Goal: Task Accomplishment & Management: Complete application form

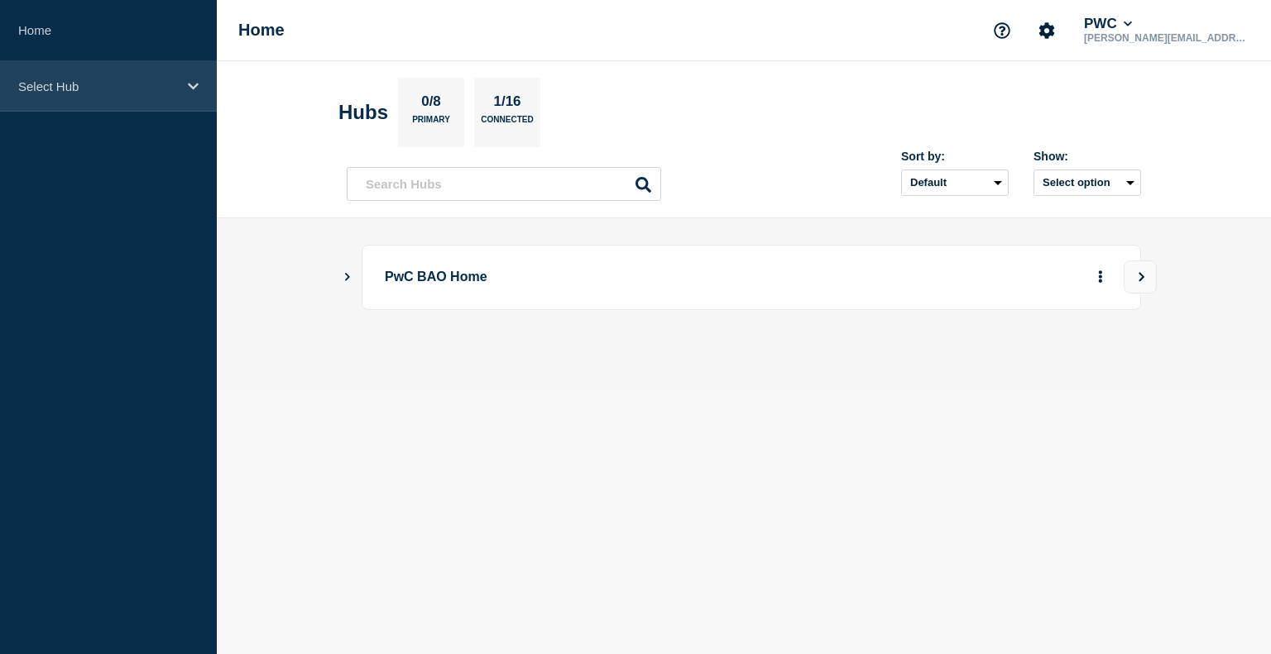
click at [137, 80] on p "Select Hub" at bounding box center [97, 86] width 159 height 14
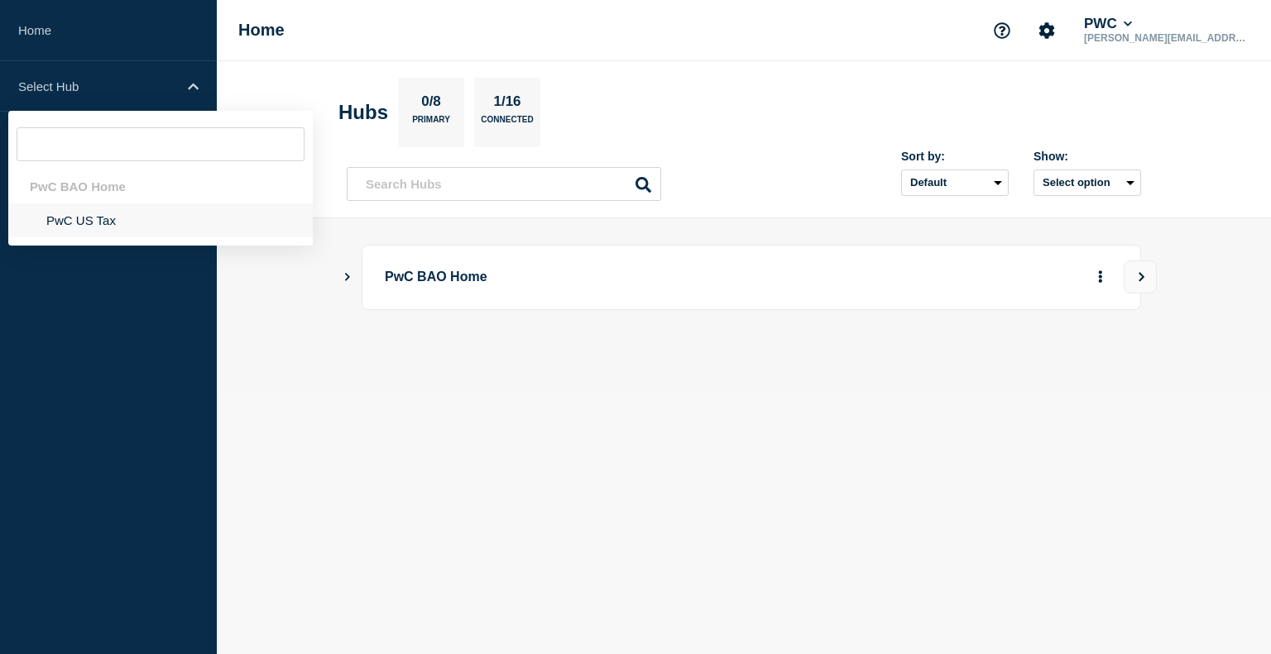
click at [108, 228] on li "PwC US Tax" at bounding box center [160, 221] width 304 height 34
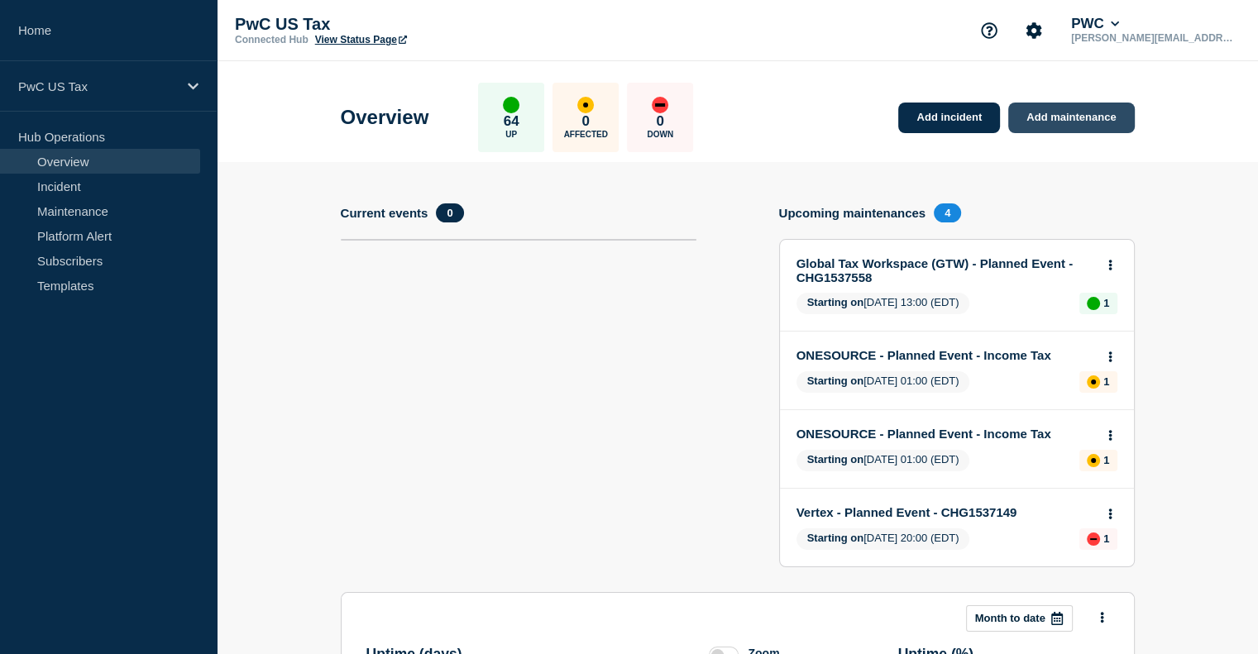
click at [1079, 119] on link "Add maintenance" at bounding box center [1071, 118] width 126 height 31
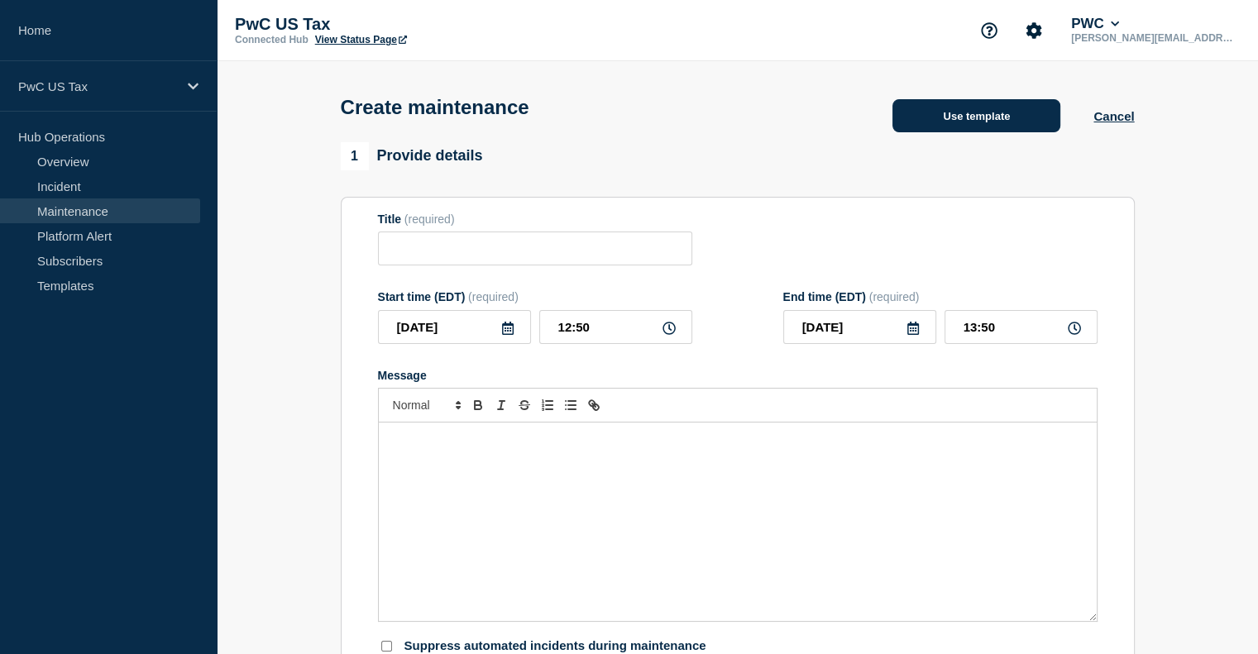
click at [931, 129] on button "Use template" at bounding box center [977, 115] width 168 height 33
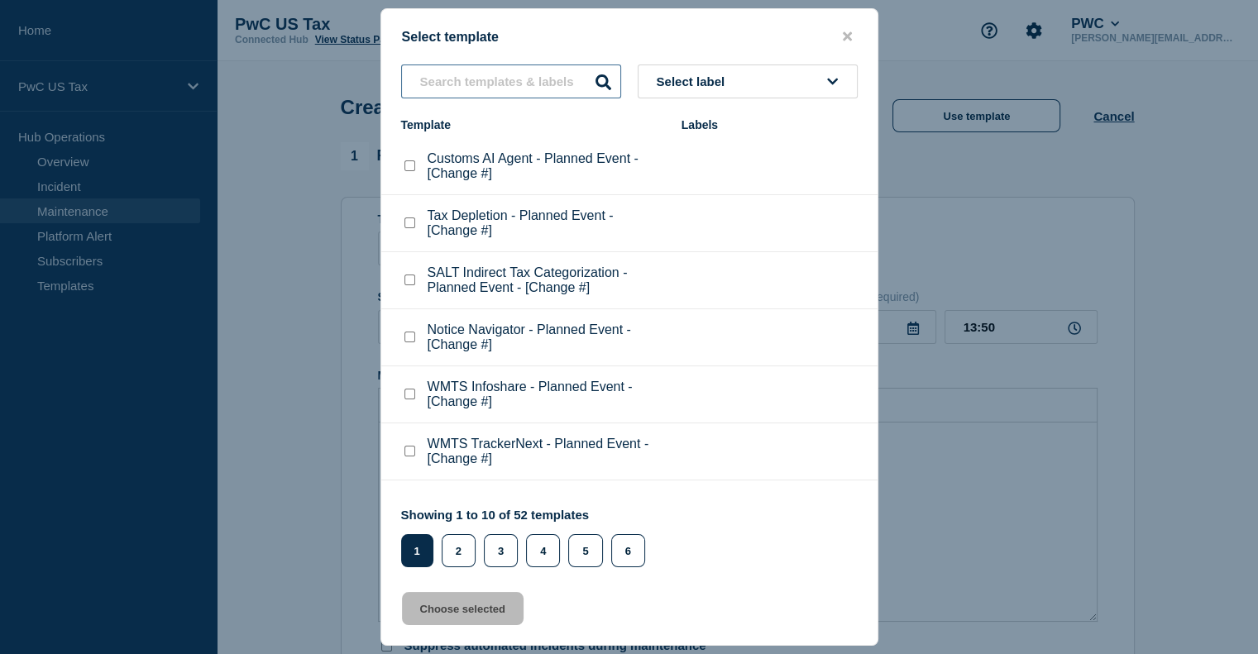
click at [455, 79] on input "text" at bounding box center [511, 82] width 220 height 34
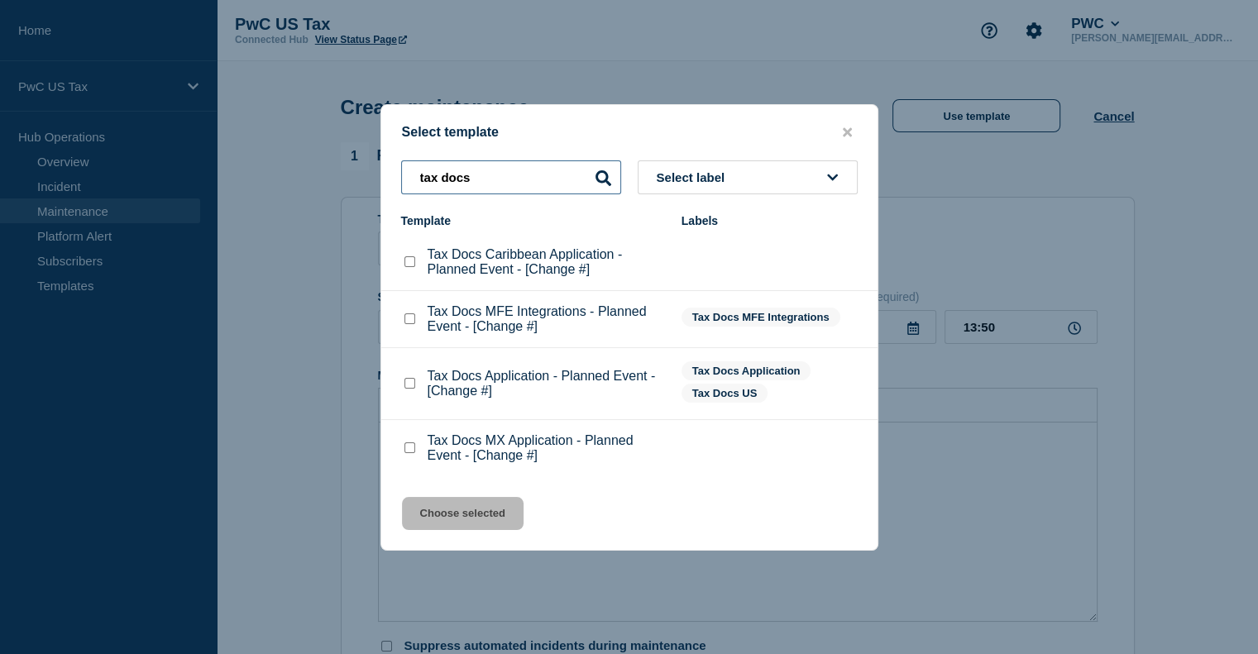
type input "tax docs"
click at [406, 387] on checkbox"] "Tax Docs Application - Planned Event - [Change #] checkbox" at bounding box center [410, 383] width 11 height 11
checkbox checkbox"] "true"
click at [453, 510] on button "Choose selected" at bounding box center [463, 513] width 122 height 33
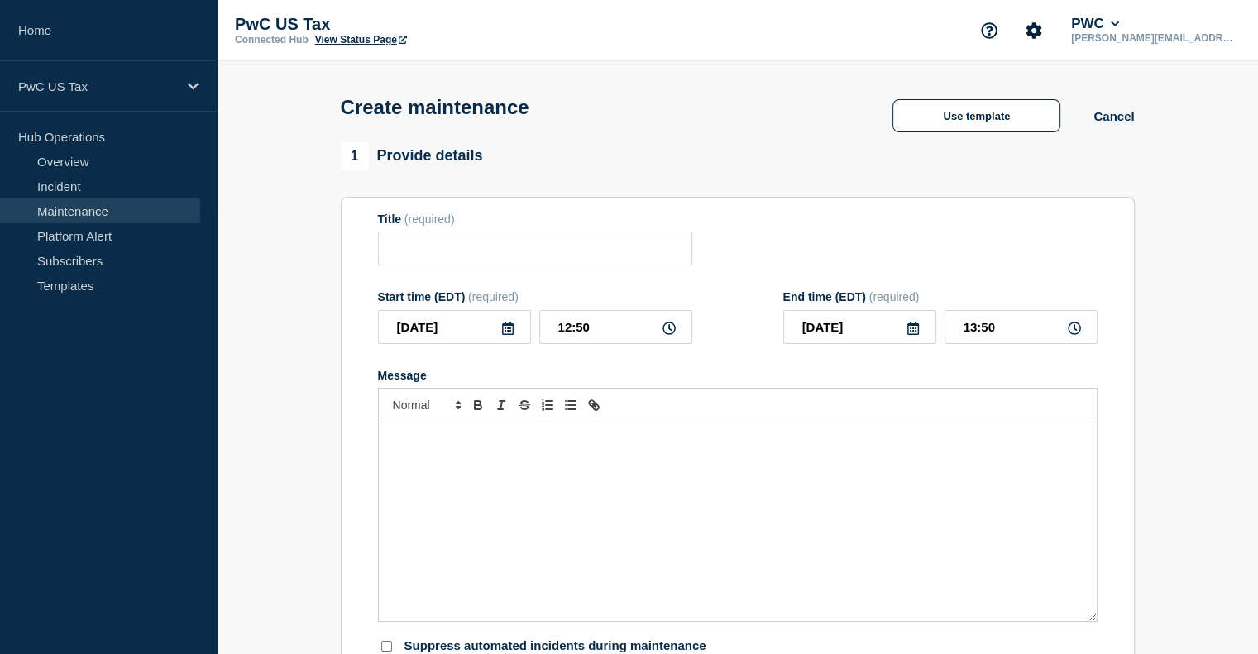
type input "Tax Docs Application - Planned Event - [Change #]"
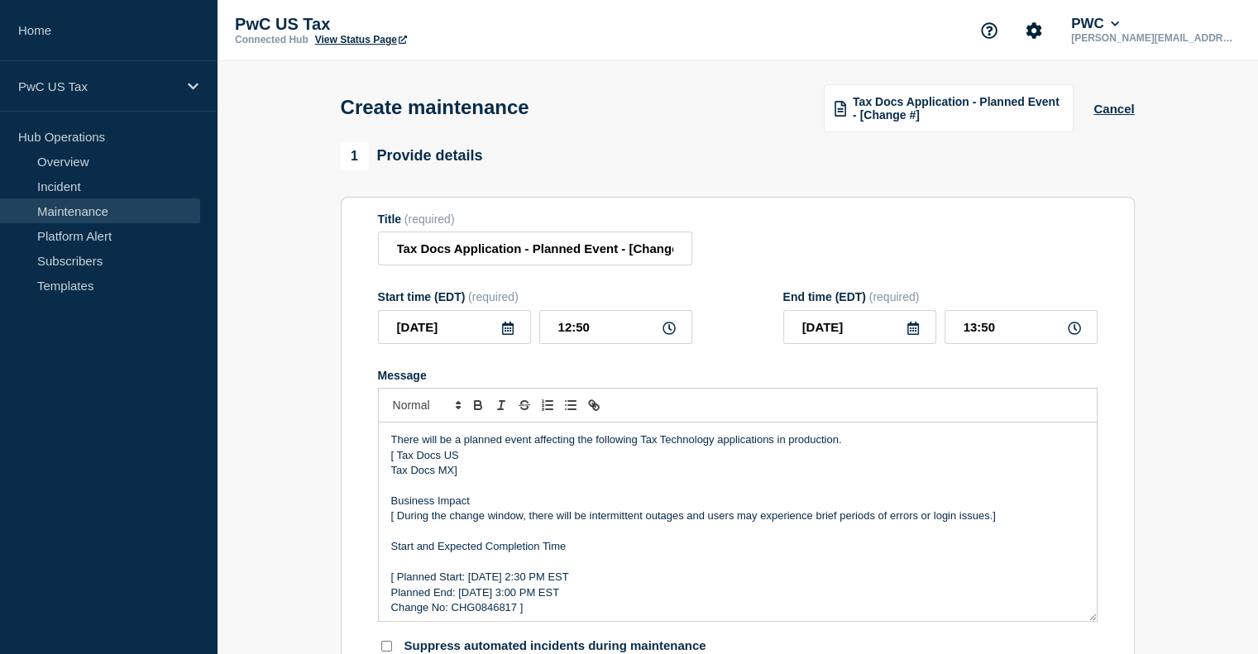
click at [465, 475] on p "Tax Docs MX]" at bounding box center [737, 470] width 693 height 15
click at [397, 462] on p "[ Tax Docs US" at bounding box center [737, 455] width 693 height 15
drag, startPoint x: 629, startPoint y: 257, endPoint x: 750, endPoint y: 251, distance: 120.9
click at [750, 251] on div "Title (required) Tax Docs Application - Planned Event - [Change #]" at bounding box center [738, 240] width 720 height 54
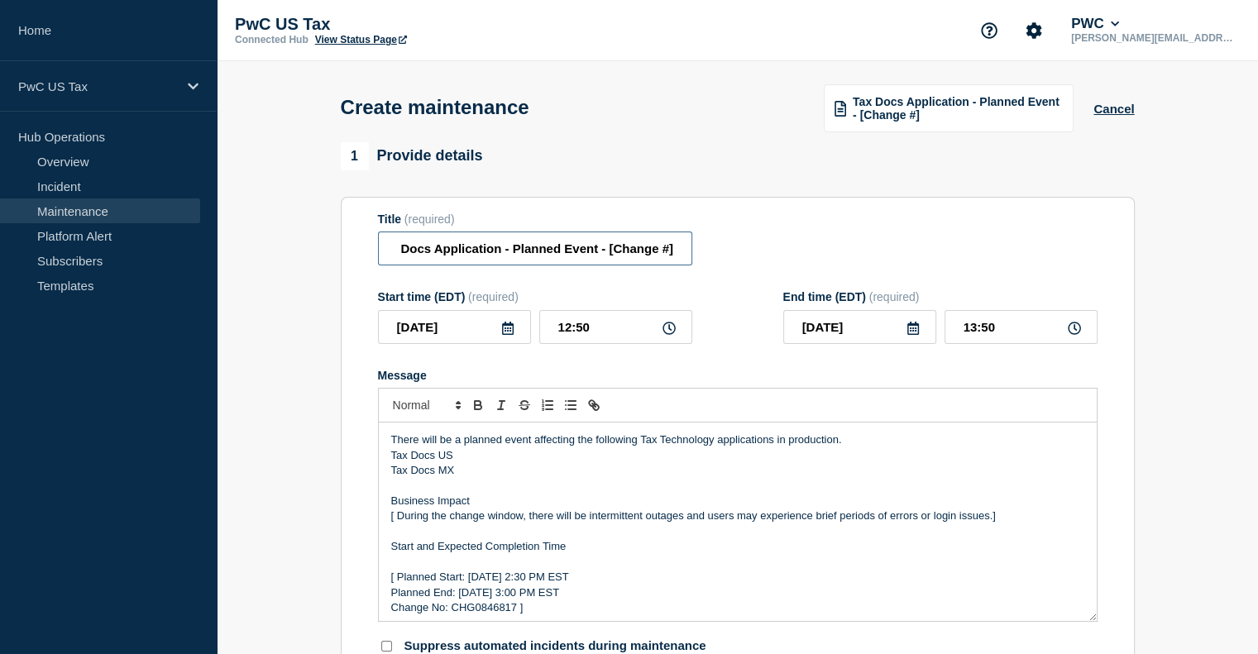
paste input "CHG1537543"
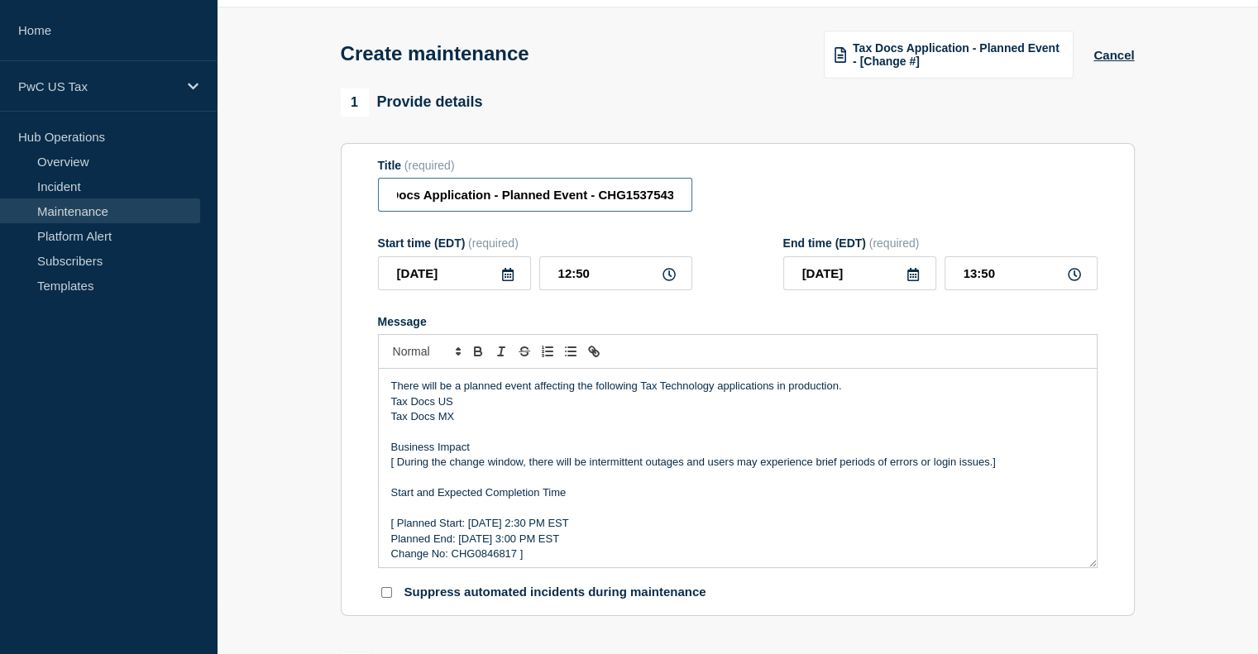
scroll to position [59, 0]
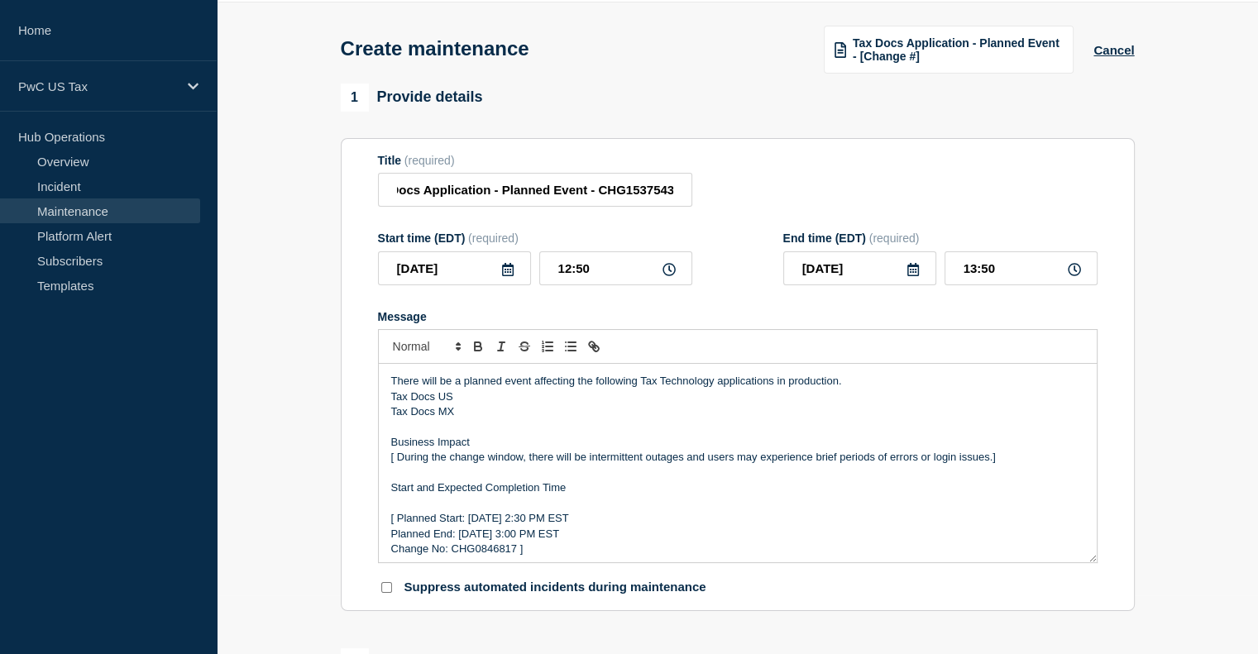
click at [496, 556] on p "Change No: CHG0846817 ]" at bounding box center [737, 549] width 693 height 15
click at [652, 195] on input "Tax Docs Application - Planned Event - CHG1537543" at bounding box center [535, 190] width 314 height 34
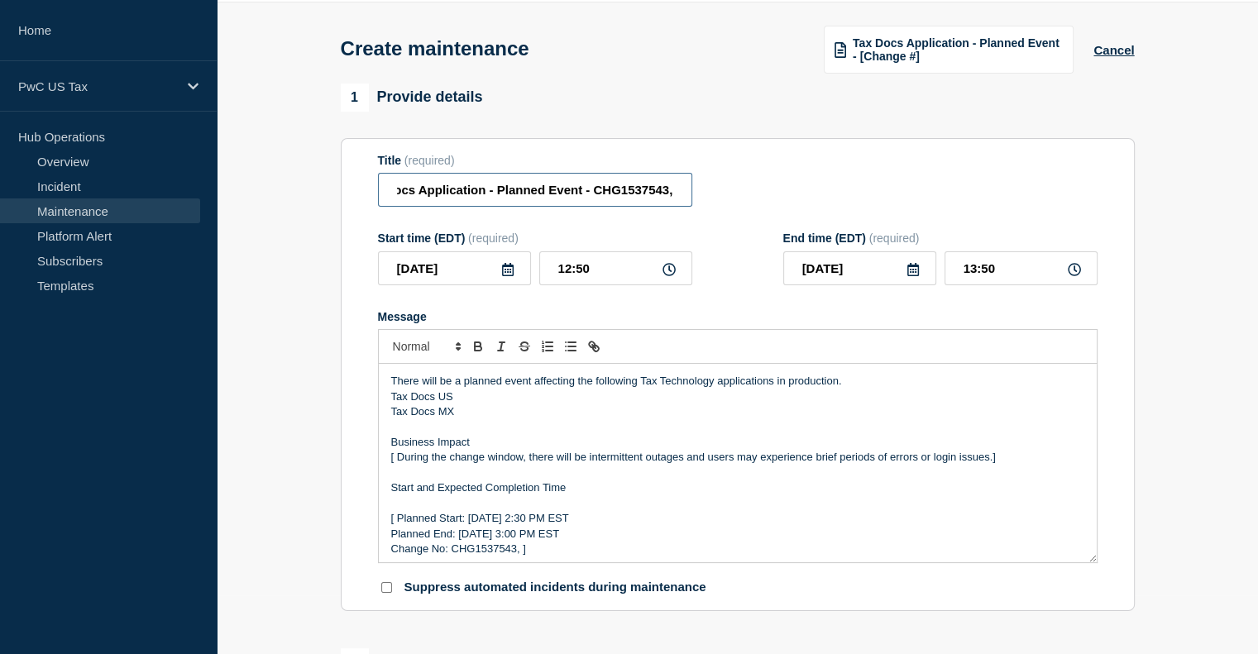
paste input "CHG1537548"
type input "Tax Docs Application - Planned Event - CHG1537543, CHG1537548"
click at [917, 276] on icon at bounding box center [913, 269] width 13 height 13
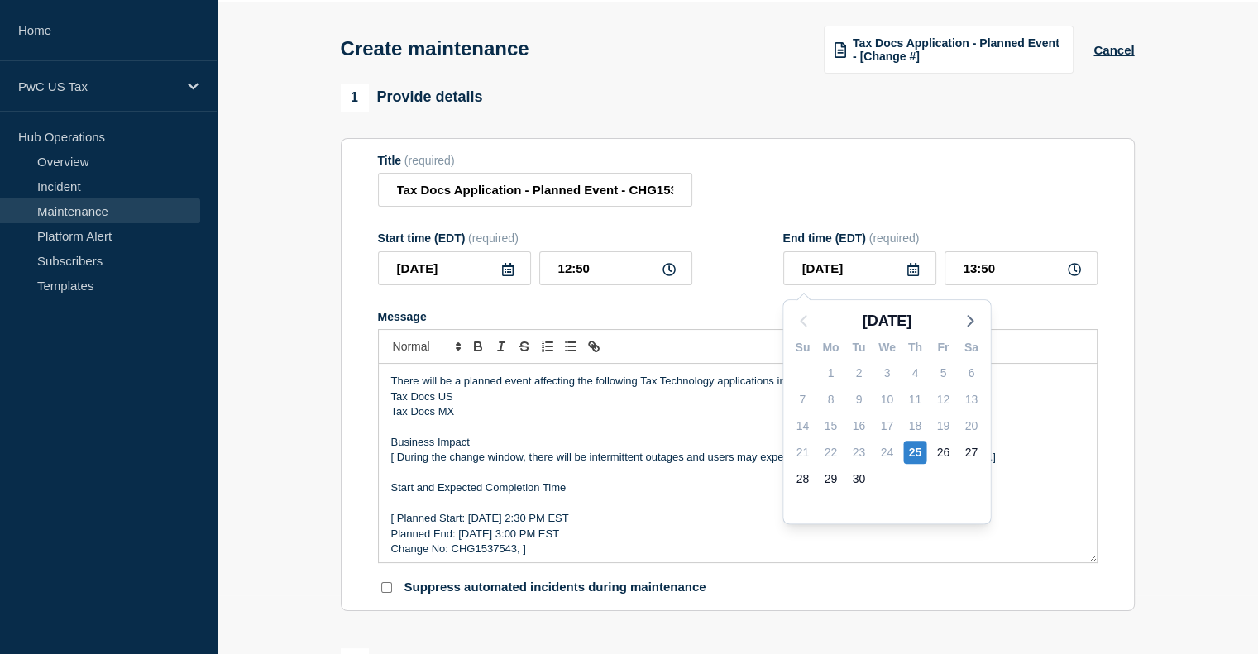
click at [672, 276] on icon at bounding box center [669, 269] width 13 height 13
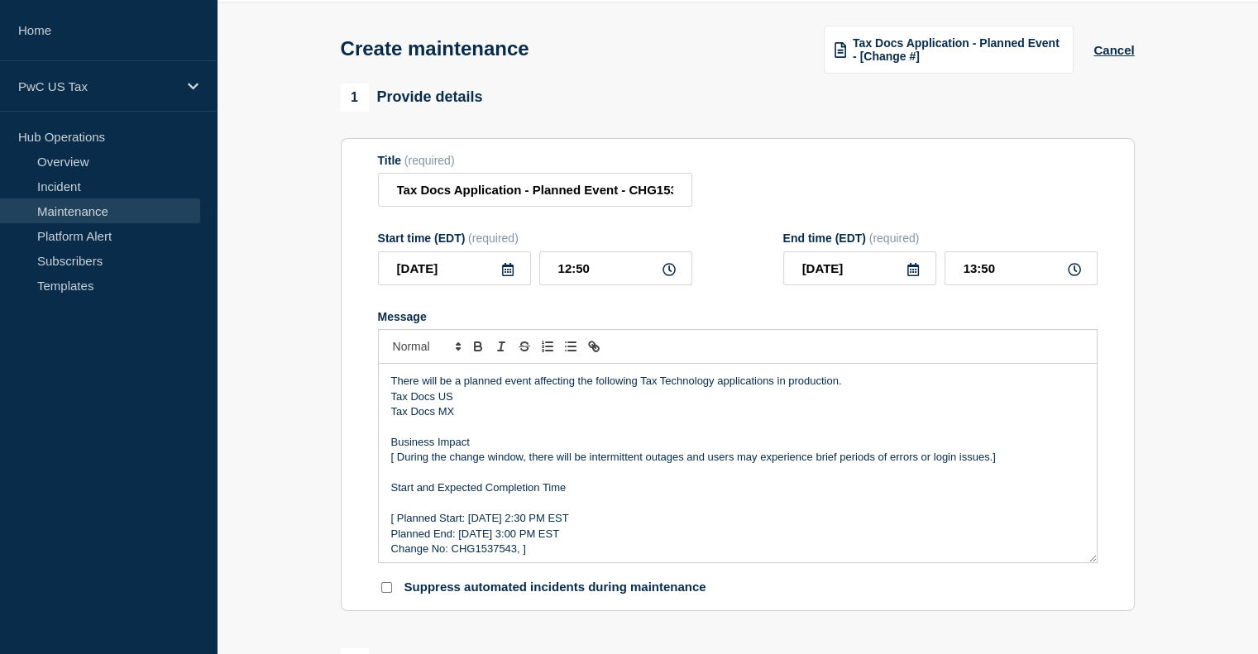
click at [672, 276] on icon at bounding box center [669, 269] width 13 height 13
click at [645, 277] on input "12:50" at bounding box center [615, 268] width 153 height 34
click at [502, 276] on icon at bounding box center [508, 269] width 12 height 13
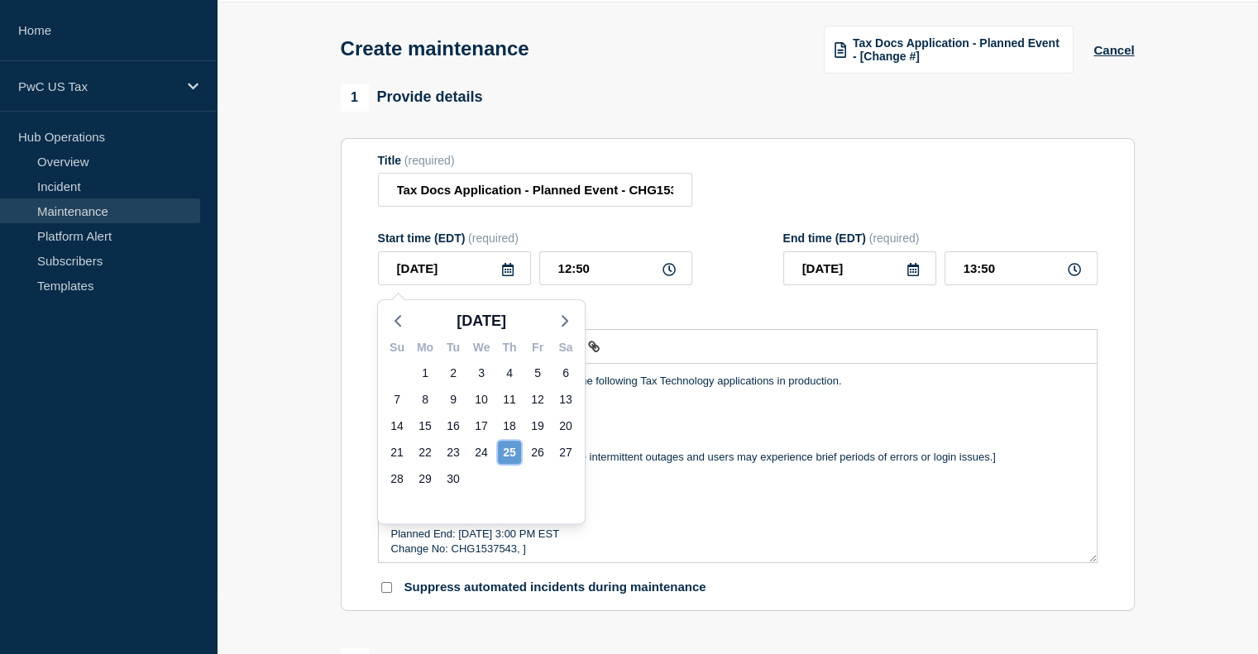
click at [515, 462] on div "25" at bounding box center [509, 452] width 23 height 23
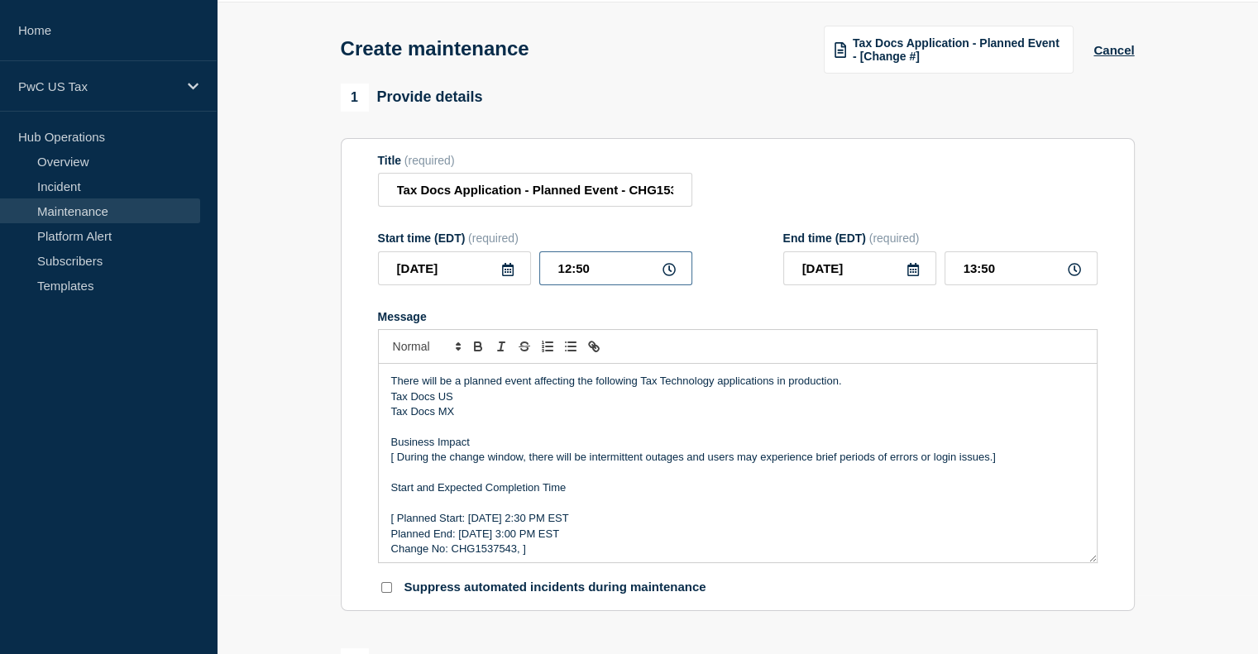
click at [559, 277] on input "12:50" at bounding box center [615, 268] width 153 height 34
click at [566, 274] on input "12:50" at bounding box center [615, 268] width 153 height 34
type input "22:50"
type input "23:50"
click at [601, 268] on input "22:50" at bounding box center [615, 268] width 153 height 34
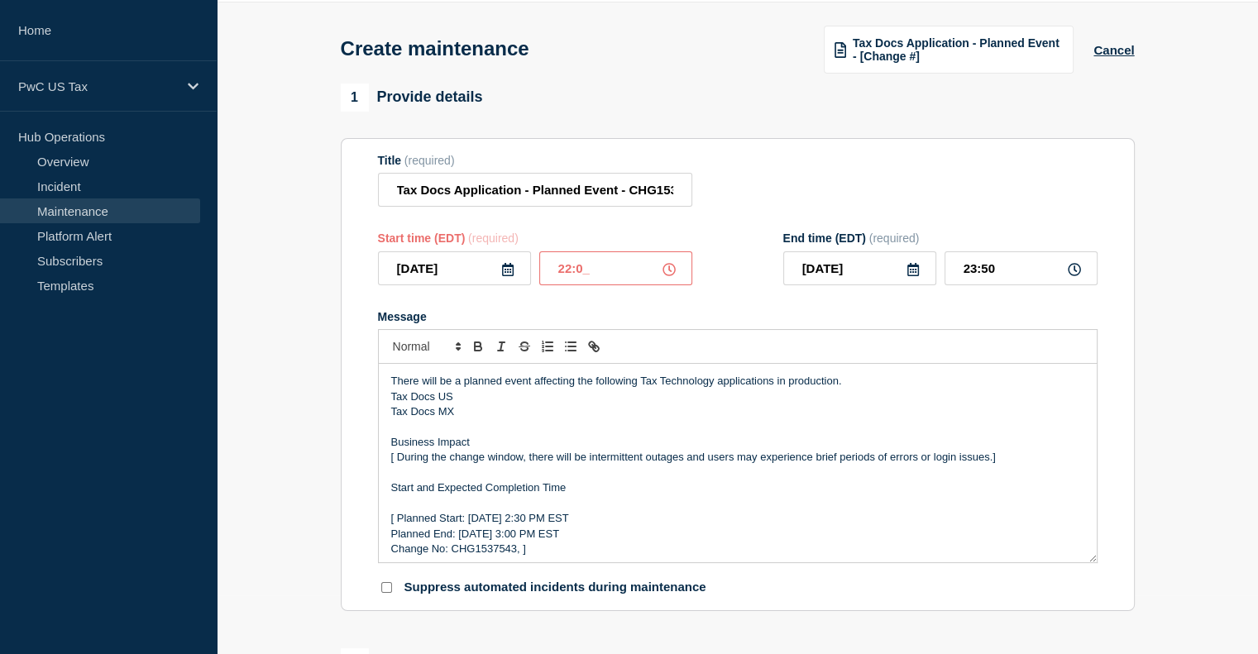
type input "22:00"
type input "23:00"
click at [762, 306] on form "Title (required) Tax Docs Application - Planned Event - CHG1537543, CHG1537548 …" at bounding box center [738, 375] width 720 height 443
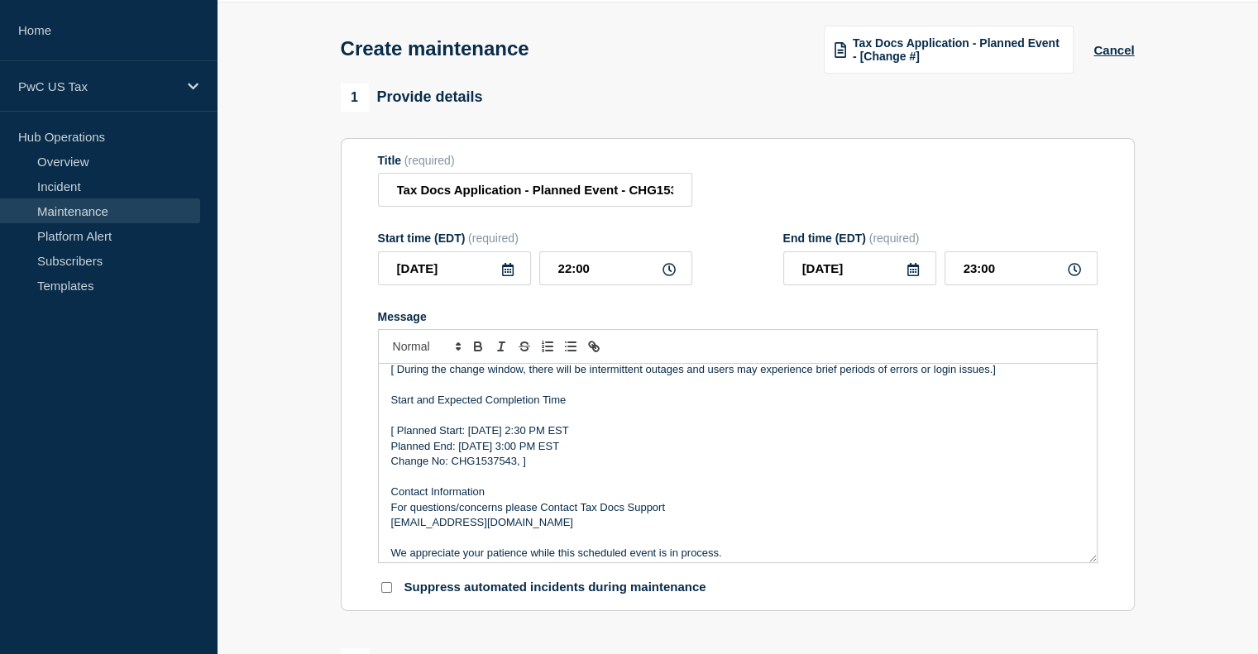
scroll to position [96, 0]
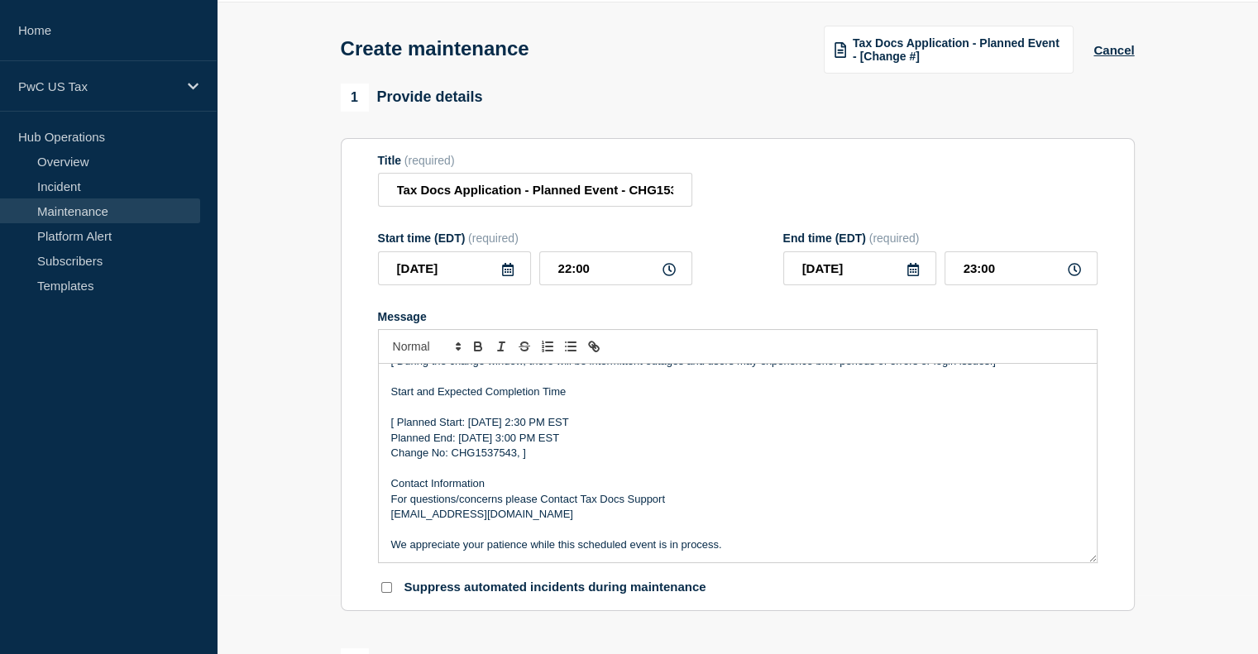
click at [524, 459] on p "Change No: CHG1537543, ]" at bounding box center [737, 453] width 693 height 15
click at [629, 461] on p "Change No: CHG1537543, CHG1537548]" at bounding box center [737, 453] width 693 height 15
click at [398, 429] on p "[ Planned Start: Tuesday, August 23th 2:30 PM EST" at bounding box center [737, 422] width 693 height 15
click at [396, 446] on p "Planned End: Tuesday, August 23th 3:00 PM EST" at bounding box center [737, 438] width 693 height 15
click at [397, 461] on p "Change No: CHG1537543, CHG1537548" at bounding box center [737, 453] width 693 height 15
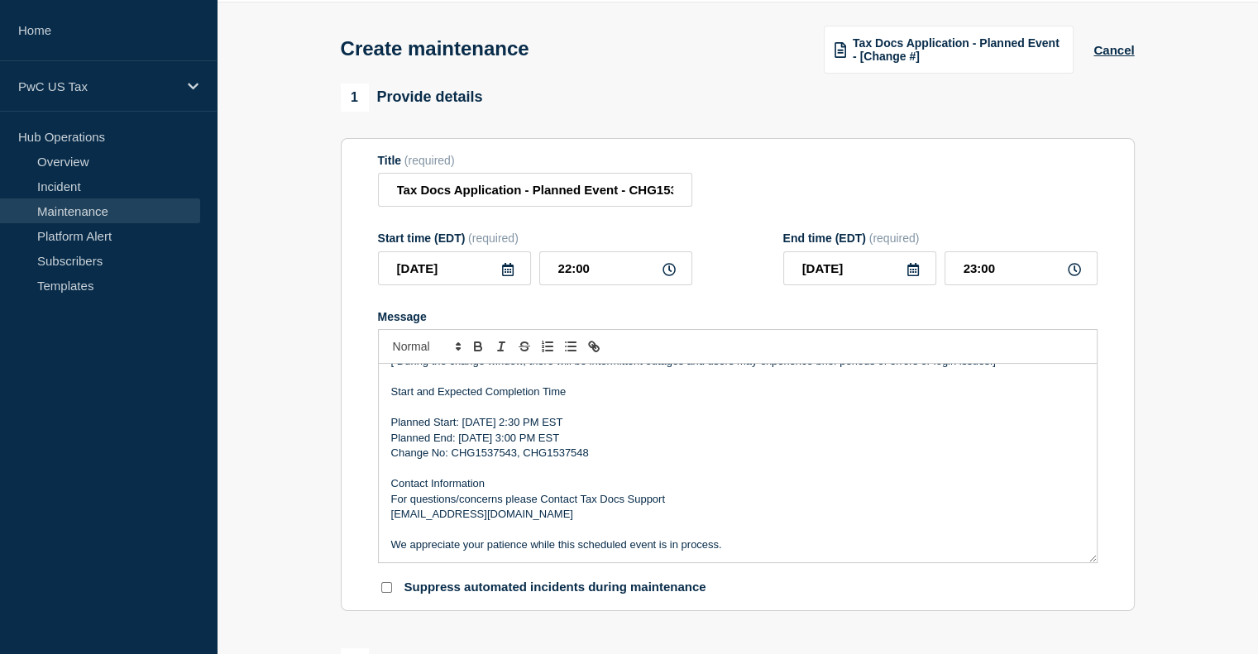
click at [481, 430] on p "Planned Start: Tuesday, August 23th 2:30 PM EST" at bounding box center [737, 422] width 693 height 15
click at [526, 430] on p "Planned Start: THursday, August 23th 2:30 PM EST" at bounding box center [737, 422] width 693 height 15
click at [550, 429] on p "Planned Start: THursday, Sept 23th 2:30 PM EST" at bounding box center [737, 422] width 693 height 15
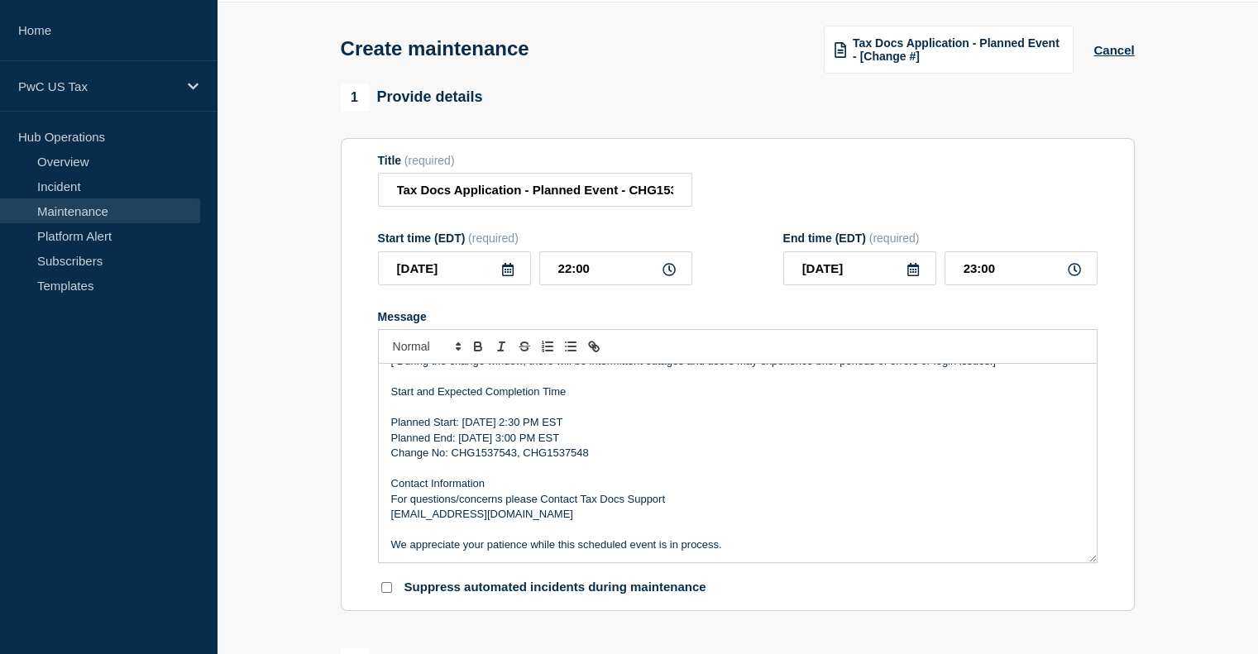
click at [567, 428] on p "Planned Start: THursday, Sept 25th 2:30 PM EST" at bounding box center [737, 422] width 693 height 15
click at [582, 428] on p "Planned Start: THursday, Sept 25th 10:30 PM EST" at bounding box center [737, 422] width 693 height 15
click at [474, 430] on p "Planned Start: THursday, Sept 25th 10:00 PM EST" at bounding box center [737, 422] width 693 height 15
click at [477, 443] on p "Planned End: Tuesday, August 23th 3:00 PM EST" at bounding box center [737, 438] width 693 height 15
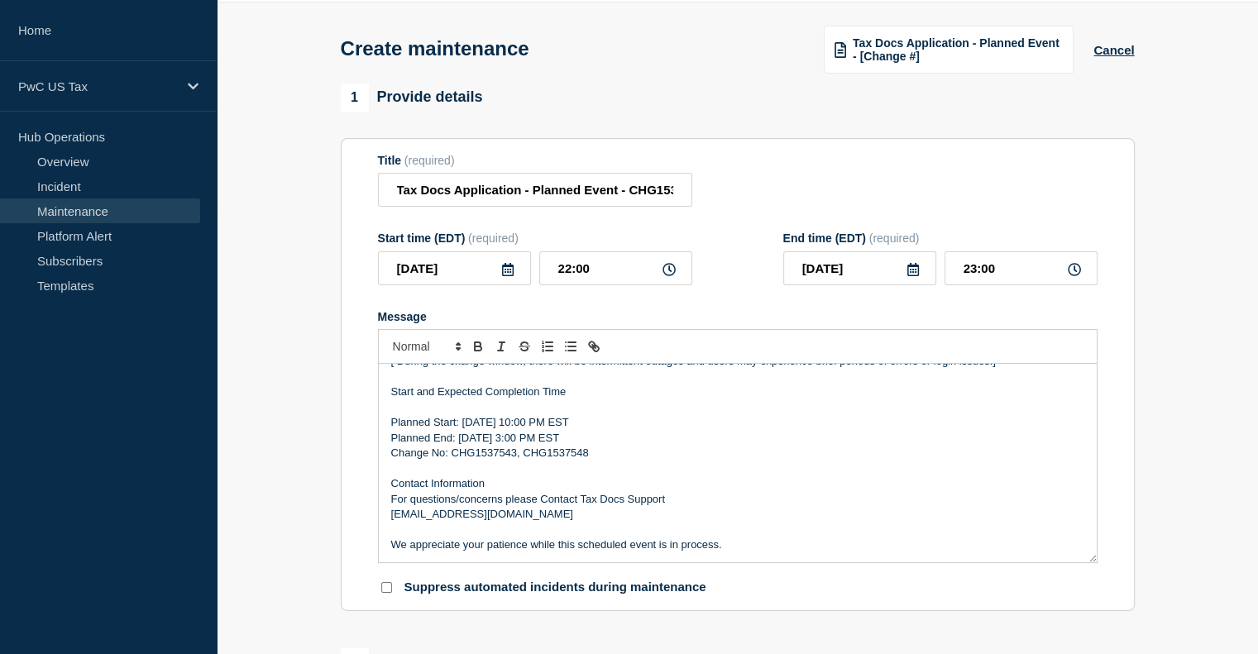
click at [510, 446] on p "Planned End: Thursday, August 23th 3:00 PM EST" at bounding box center [737, 438] width 693 height 15
click at [544, 446] on p "Planned End: Thursday, Sept 23th 3:00 PM EST" at bounding box center [737, 438] width 693 height 15
click at [563, 443] on p "Planned End: Thursday, Sept 25th 3:00 PM EST" at bounding box center [737, 438] width 693 height 15
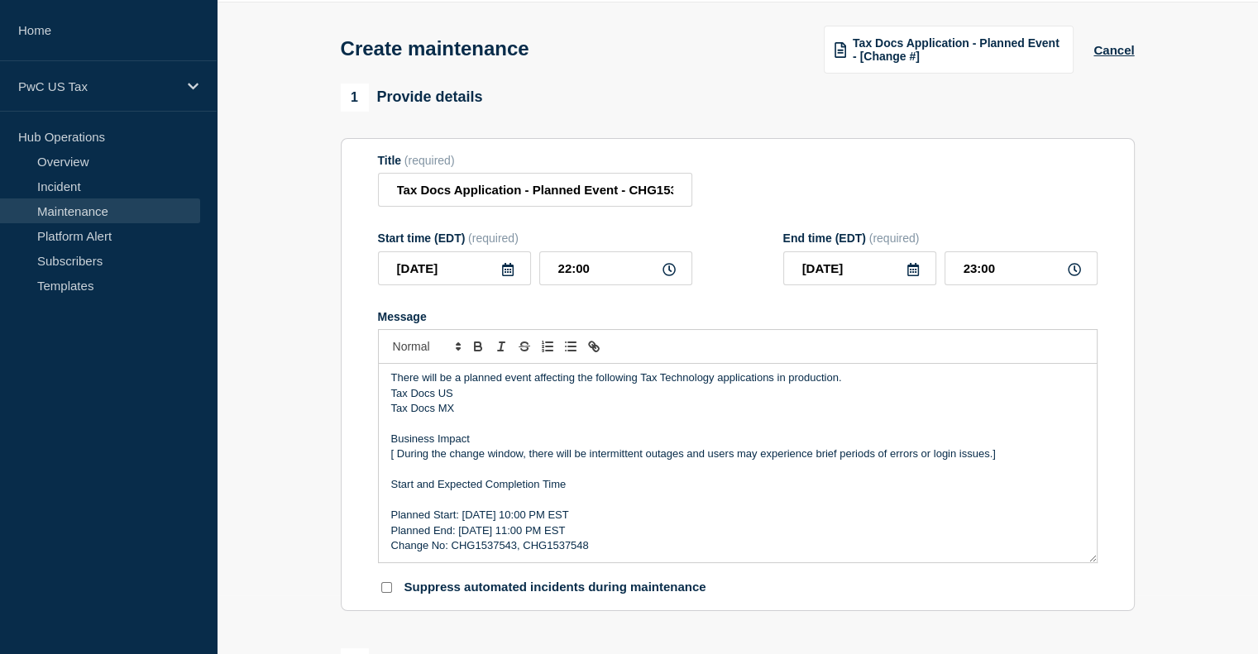
scroll to position [0, 0]
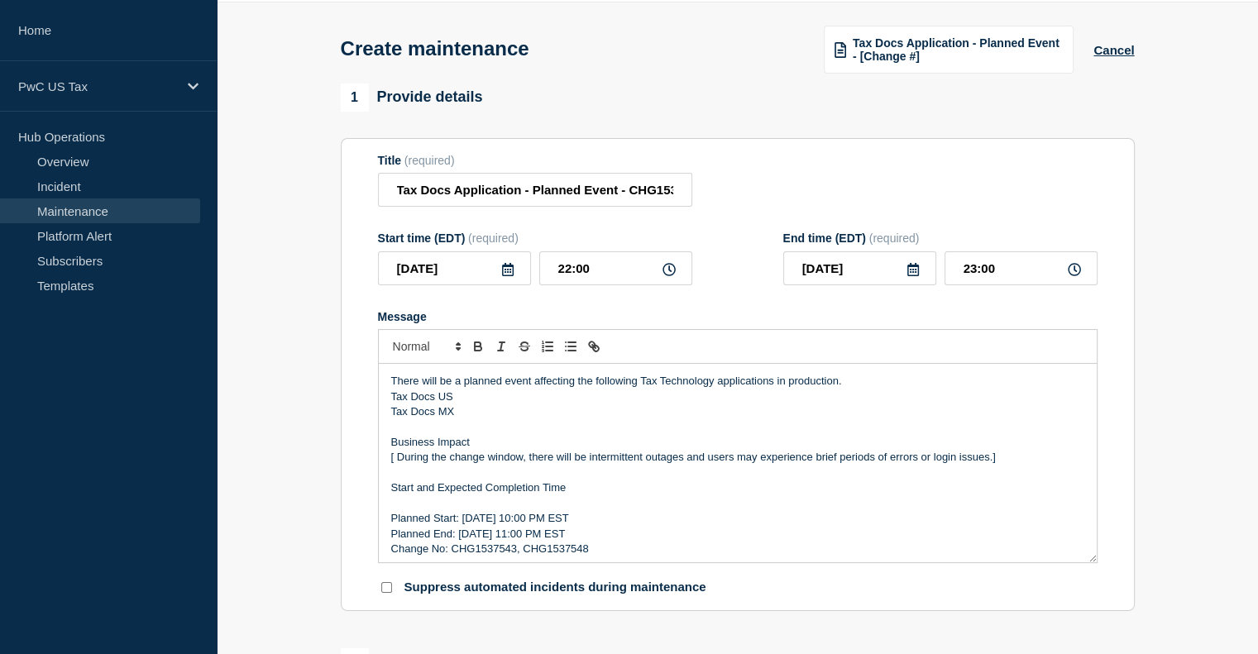
click at [398, 463] on p "[ During the change window, there will be intermittent outages and users may ex…" at bounding box center [737, 457] width 693 height 15
click at [1012, 462] on p "During the change window, there will be intermittent outages and users may expe…" at bounding box center [737, 457] width 693 height 15
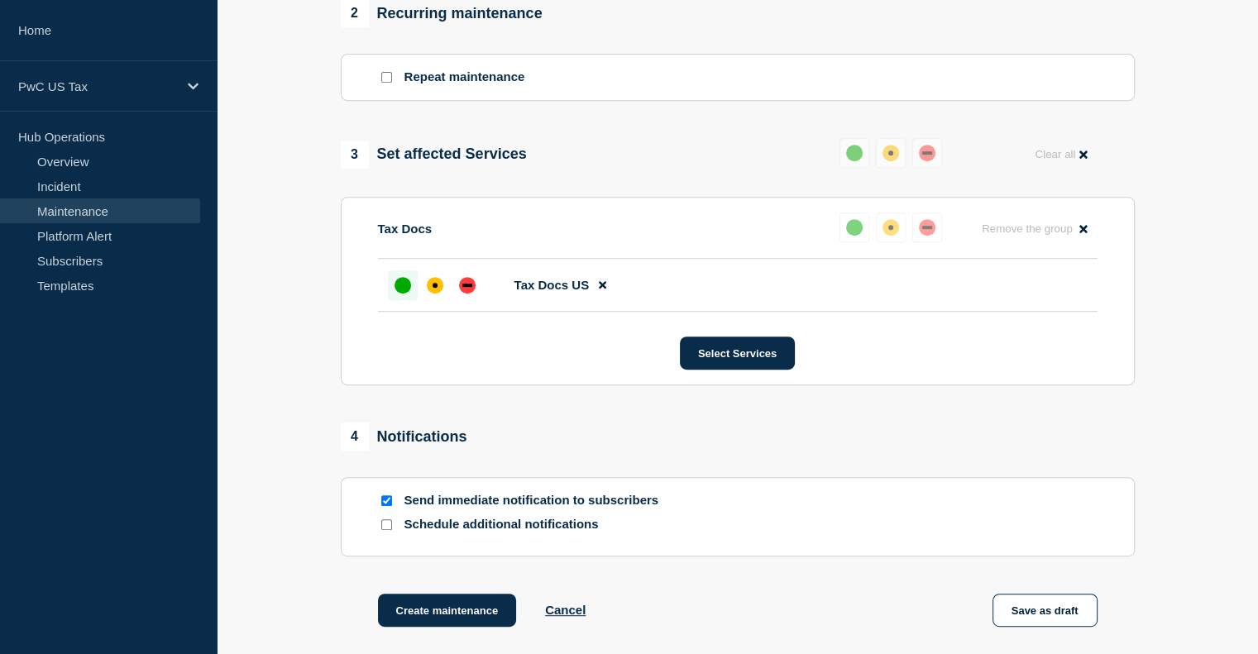
scroll to position [711, 0]
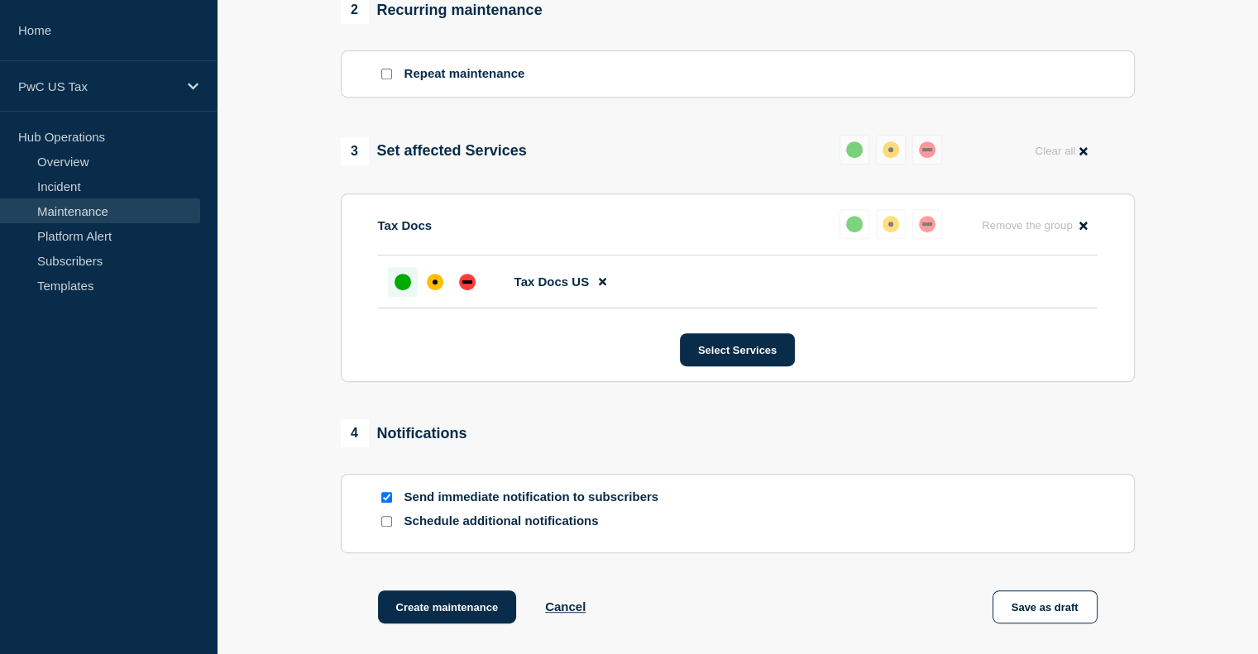
click at [384, 503] on input "Send immediate notification to subscribers" at bounding box center [386, 497] width 11 height 11
checkbox input "false"
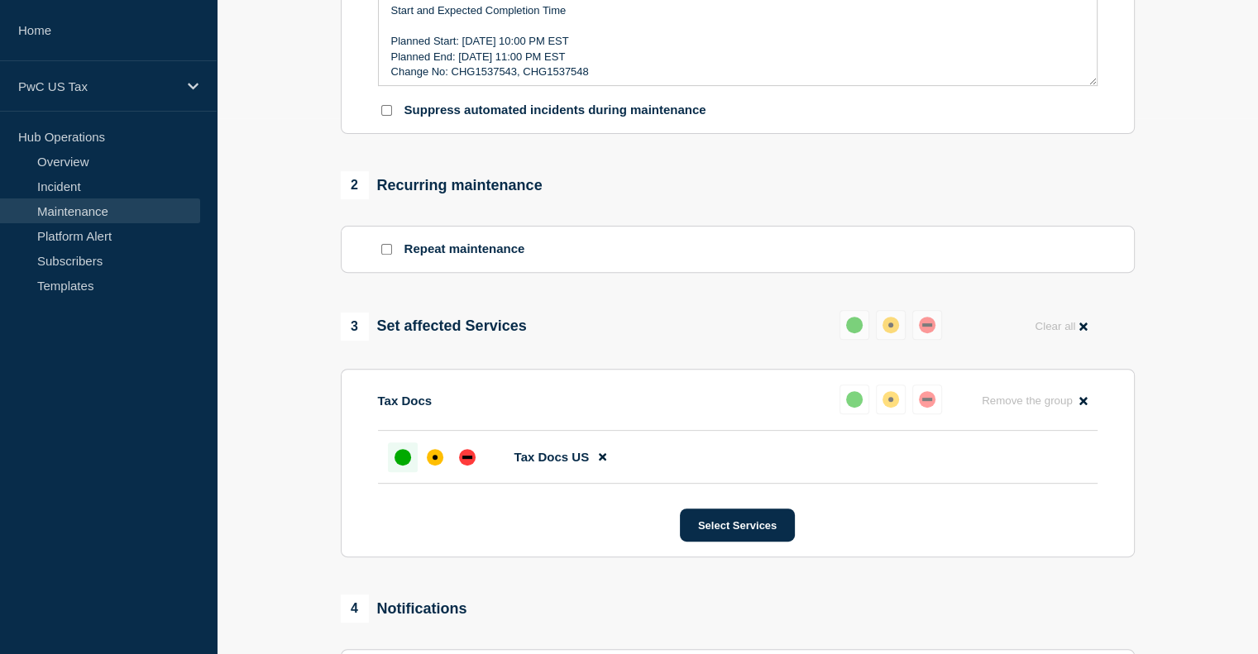
scroll to position [534, 0]
click at [387, 117] on input "Suppress automated incidents during maintenance" at bounding box center [386, 112] width 11 height 11
checkbox input "true"
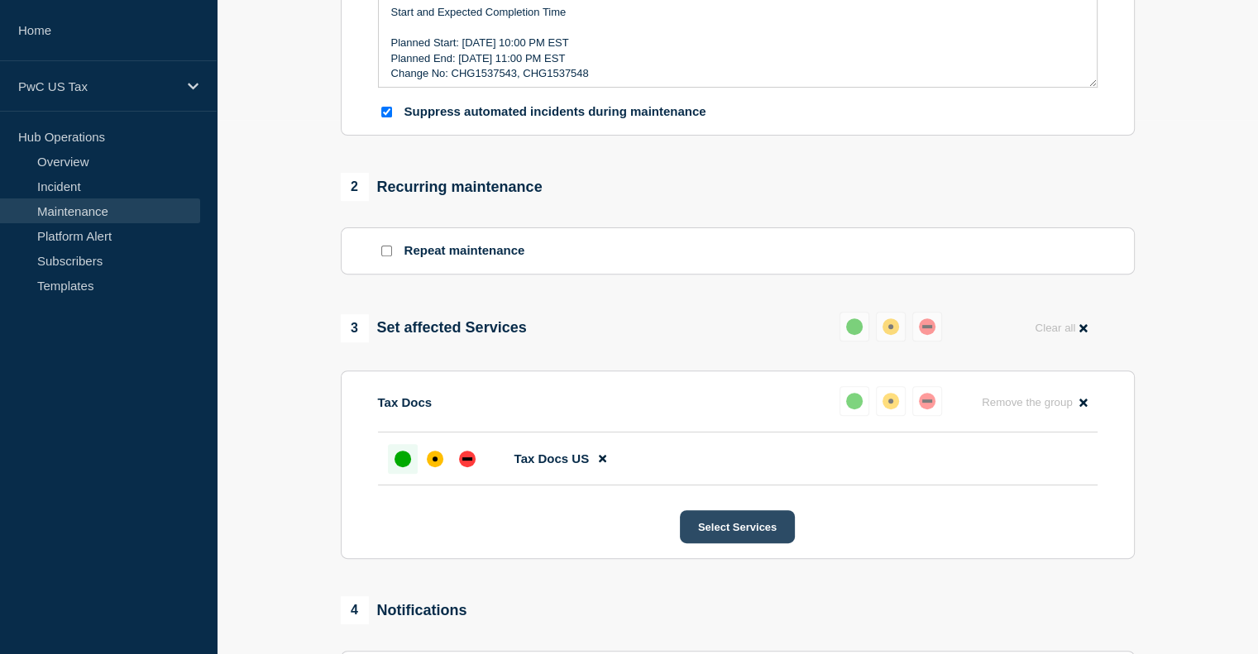
click at [744, 533] on button "Select Services" at bounding box center [737, 526] width 115 height 33
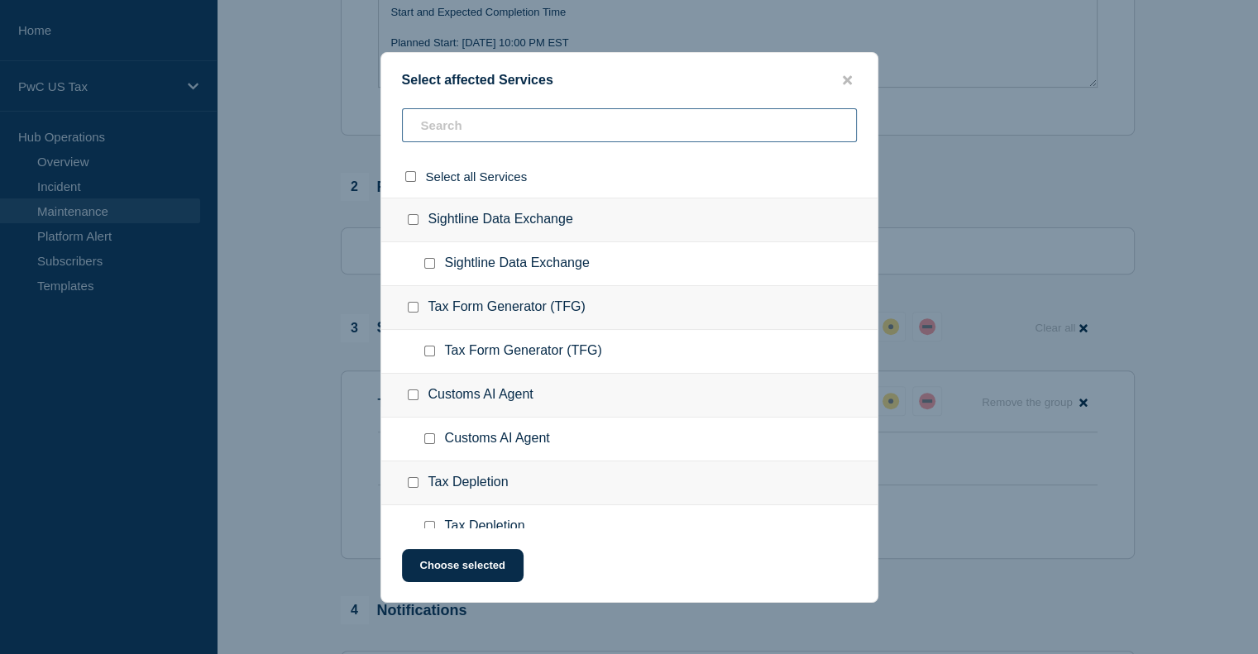
click at [476, 123] on input "text" at bounding box center [629, 125] width 455 height 34
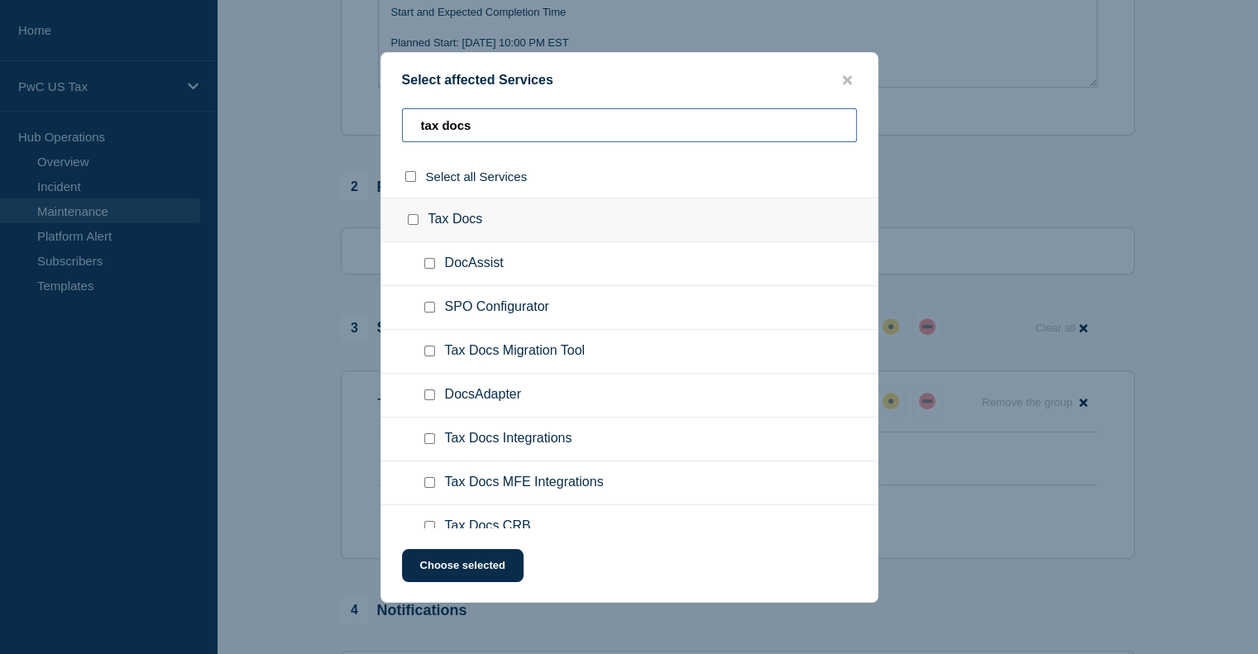
type input "tax docs"
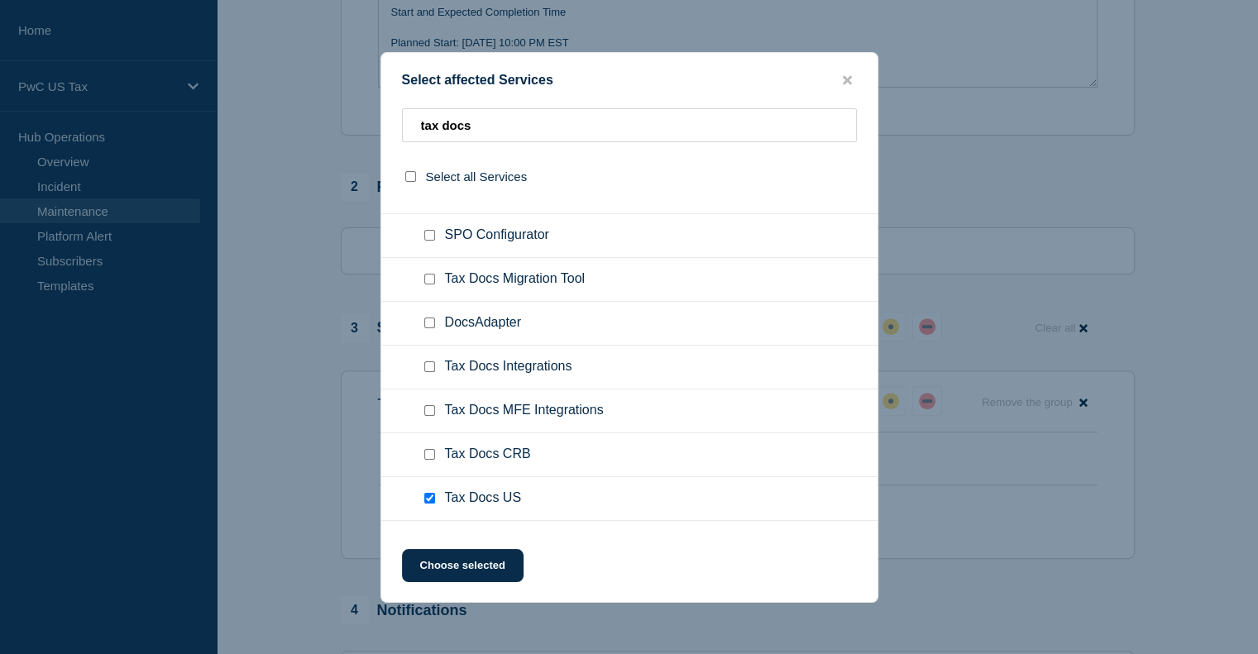
scroll to position [106, 0]
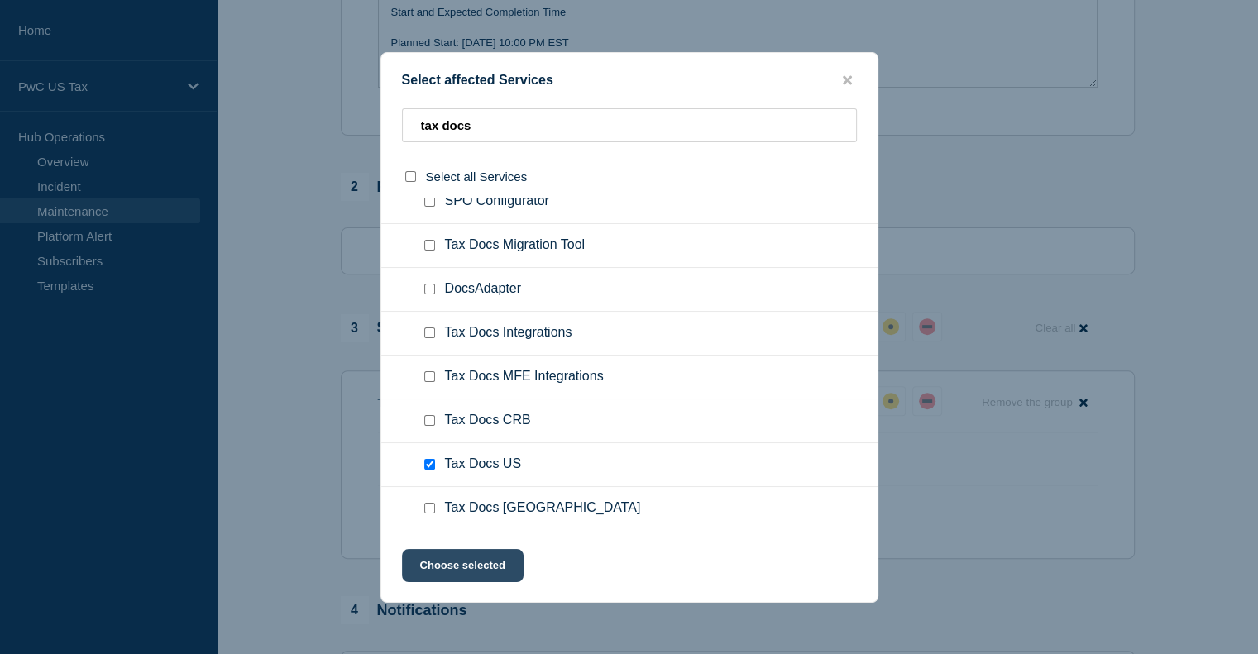
click at [423, 573] on button "Choose selected" at bounding box center [463, 565] width 122 height 33
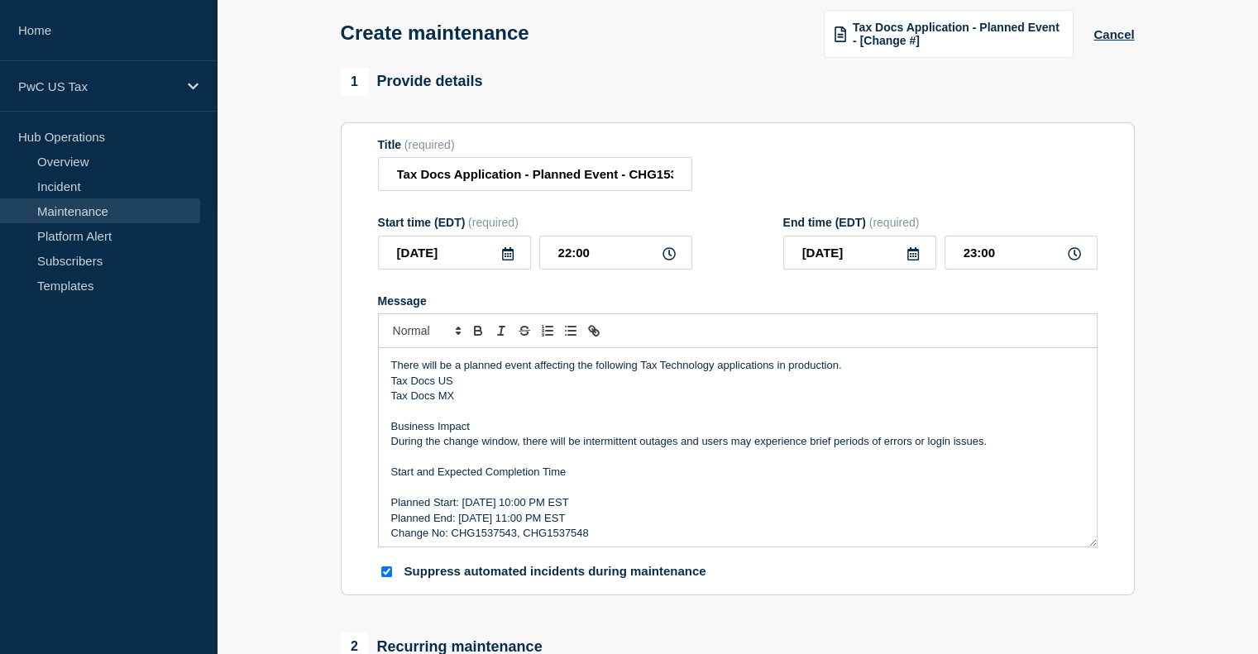
scroll to position [69, 0]
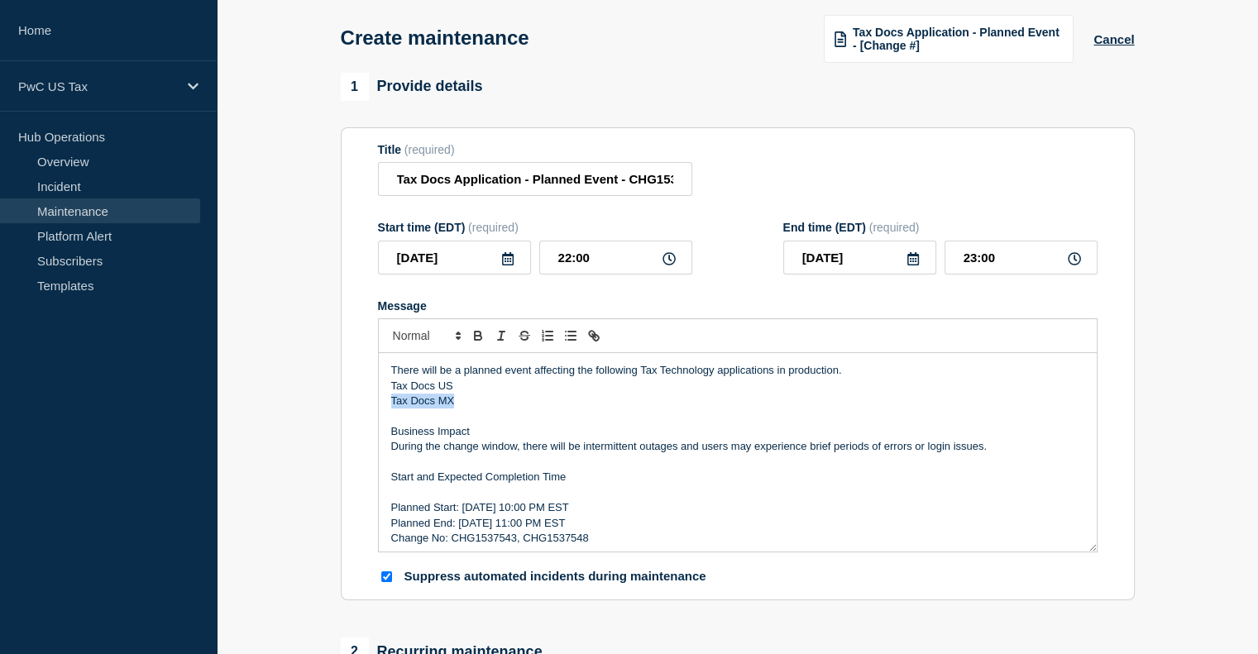
drag, startPoint x: 459, startPoint y: 405, endPoint x: 389, endPoint y: 401, distance: 70.4
click at [389, 401] on div "There will be a planned event affecting the following Tax Technology applicatio…" at bounding box center [738, 452] width 718 height 199
click at [596, 539] on p "Change No: CHG1537543, CHG1537548" at bounding box center [737, 538] width 693 height 15
click at [649, 184] on input "Tax Docs Application - Planned Event - CHG1537543, CHG1537548" at bounding box center [535, 179] width 314 height 34
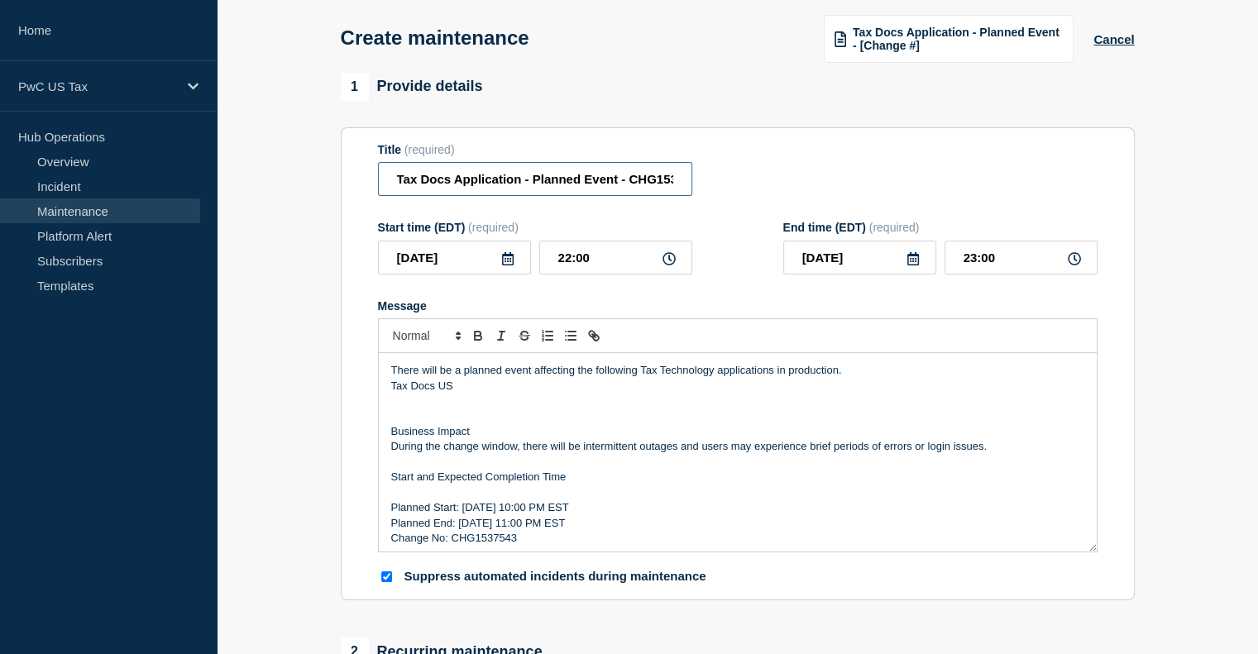
click at [649, 184] on input "Tax Docs Application - Planned Event - CHG1537543, CHG1537548" at bounding box center [535, 179] width 314 height 34
click at [649, 184] on input "Tax Docs Application - Planned Event - CHG1537543" at bounding box center [535, 179] width 314 height 34
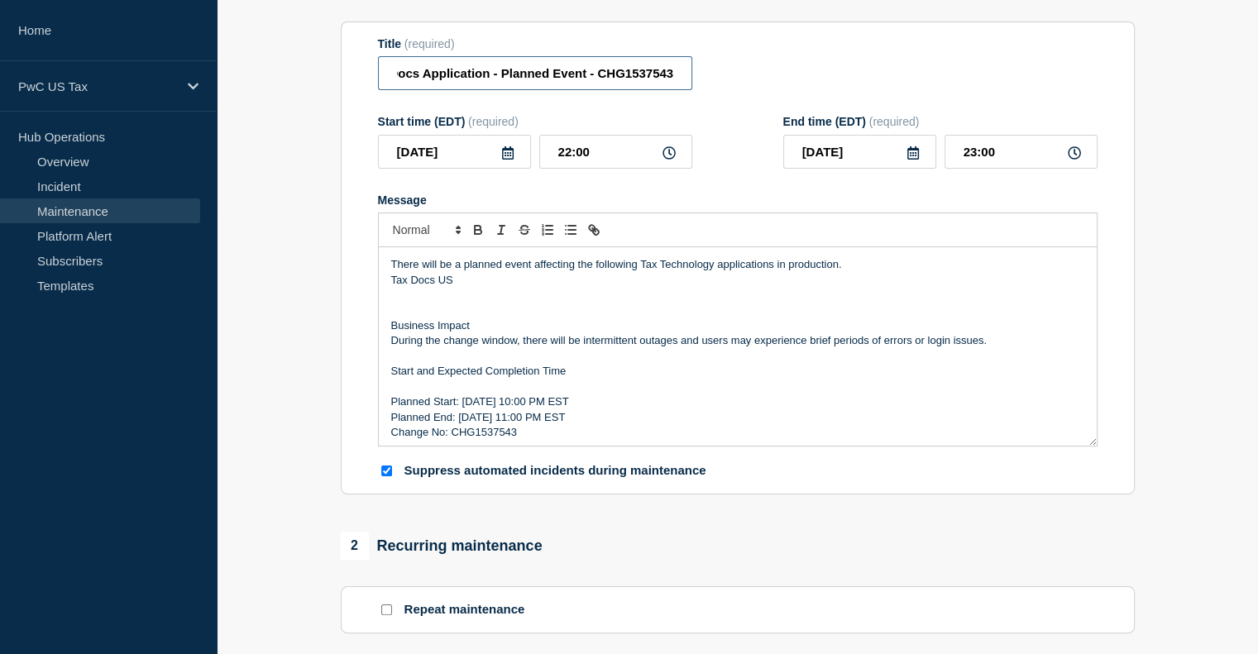
scroll to position [176, 0]
type input "Tax Docs Application - Planned Event - CHG1537543"
click at [395, 375] on p "Start and Expected Completion Time" at bounding box center [737, 370] width 693 height 15
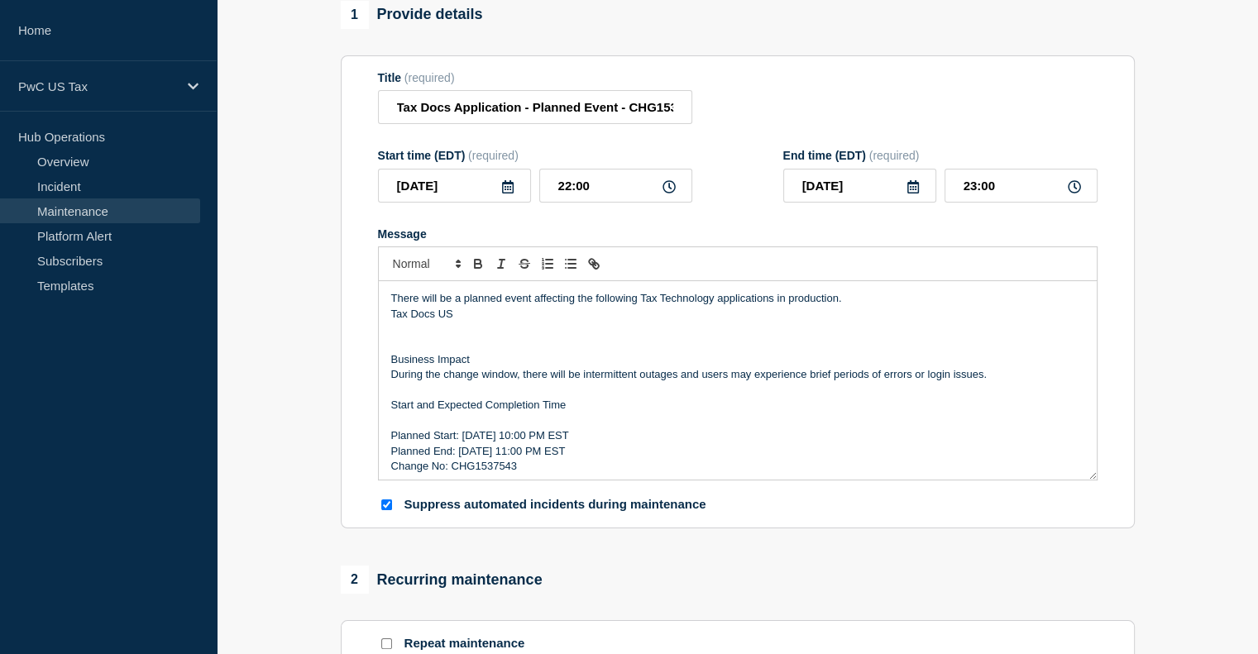
scroll to position [140, 0]
click at [643, 107] on input "Tax Docs Application - Planned Event - CHG1537543" at bounding box center [535, 109] width 314 height 34
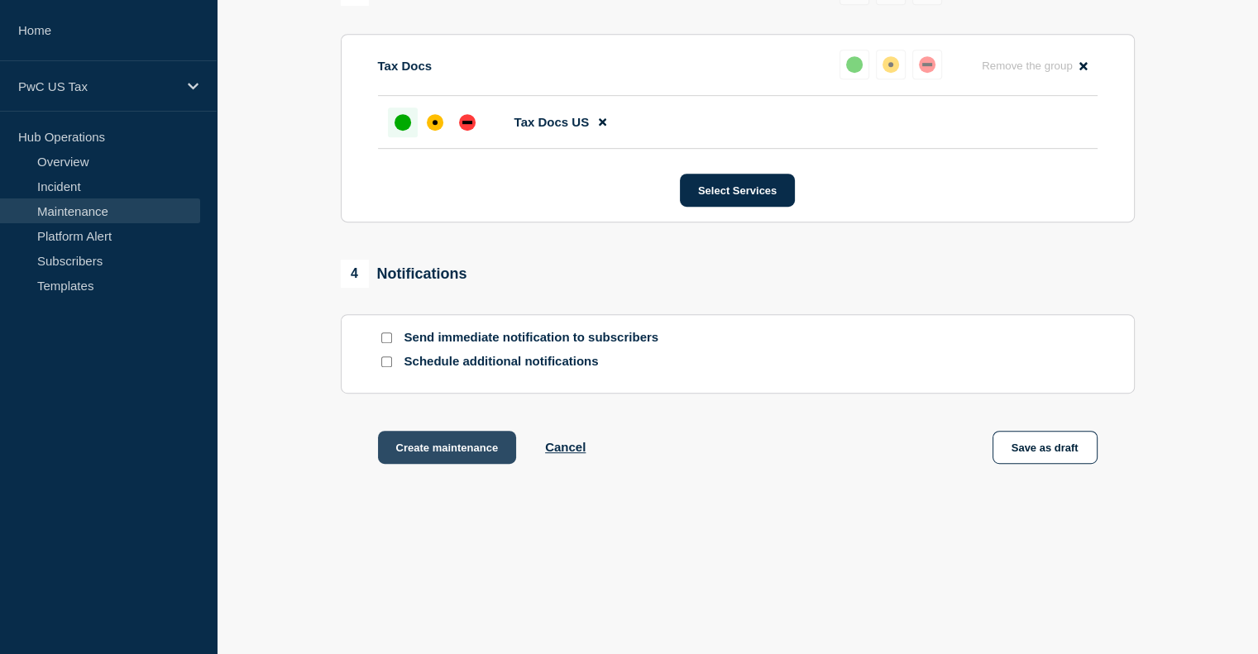
scroll to position [0, 0]
click at [397, 443] on button "Create maintenance" at bounding box center [447, 447] width 139 height 33
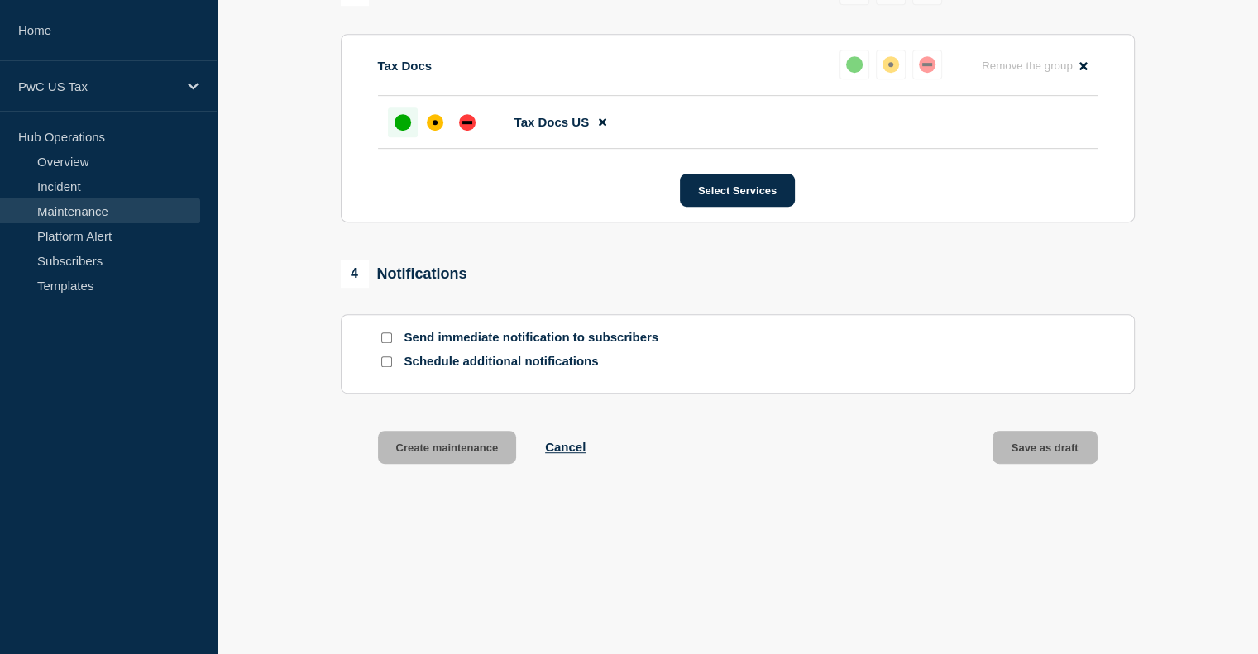
scroll to position [914, 0]
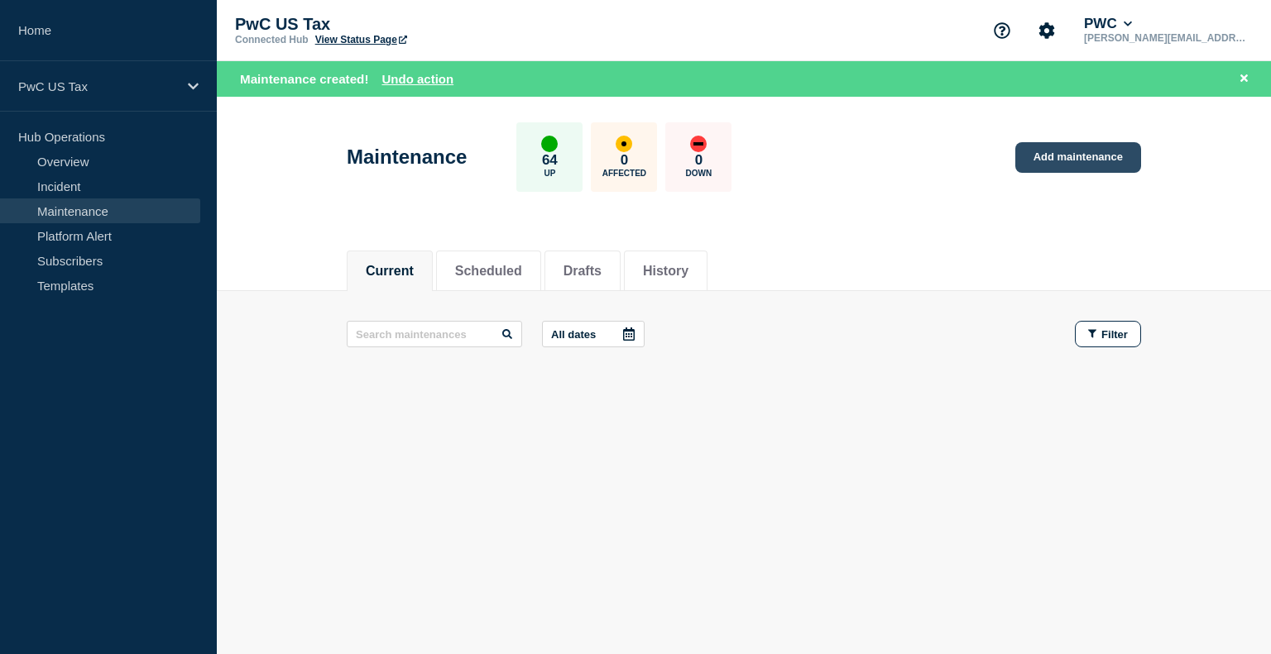
click at [1090, 162] on link "Add maintenance" at bounding box center [1078, 157] width 126 height 31
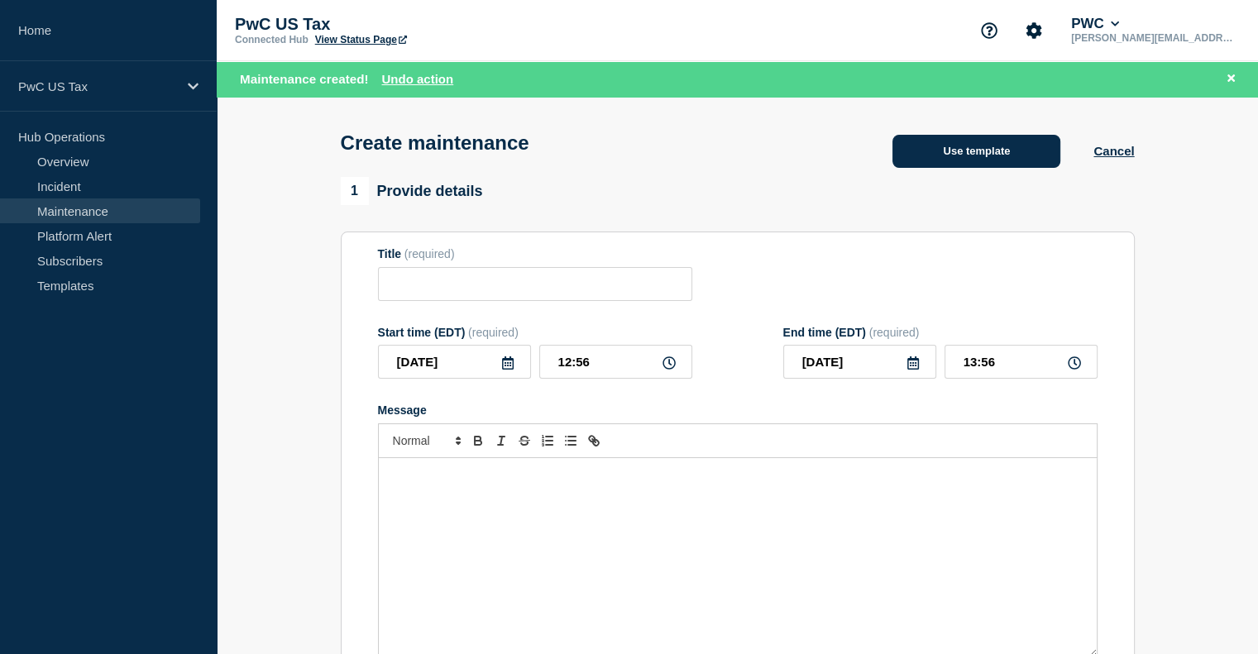
click at [964, 139] on button "Use template" at bounding box center [977, 151] width 168 height 33
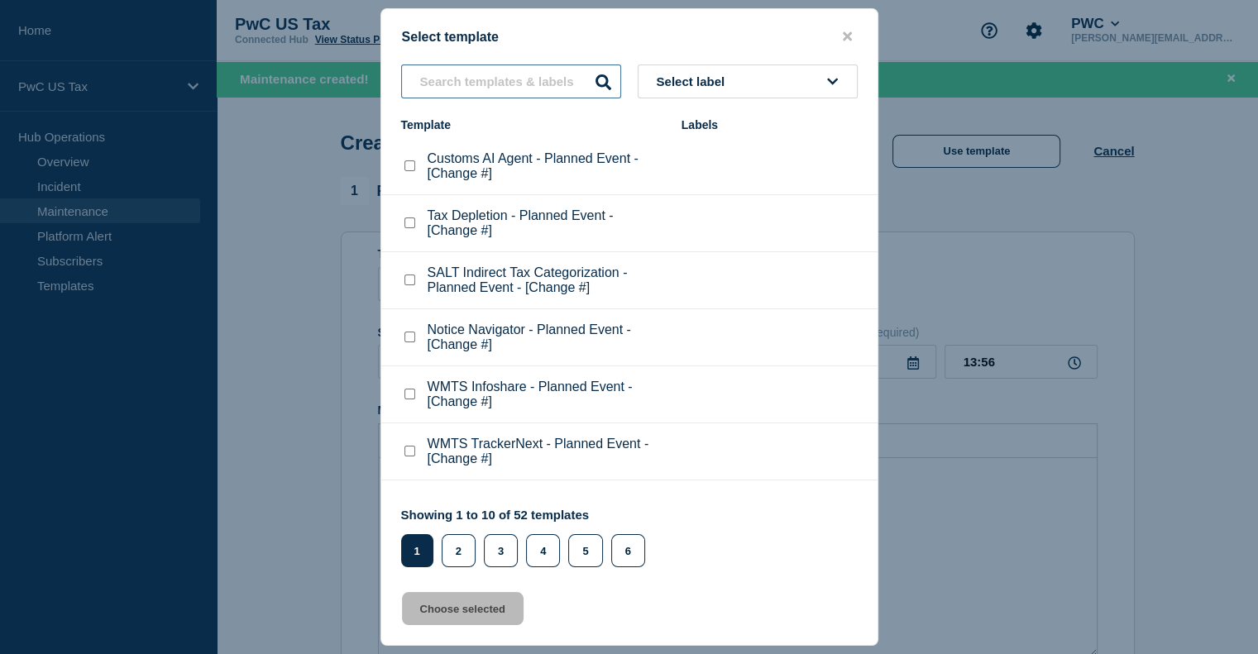
click at [480, 91] on input "text" at bounding box center [511, 82] width 220 height 34
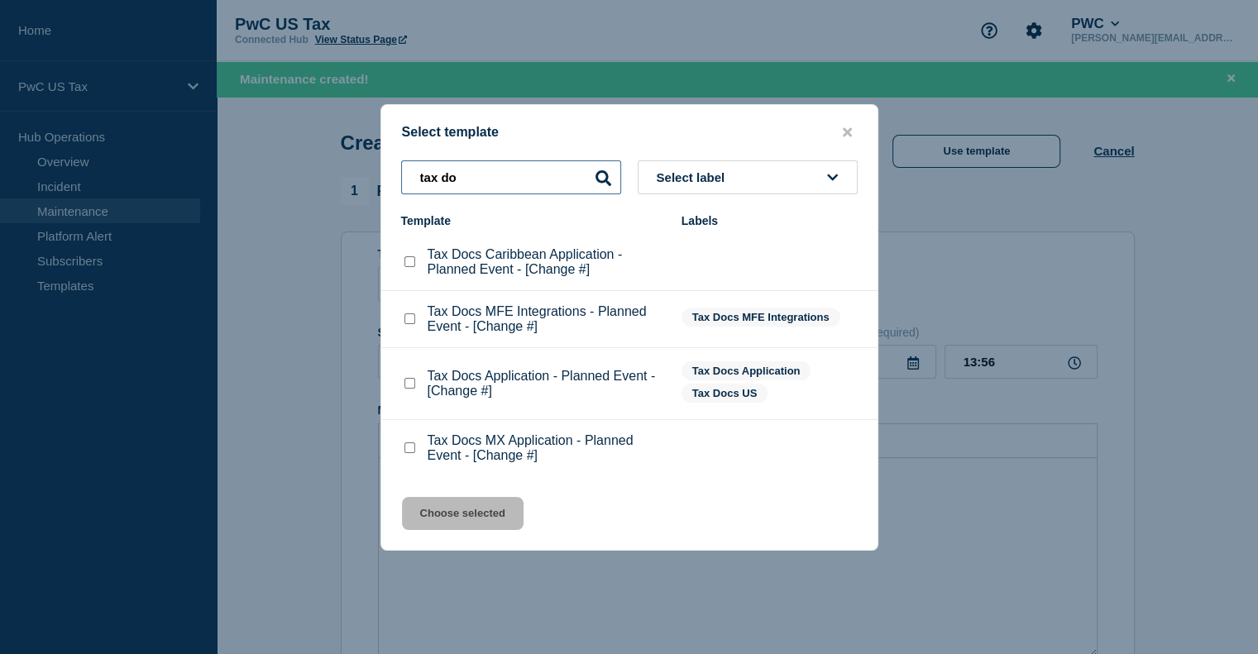
type input "tax do"
click at [413, 451] on checkbox"] "Tax Docs MX Application - Planned Event - [Change #] checkbox" at bounding box center [410, 448] width 11 height 11
checkbox checkbox"] "true"
click at [460, 520] on button "Choose selected" at bounding box center [463, 513] width 122 height 33
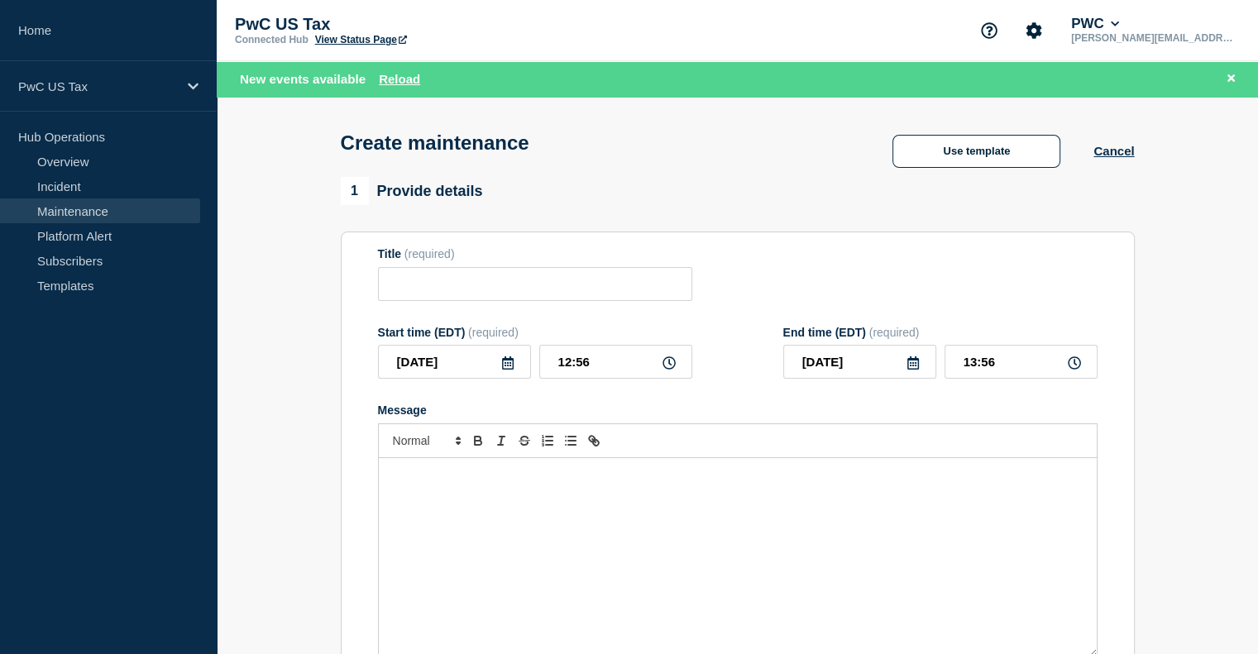
type input "Tax Docs MX Application - Planned Event - [Change #]"
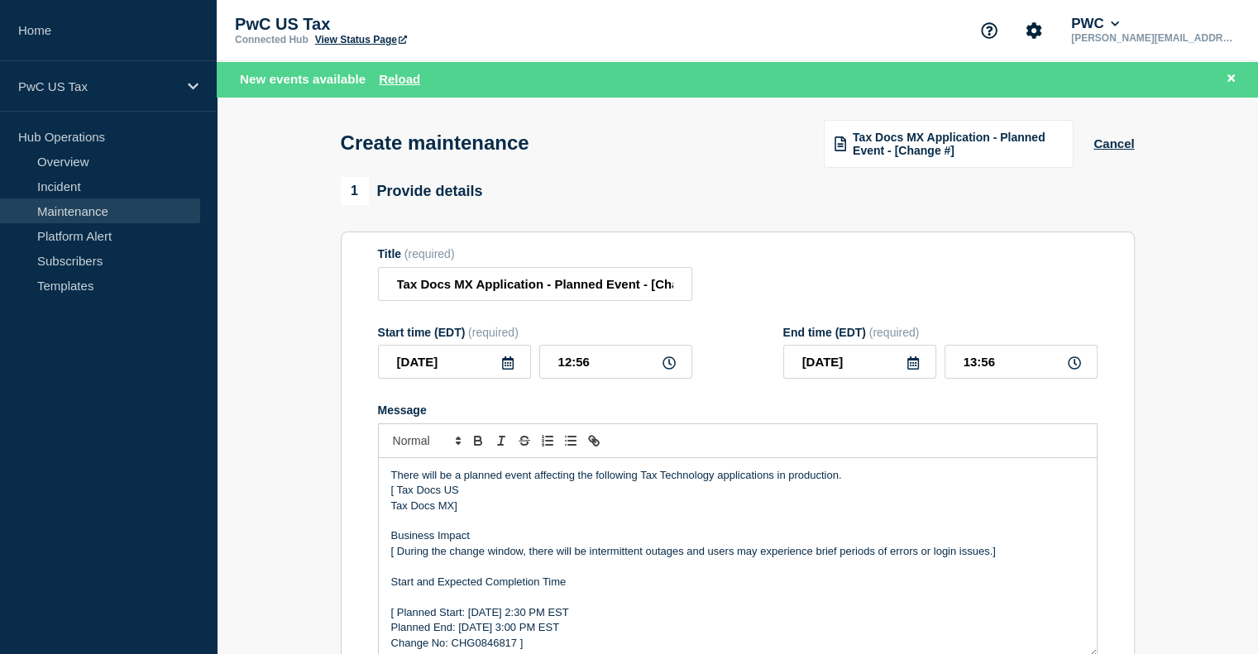
drag, startPoint x: 472, startPoint y: 496, endPoint x: 433, endPoint y: 492, distance: 39.0
click at [433, 492] on p "[ Tax Docs US" at bounding box center [737, 490] width 693 height 15
click at [475, 490] on p "[ Tax Docs US" at bounding box center [737, 490] width 693 height 15
drag, startPoint x: 467, startPoint y: 497, endPoint x: 390, endPoint y: 499, distance: 77.8
click at [390, 499] on div "There will be a planned event affecting the following Tax Technology applicatio…" at bounding box center [738, 557] width 718 height 199
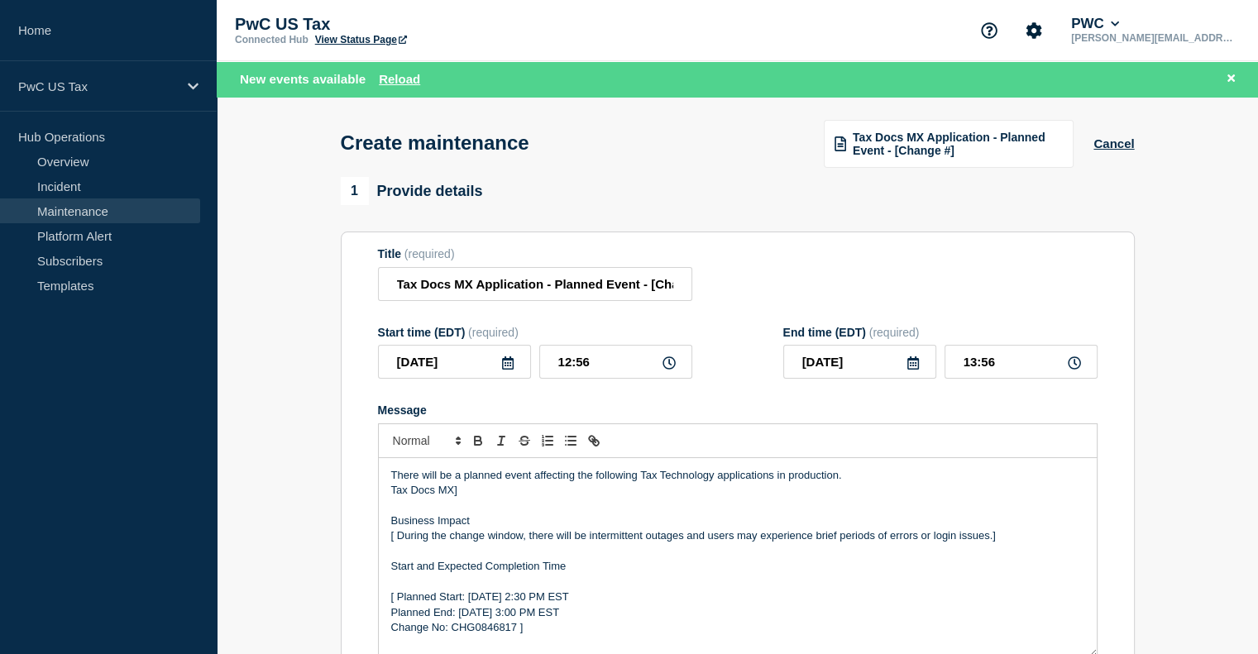
click at [477, 496] on p "Tax Docs MX]" at bounding box center [737, 490] width 693 height 15
click at [400, 544] on p "[ During the change window, there will be intermittent outages and users may ex…" at bounding box center [737, 536] width 693 height 15
click at [1004, 544] on p "During the change window, there will be intermittent outages and users may expe…" at bounding box center [737, 536] width 693 height 15
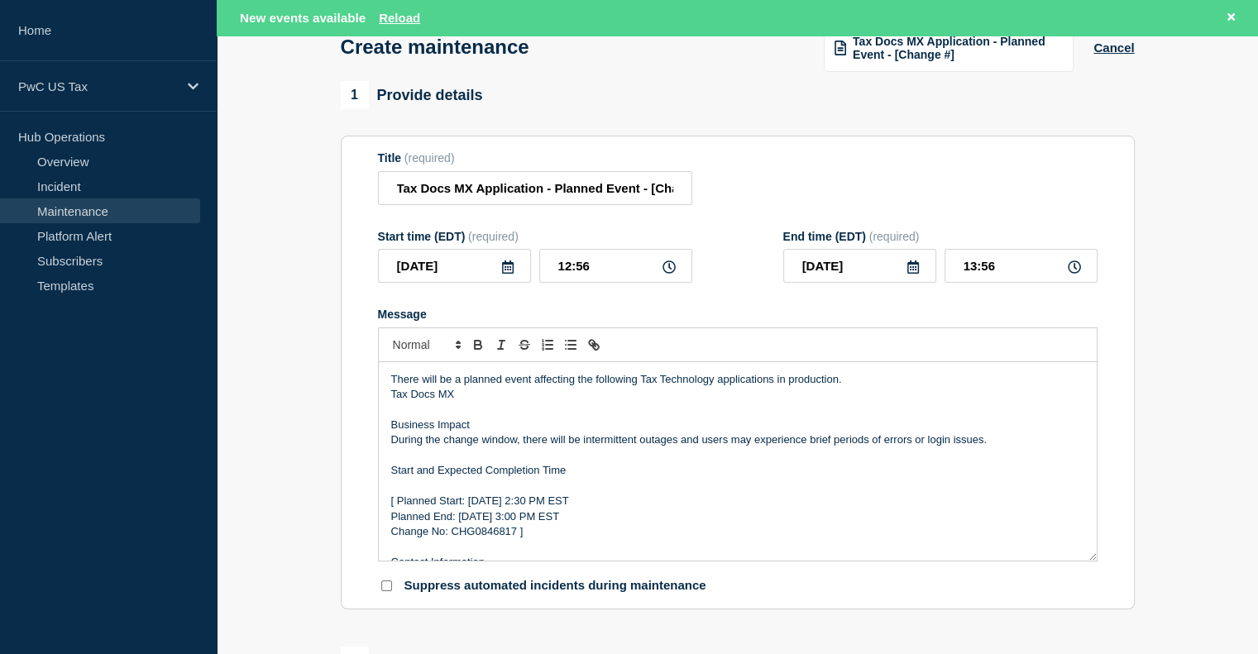
scroll to position [117, 0]
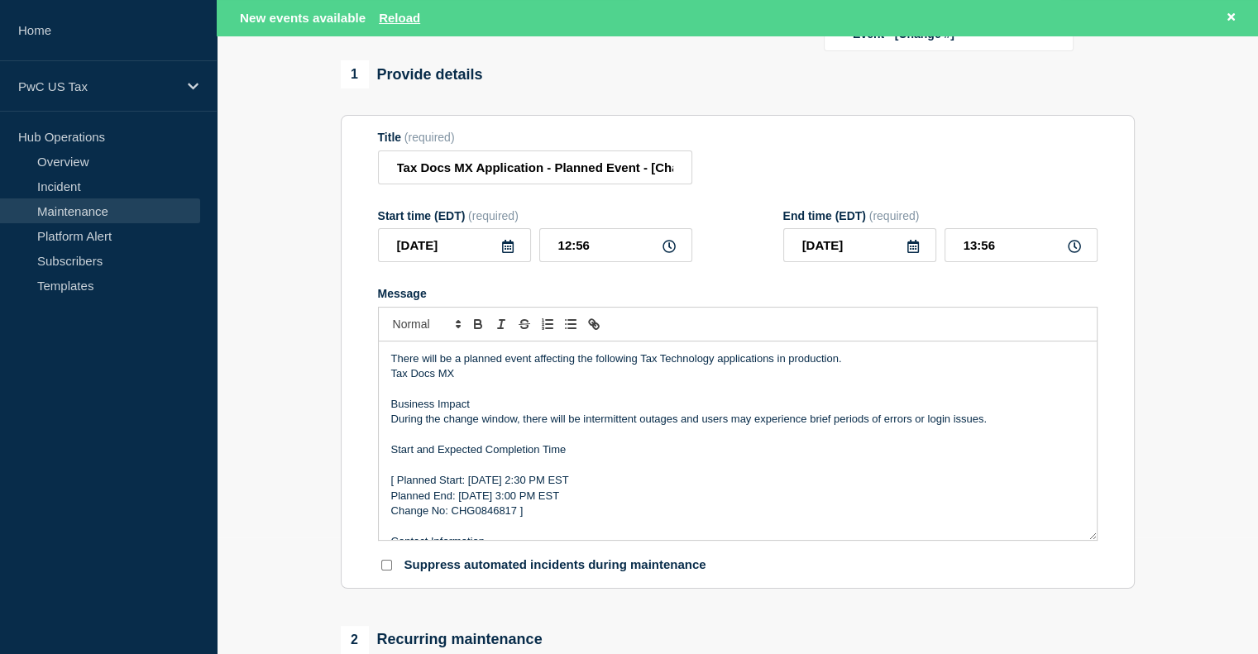
click at [481, 519] on p "Change No: CHG0846817 ]" at bounding box center [737, 511] width 693 height 15
drag, startPoint x: 652, startPoint y: 175, endPoint x: 806, endPoint y: 188, distance: 154.4
click at [806, 184] on div "Title (required) Tax Docs MX Application - Planned Event - [Change #]" at bounding box center [738, 158] width 720 height 54
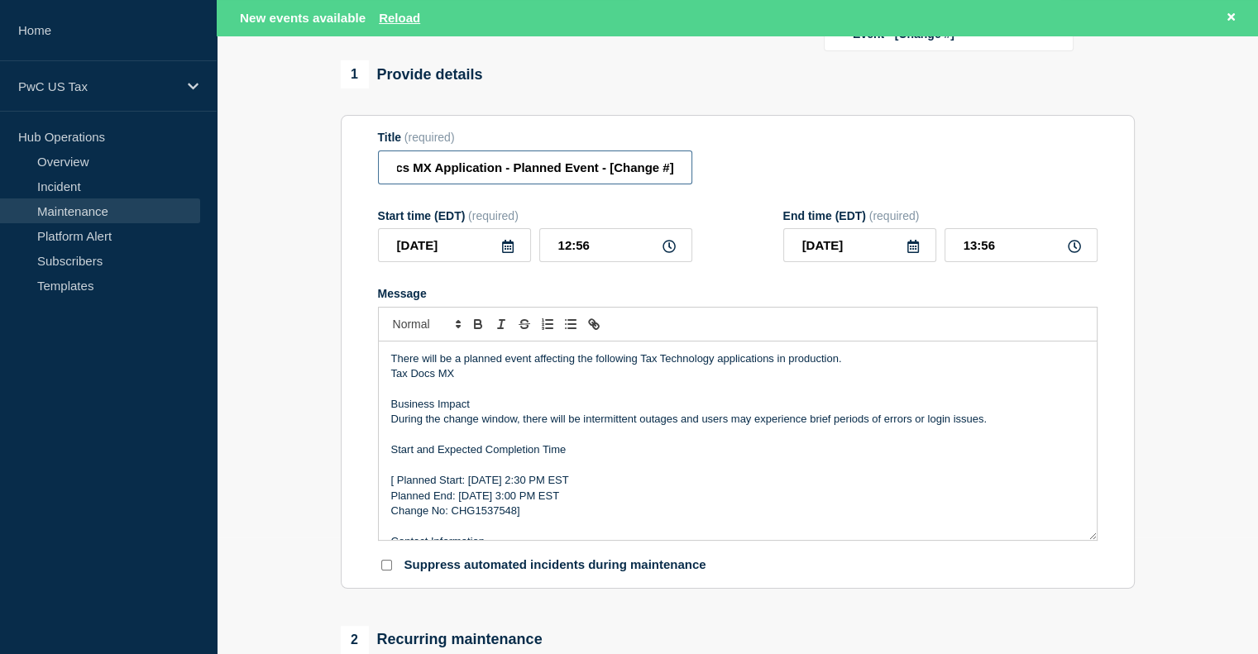
paste input "CHG1537548"
type input "Tax Docs MX Application - Planned Event - CHG1537548"
click at [569, 251] on input "12:56" at bounding box center [615, 245] width 153 height 34
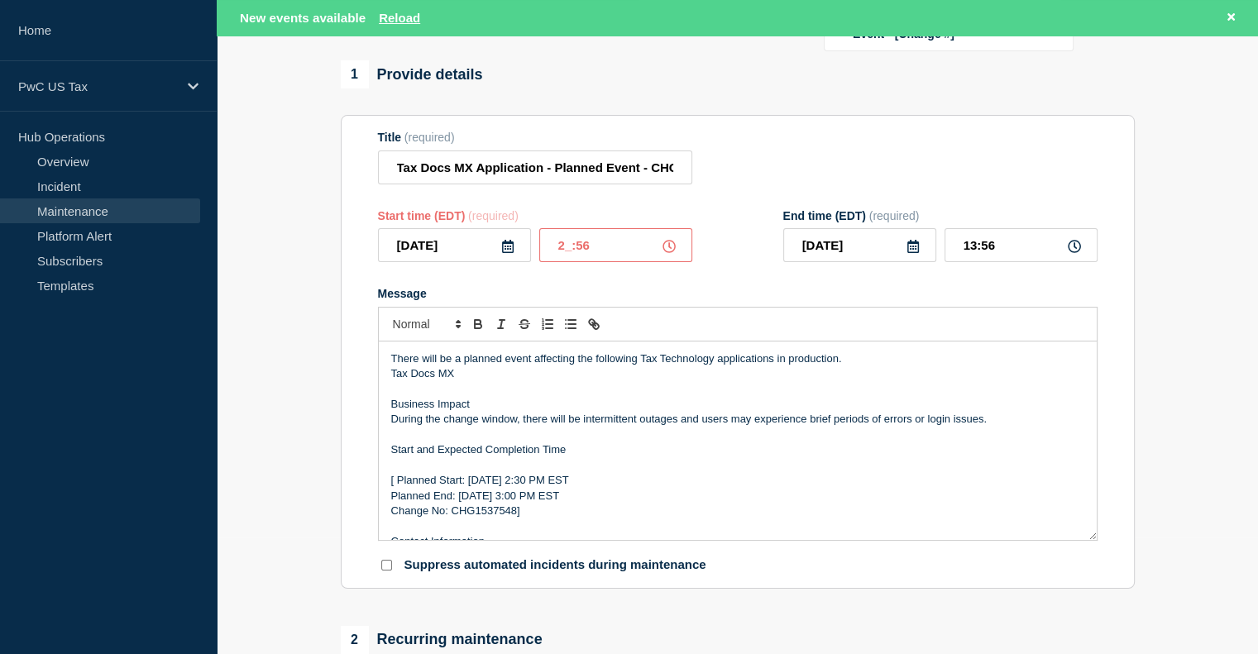
type input "22:56"
type input "23:56"
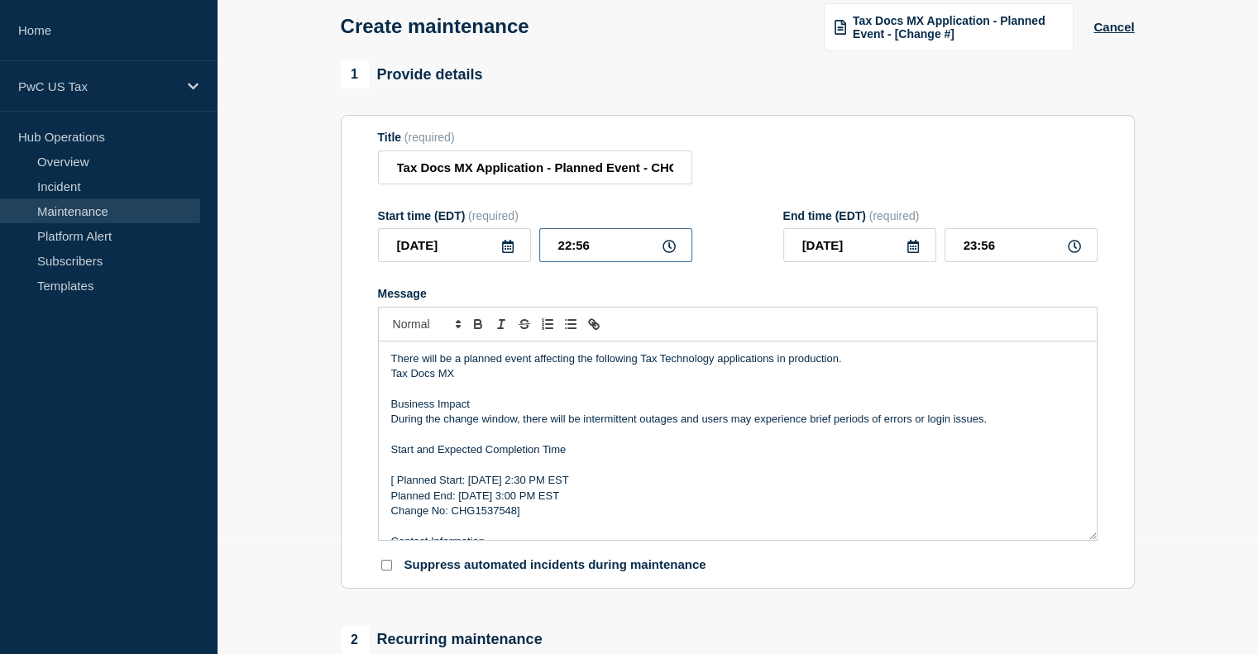
scroll to position [82, 0]
click at [602, 255] on input "22:56" at bounding box center [615, 245] width 153 height 34
type input "22:00"
type input "23:00"
click at [395, 487] on p "[ Planned Start: Tuesday, August 23th 2:30 PM EST" at bounding box center [737, 480] width 693 height 15
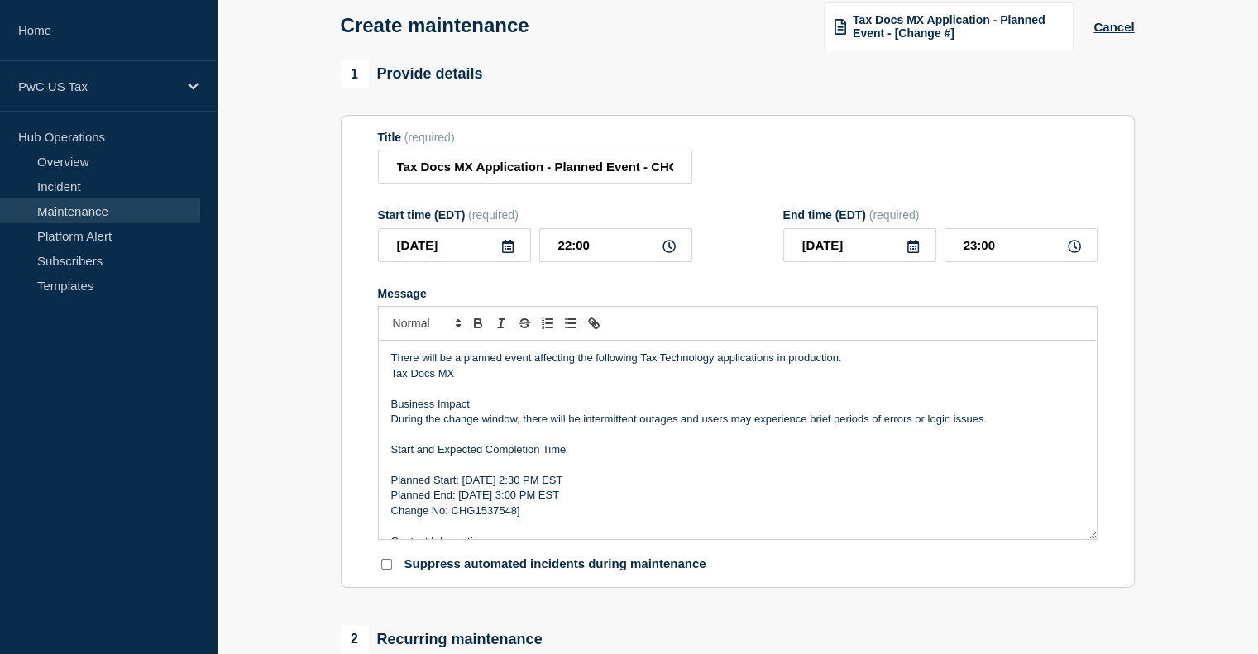
click at [395, 499] on p "Planned End: Tuesday, August 23th 3:00 PM EST" at bounding box center [737, 495] width 693 height 15
click at [391, 516] on p "Change No: CHG1537548]" at bounding box center [737, 511] width 693 height 15
click at [395, 519] on p "Change No: CHG1537548]" at bounding box center [737, 511] width 693 height 15
click at [533, 514] on p "Change No: CHG1537548]" at bounding box center [737, 511] width 693 height 15
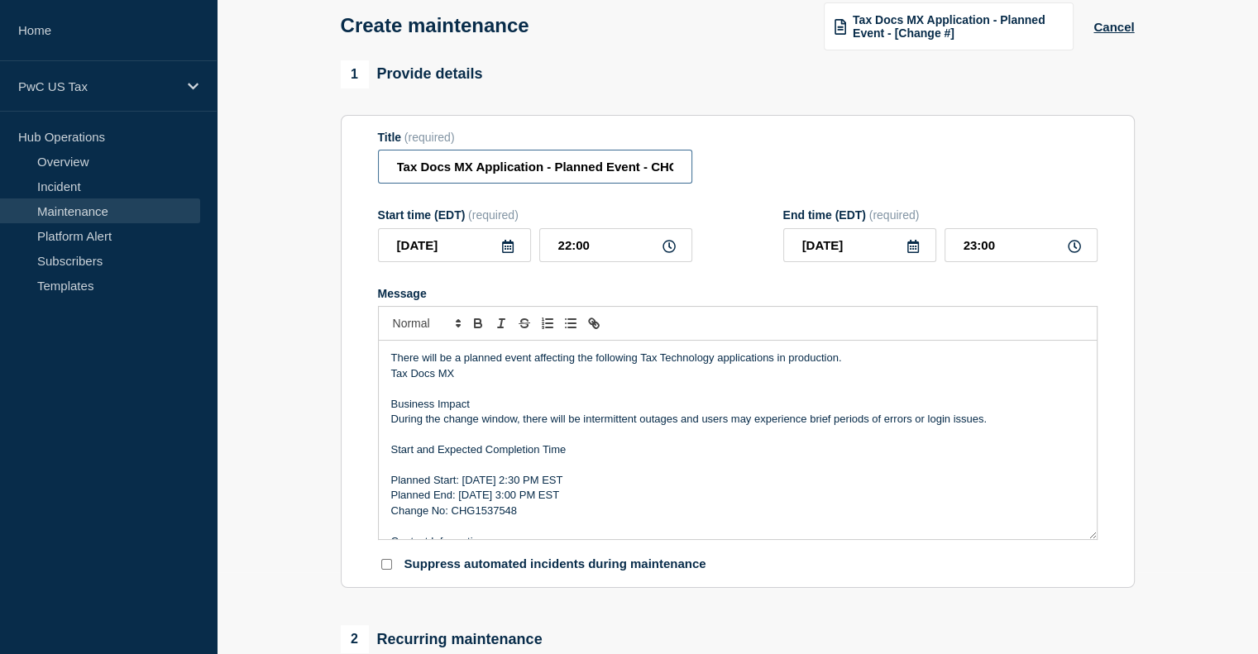
click at [665, 168] on input "Tax Docs MX Application - Planned Event - CHG1537548" at bounding box center [535, 167] width 314 height 34
click at [477, 488] on p "Planned Start: Tuesday, August 23th 2:30 PM EST" at bounding box center [737, 480] width 693 height 15
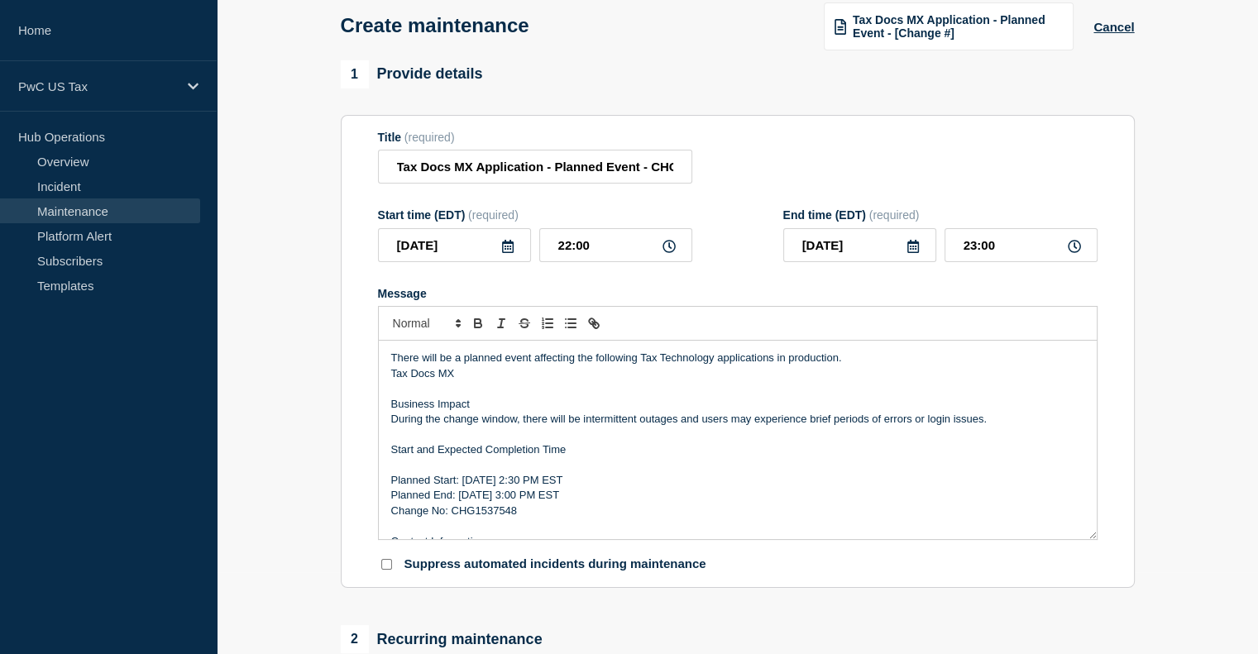
click at [480, 502] on p "Planned End: Tuesday, August 23th 3:00 PM EST" at bounding box center [737, 495] width 693 height 15
click at [518, 488] on p "Planned Start: Thursday, August 23th 2:30 PM EST" at bounding box center [737, 480] width 693 height 15
click at [526, 501] on p "Planned End: Thursday, August 23th 3:00 PM EST" at bounding box center [737, 495] width 693 height 15
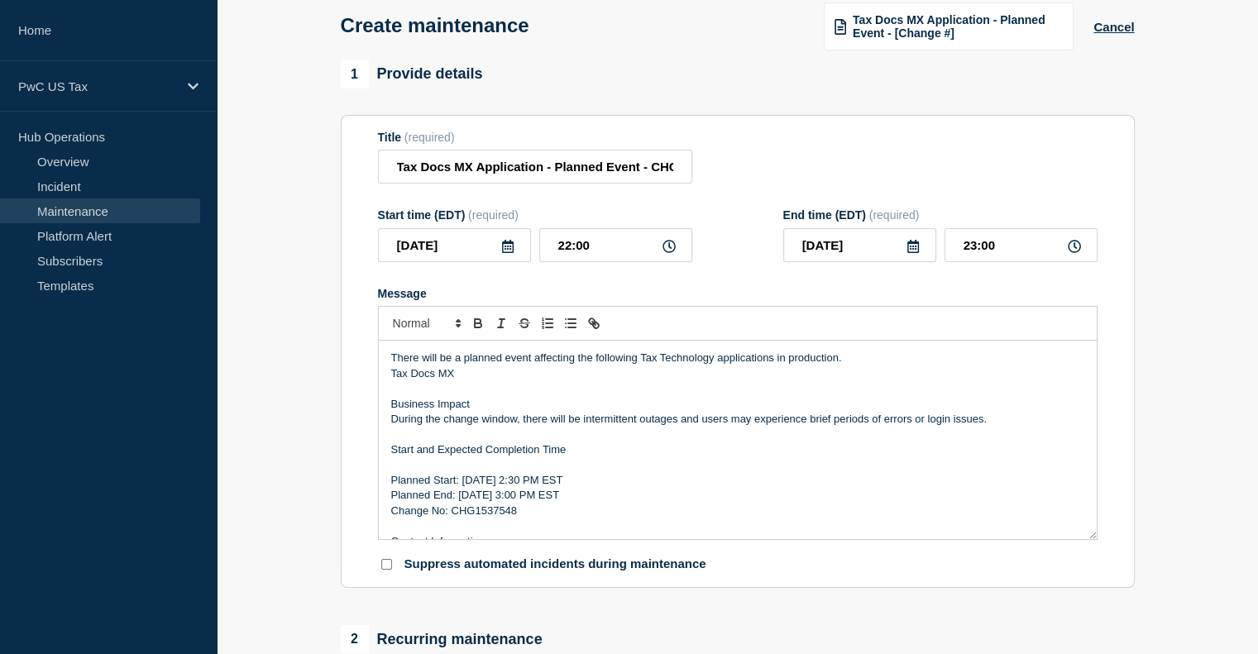
click at [526, 501] on p "Planned End: Thursday, August 23th 3:00 PM EST" at bounding box center [737, 495] width 693 height 15
click at [518, 503] on p "Planned End: Thursday, August 23th 3:00 PM EST" at bounding box center [737, 495] width 693 height 15
click at [546, 487] on p "Planned Start: Thursday, Sept 23th 2:30 PM EST" at bounding box center [737, 480] width 693 height 15
click at [563, 488] on p "Planned Start: Thursday, Sept 25th 2:30 PM EST" at bounding box center [737, 480] width 693 height 15
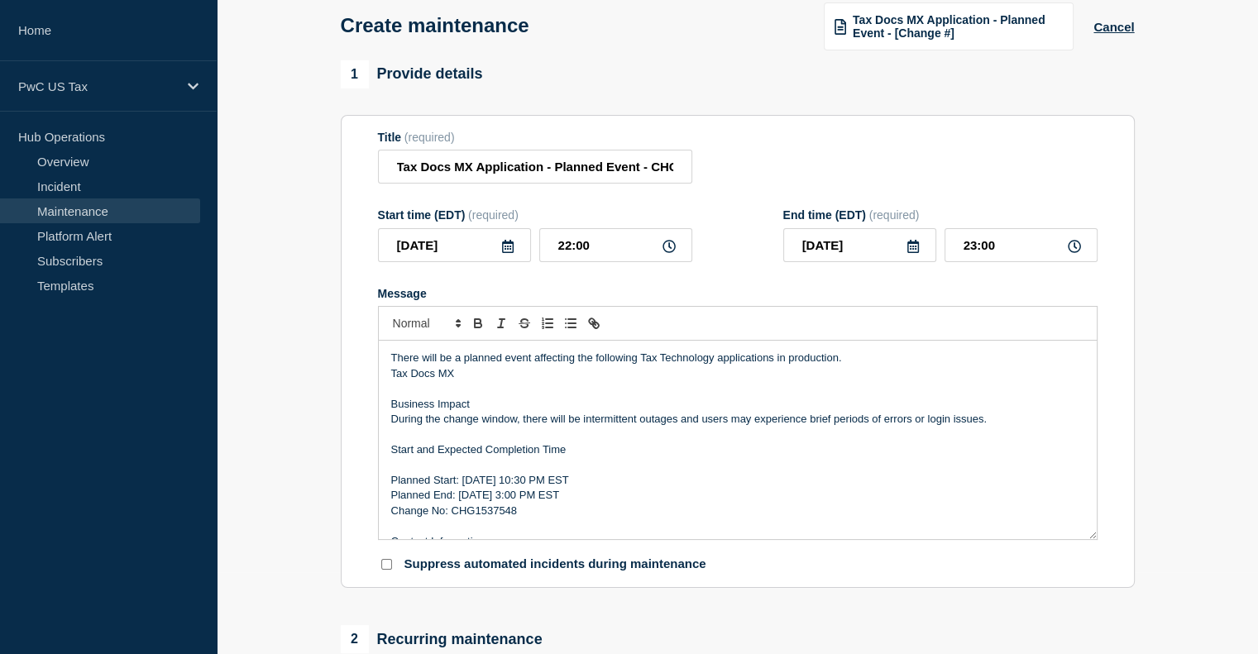
click at [563, 503] on p "Planned End: Thursday, Sept 23th 3:00 PM EST" at bounding box center [737, 495] width 693 height 15
click at [582, 482] on p "Planned Start: Thursday, Sept 25th 10:30 PM EST" at bounding box center [737, 480] width 693 height 15
click at [567, 501] on p "Planned End: Thursday, Sept 23th 10:00 PM EST" at bounding box center [737, 495] width 693 height 15
click at [397, 453] on p "Start and Expected Completion Time" at bounding box center [737, 450] width 693 height 15
click at [395, 456] on p "Start and Expected Completion Time" at bounding box center [737, 450] width 693 height 15
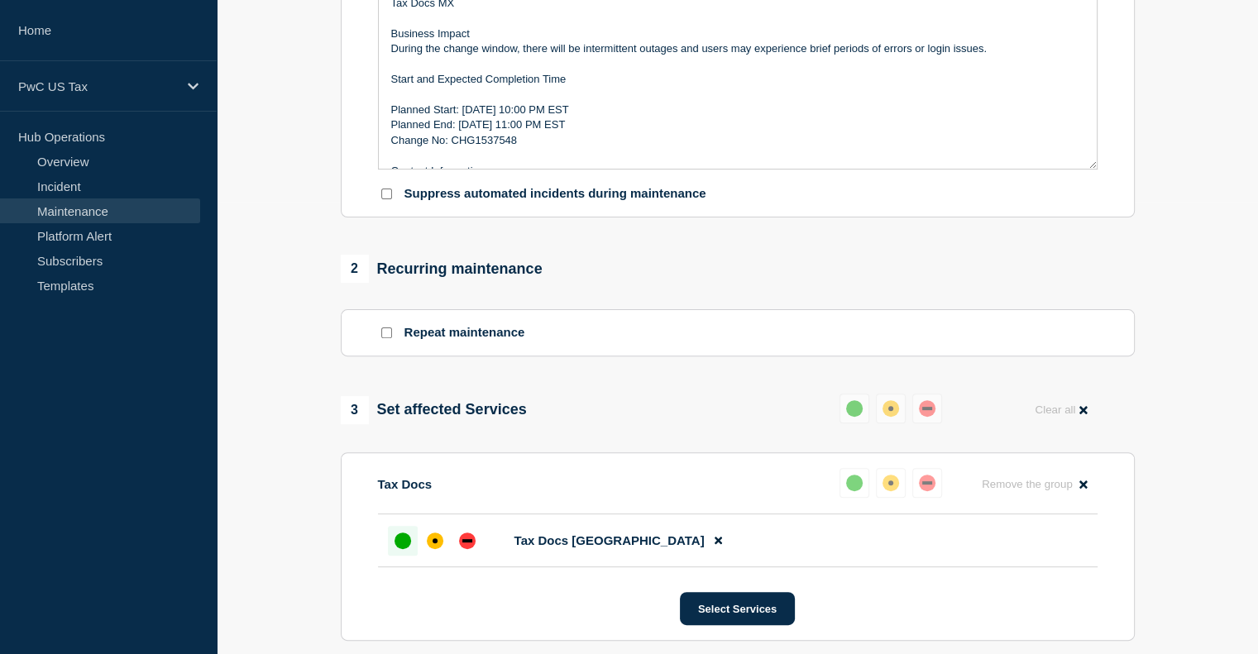
scroll to position [437, 0]
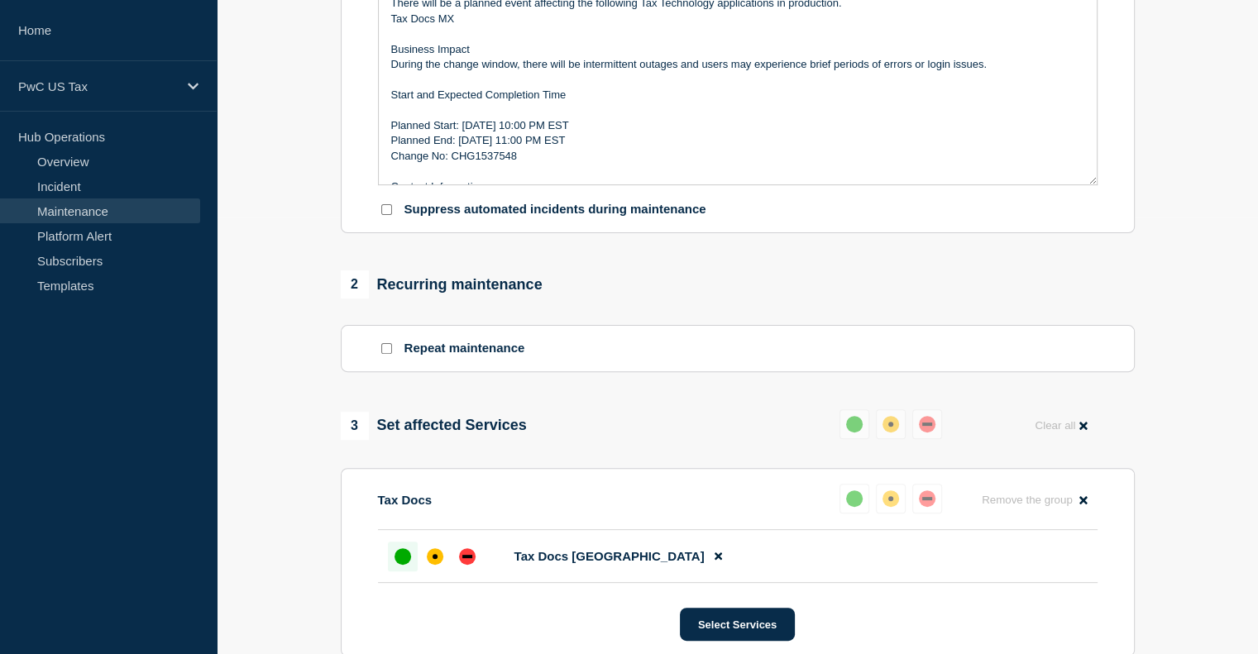
click at [381, 213] on input "Suppress automated incidents during maintenance" at bounding box center [386, 209] width 11 height 11
checkbox input "true"
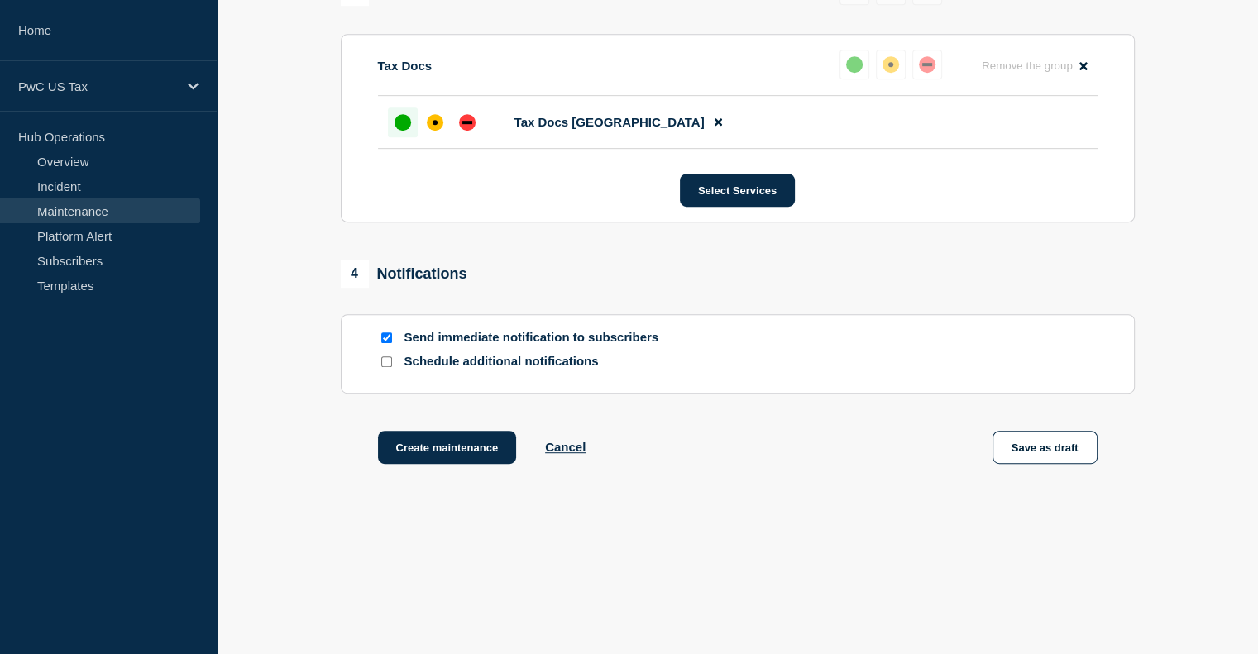
click at [387, 336] on input "Send immediate notification to subscribers" at bounding box center [386, 338] width 11 height 11
checkbox input "false"
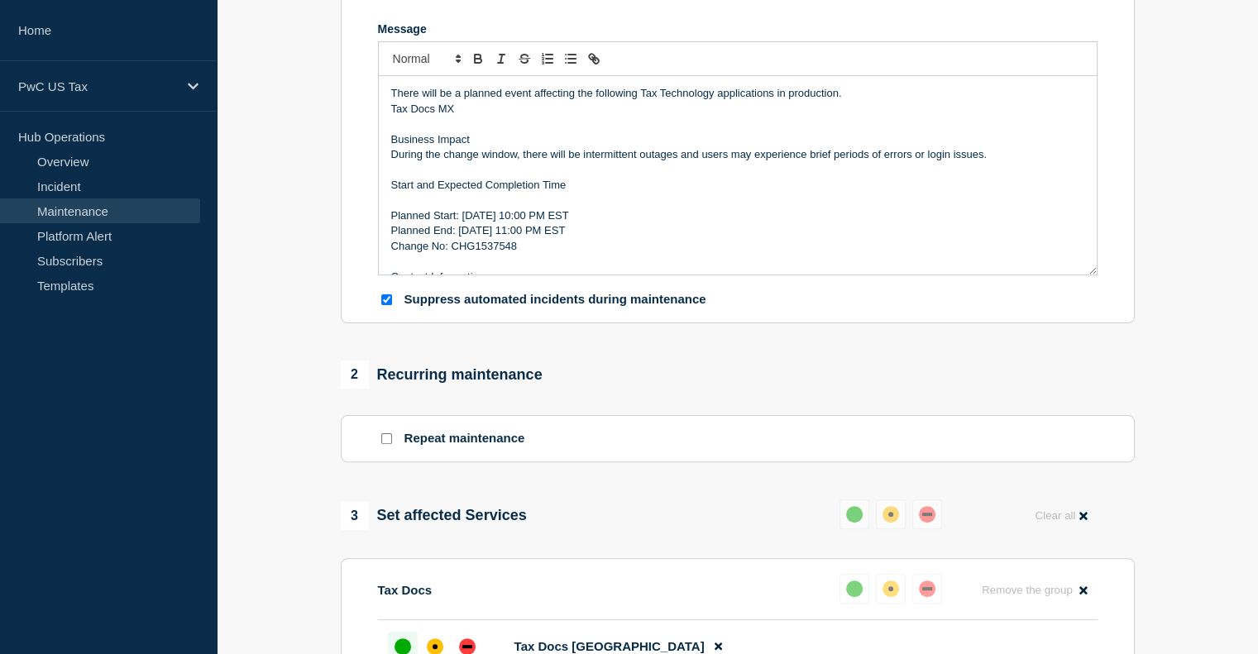
scroll to position [347, 0]
click at [544, 234] on p "Planned End: Thursday, Sept 23th 11:00 PM EST" at bounding box center [737, 230] width 693 height 15
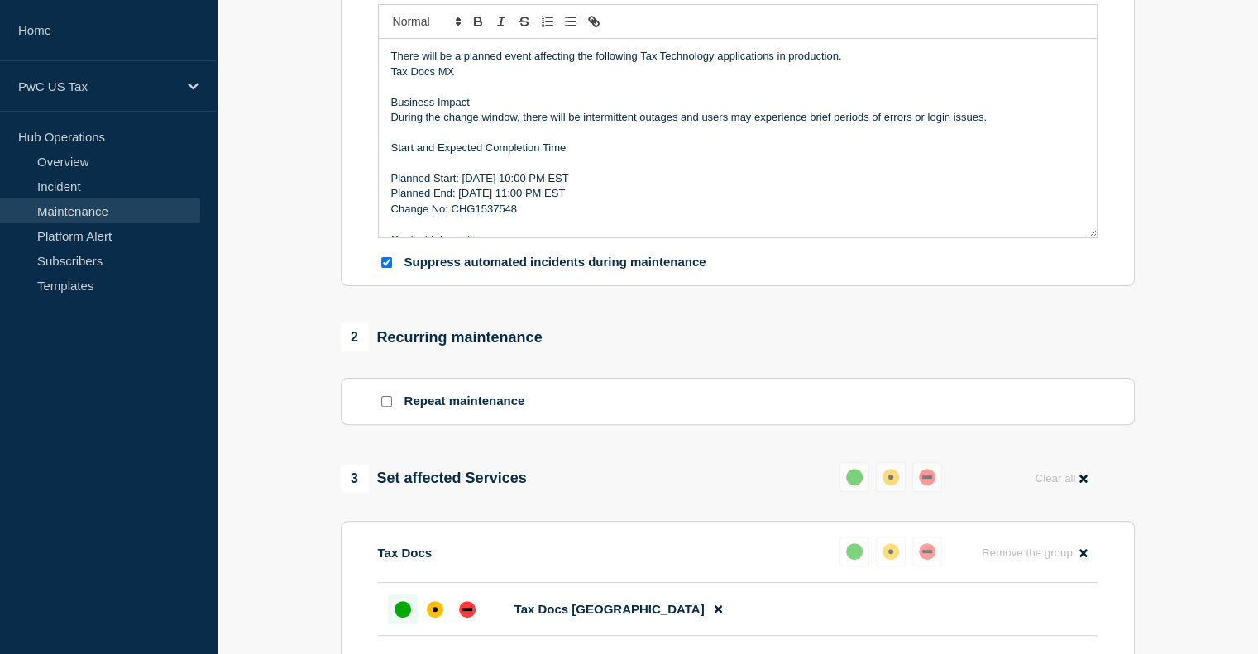
scroll to position [879, 0]
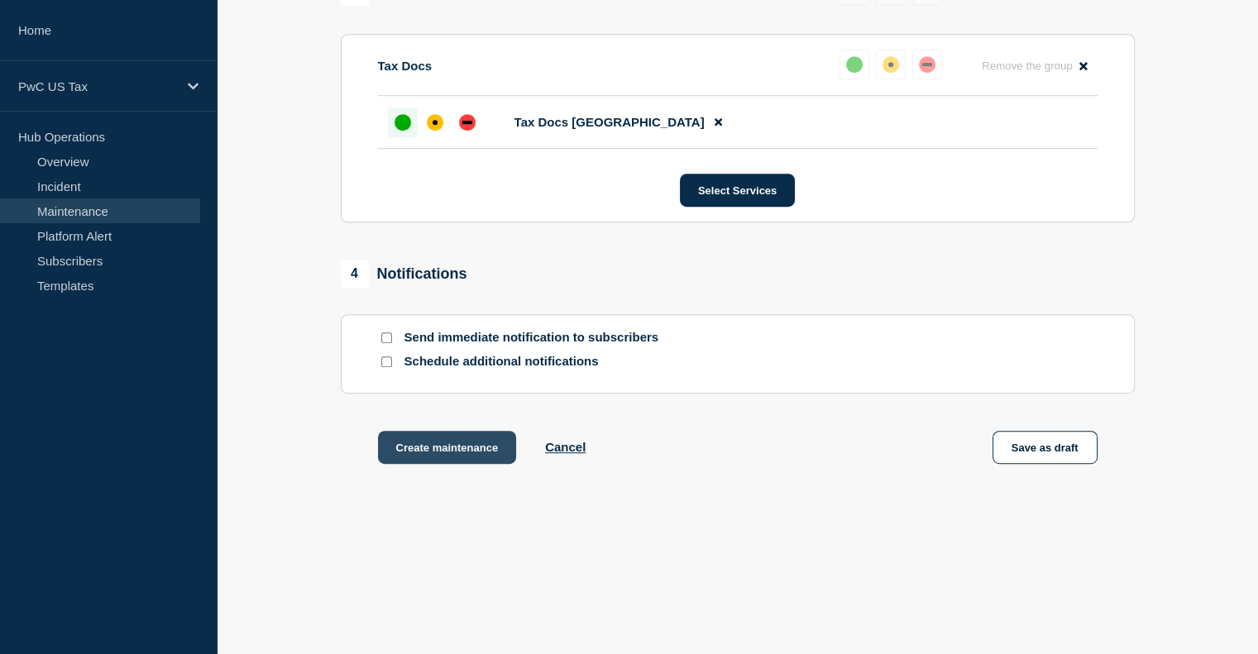
click at [439, 453] on button "Create maintenance" at bounding box center [447, 447] width 139 height 33
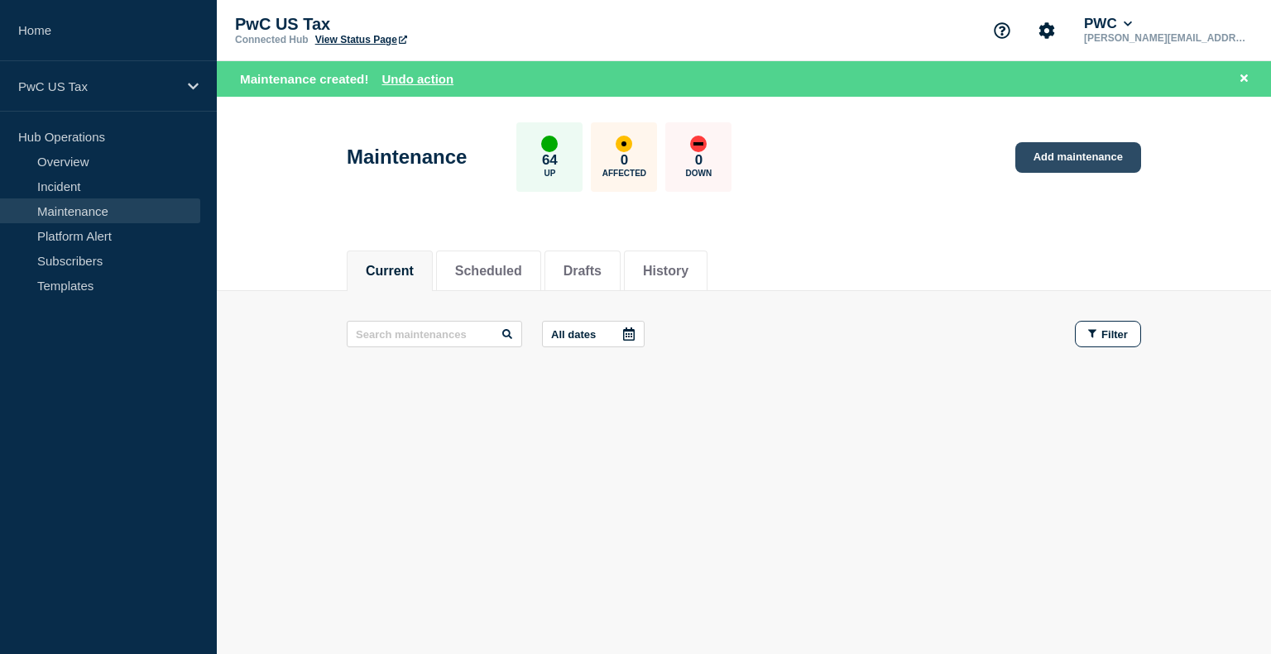
click at [1051, 165] on link "Add maintenance" at bounding box center [1078, 157] width 126 height 31
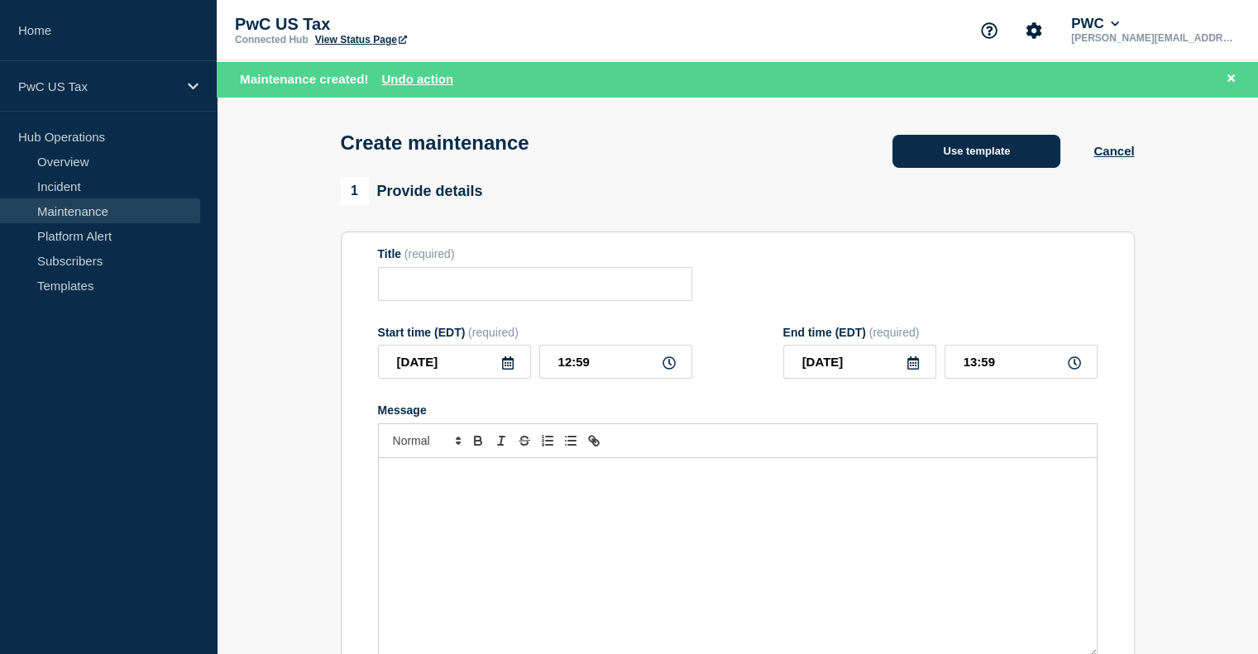
click at [1008, 155] on button "Use template" at bounding box center [977, 151] width 168 height 33
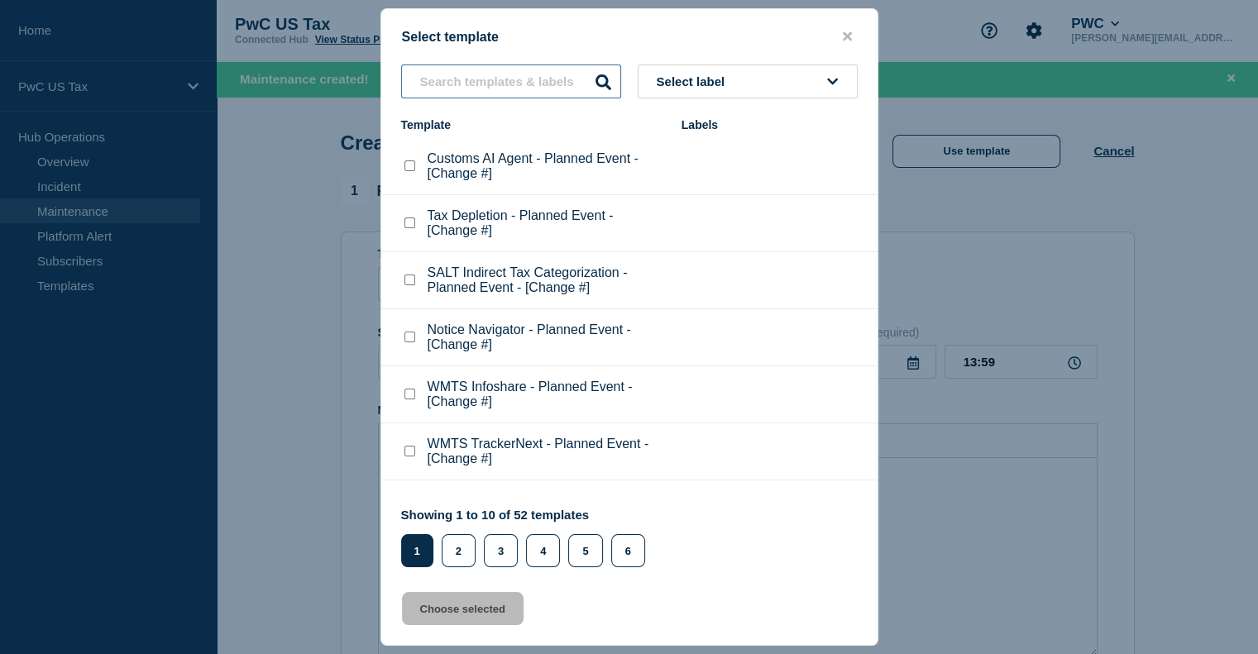
click at [457, 74] on input "text" at bounding box center [511, 82] width 220 height 34
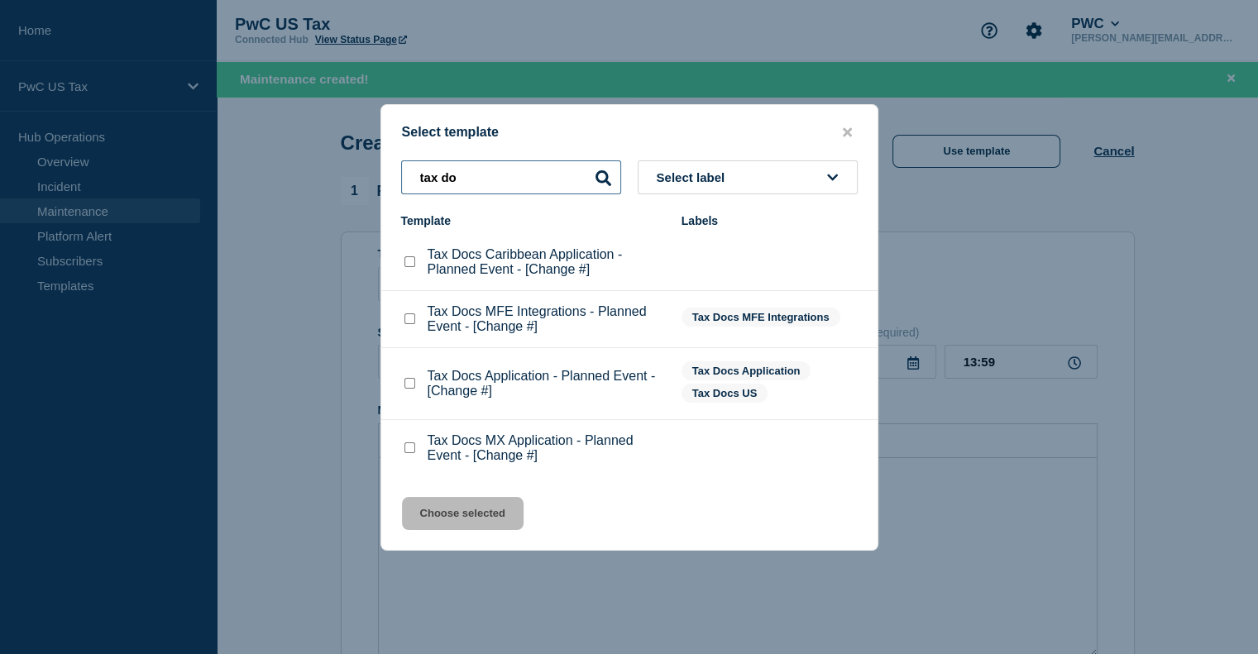
type input "tax do"
click at [407, 323] on checkbox"] "Tax Docs MFE Integrations - Planned Event - [Change #] checkbox" at bounding box center [410, 319] width 11 height 11
checkbox checkbox"] "true"
click at [444, 513] on button "Choose selected" at bounding box center [463, 513] width 122 height 33
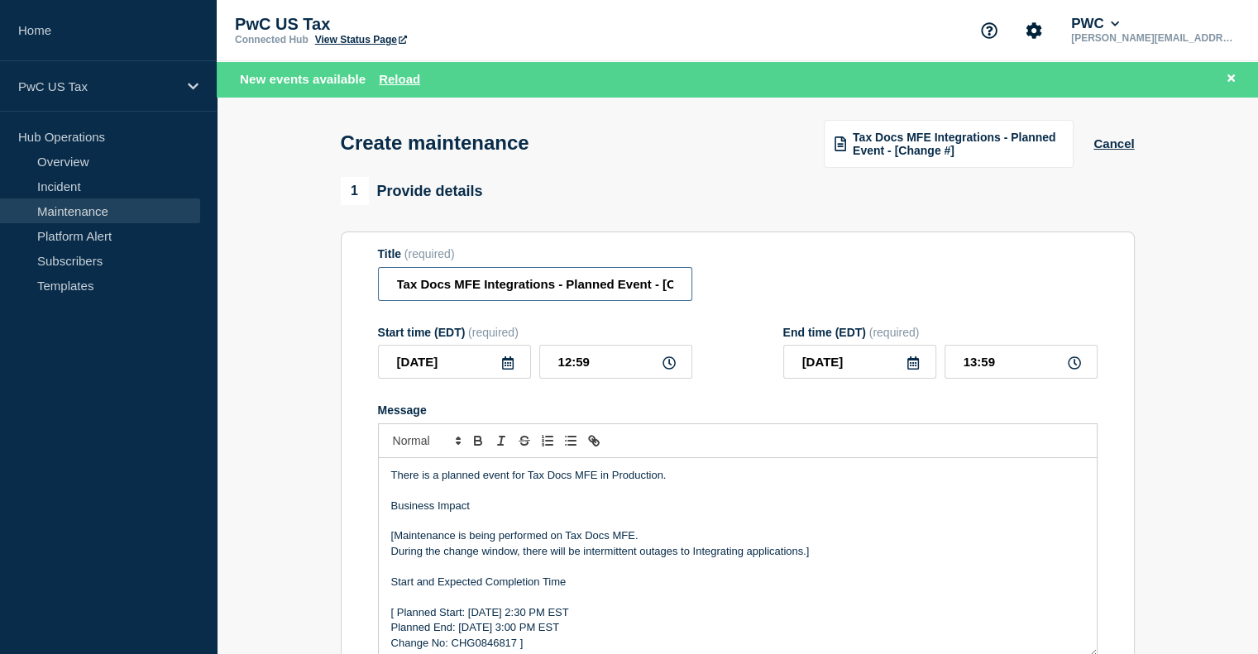
scroll to position [0, 53]
drag, startPoint x: 662, startPoint y: 290, endPoint x: 788, endPoint y: 310, distance: 127.3
click at [788, 310] on form "Title (required) Tax Docs MFE Integrations - Planned Event - [Change #] Start t…" at bounding box center [738, 468] width 720 height 443
paste input "CHG1537553"
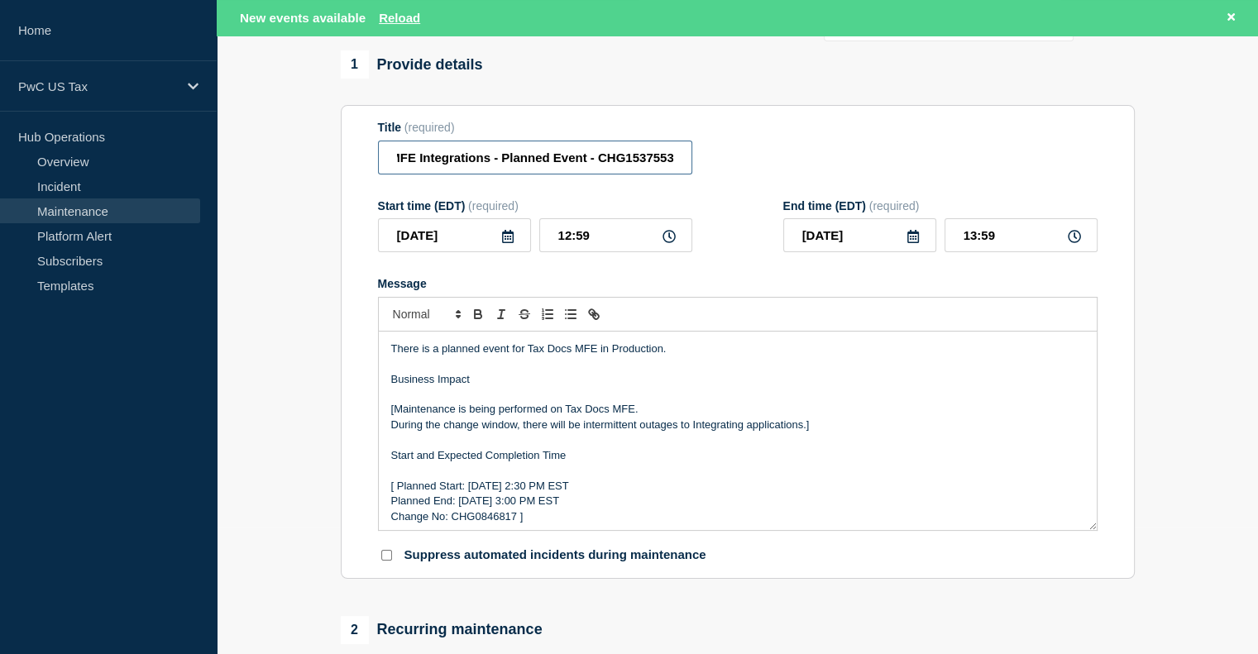
scroll to position [146, 0]
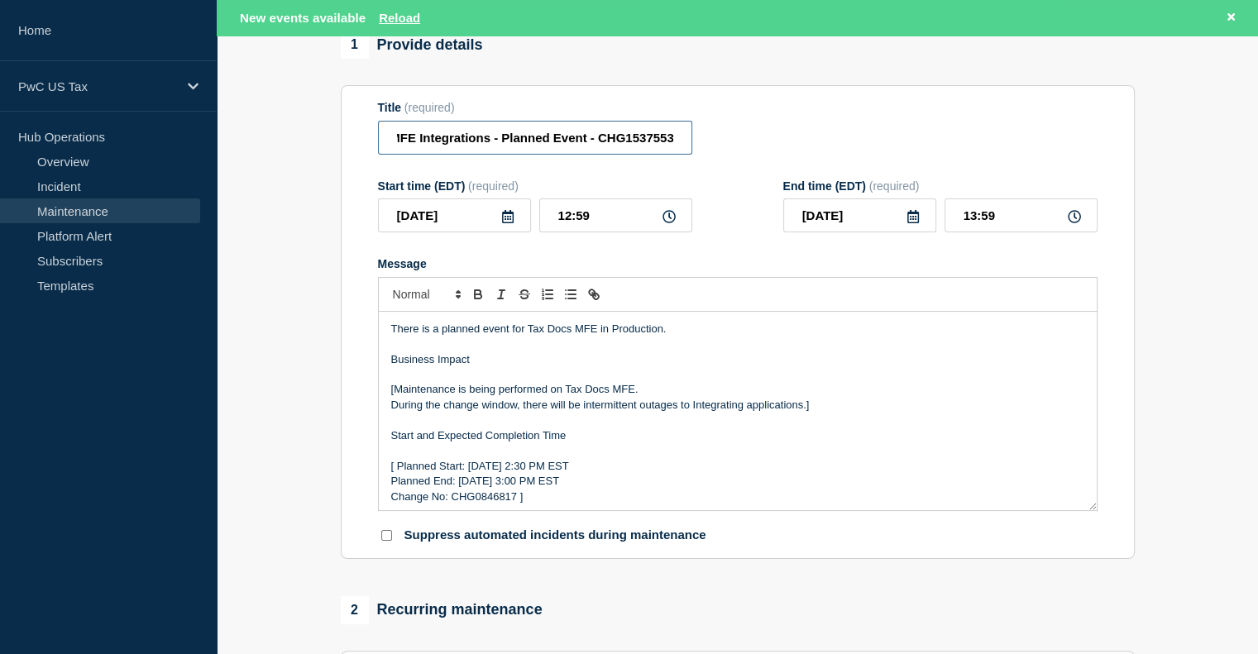
type input "Tax Docs MFE Integrations - Planned Event - CHG1537553"
click at [486, 501] on p "Change No: CHG0846817 ]" at bounding box center [737, 497] width 693 height 15
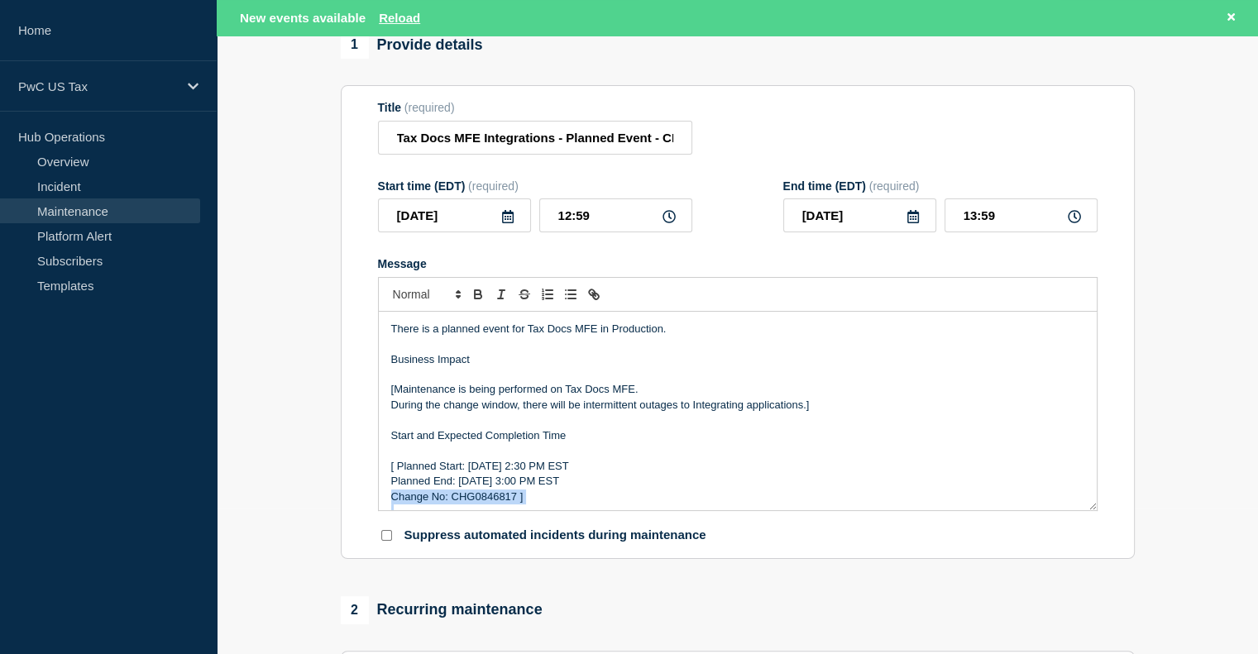
click at [486, 501] on p "Change No: CHG0846817 ]" at bounding box center [737, 497] width 693 height 15
click at [481, 503] on p "Change No: CHG0846817 ]" at bounding box center [737, 497] width 693 height 15
paste div "Message"
click at [553, 503] on p "Change No: CHG1537553]" at bounding box center [737, 497] width 693 height 15
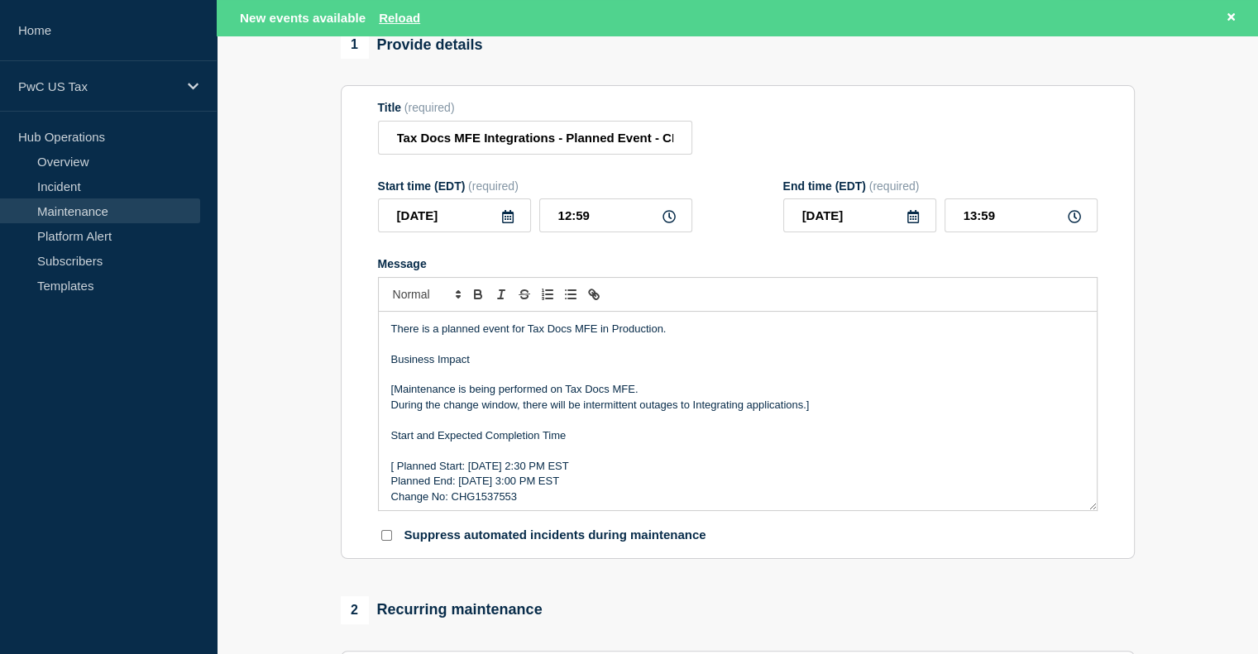
click at [400, 474] on p "[ Planned Start: Tuesday, August 23th 2:30 PM EST" at bounding box center [737, 466] width 693 height 15
click at [393, 397] on p "[Maintenance is being performed on Tax Docs MFE." at bounding box center [737, 389] width 693 height 15
click at [820, 410] on p "During the change window, there will be intermittent outages to Integrating app…" at bounding box center [737, 405] width 693 height 15
click at [474, 474] on p "Planned Start: Tuesday, August 23th 2:30 PM EST" at bounding box center [737, 466] width 693 height 15
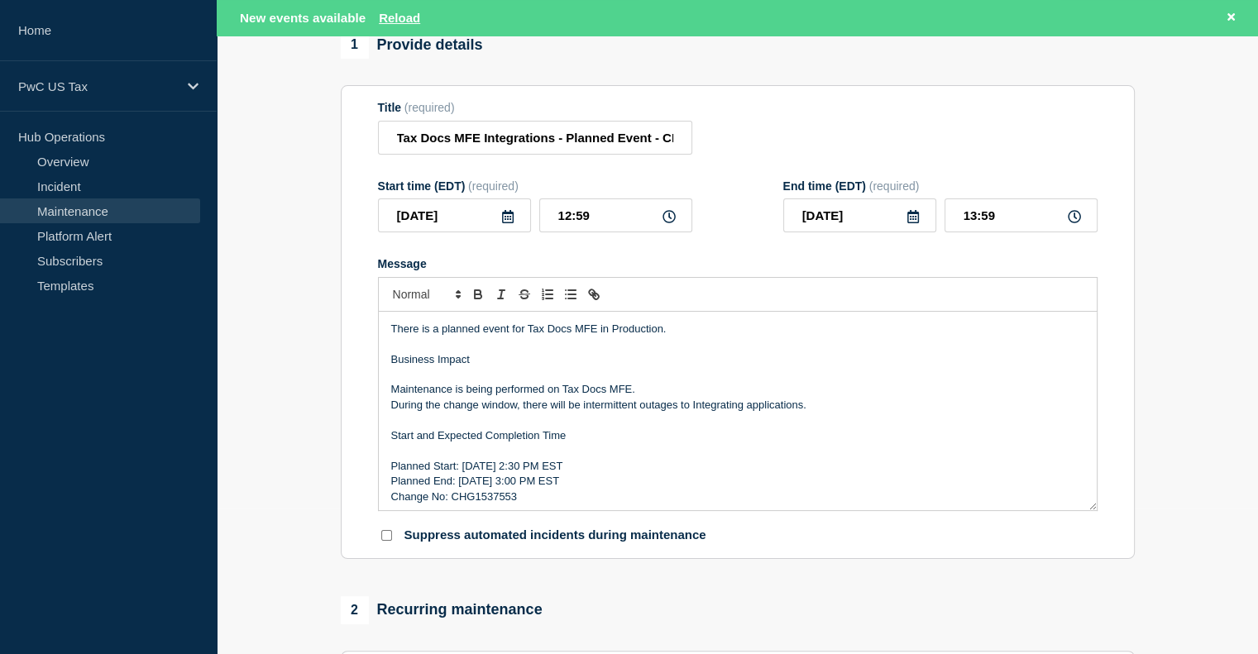
click at [478, 482] on p "Planned End: Tuesday, August 23th 3:00 PM EST" at bounding box center [737, 481] width 693 height 15
click at [529, 474] on p "Planned Start: Thursday, August 23th 2:30 PM EST" at bounding box center [737, 466] width 693 height 15
click at [553, 473] on p "Planned Start: Thursday, Sept 23th 2:30 PM EST" at bounding box center [737, 466] width 693 height 15
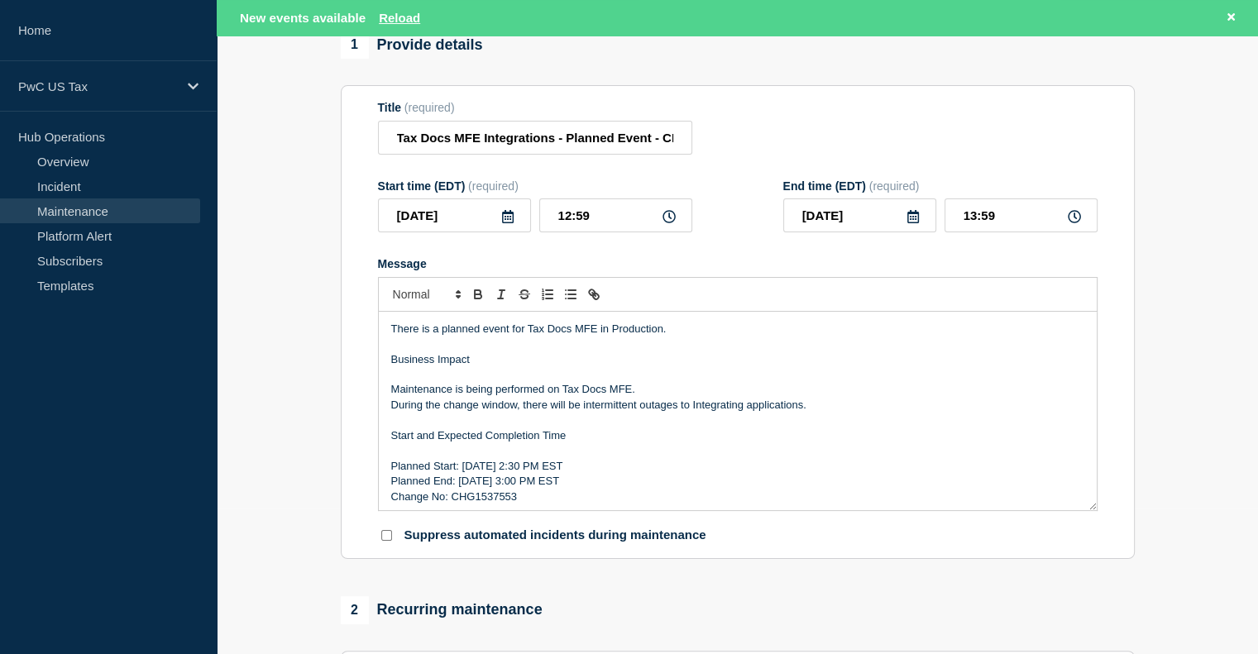
click at [515, 487] on p "Planned End: Thursday, August 23th 3:00 PM EST" at bounding box center [737, 481] width 693 height 15
click at [547, 489] on p "Planned End: Thursday, Sept 23th 3:00 PM EST" at bounding box center [737, 481] width 693 height 15
click at [568, 472] on p "Planned Start: Thursday, Sept 25th 2:30 PM EST" at bounding box center [737, 466] width 693 height 15
click at [581, 474] on p "Planned Start: Thursday, Sept 25th 10:30 PM EST" at bounding box center [737, 466] width 693 height 15
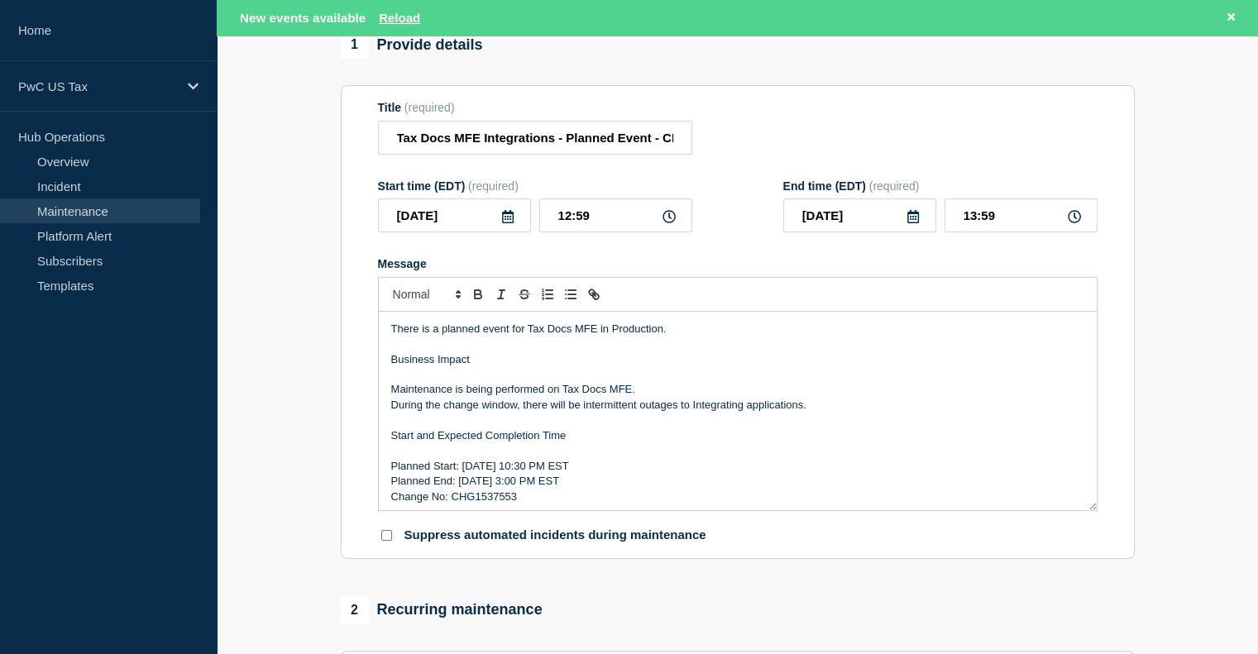
click at [583, 472] on p "Planned Start: Thursday, Sept 25th 10:30 PM EST" at bounding box center [737, 466] width 693 height 15
click at [566, 486] on p "Planned End: Thursday, Sept 25th 3:00 PM EST" at bounding box center [737, 481] width 693 height 15
click at [572, 221] on input "12:59" at bounding box center [615, 216] width 153 height 34
type input "22:59"
type input "23:59"
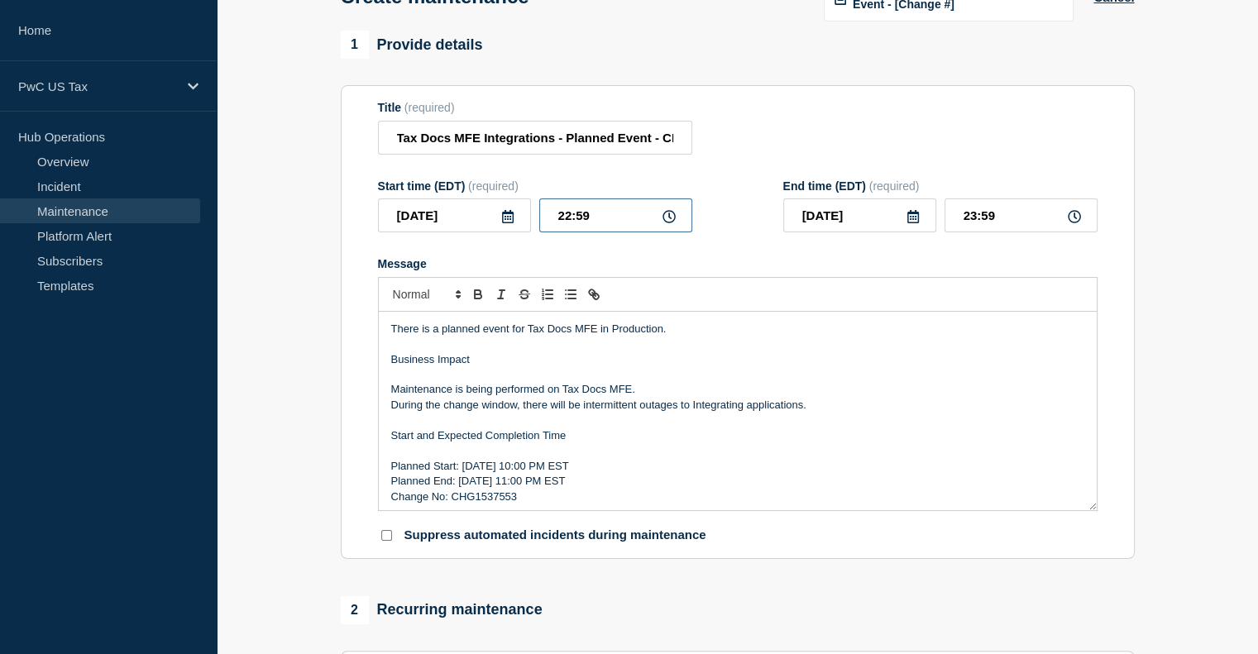
scroll to position [112, 0]
click at [599, 222] on input "22:59" at bounding box center [615, 216] width 153 height 34
type input "22:00"
type input "23:00"
click at [1024, 302] on div at bounding box center [738, 293] width 720 height 35
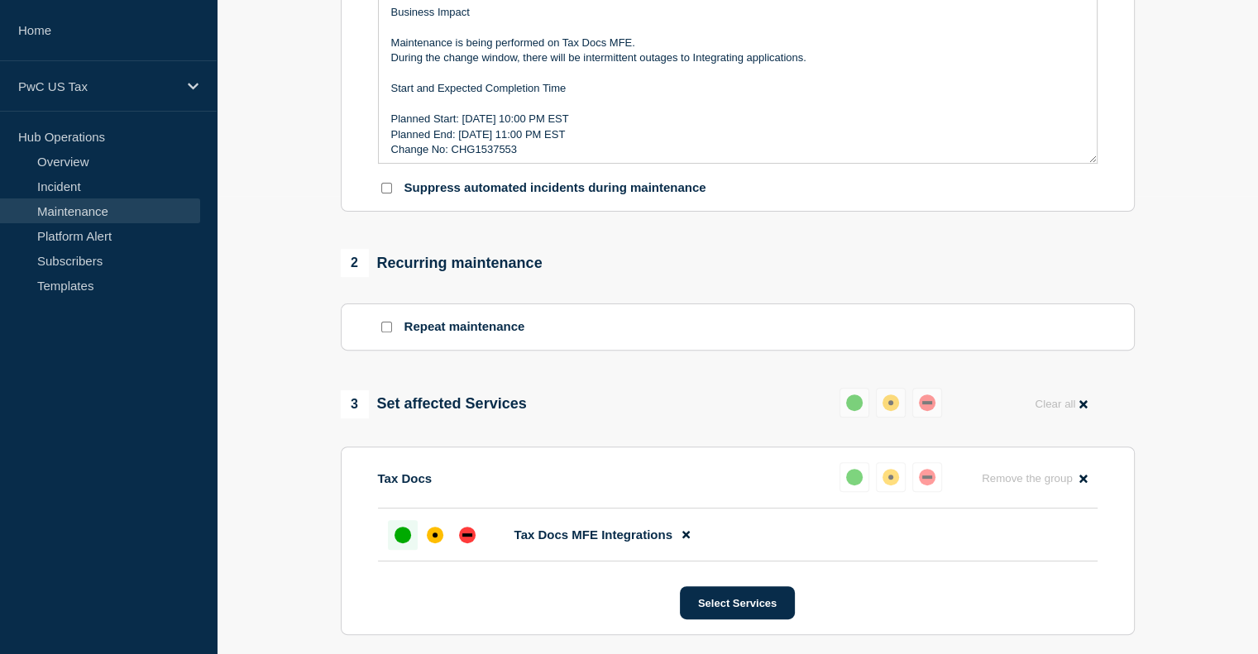
scroll to position [457, 0]
click at [388, 195] on input "Suppress automated incidents during maintenance" at bounding box center [386, 189] width 11 height 11
checkbox input "true"
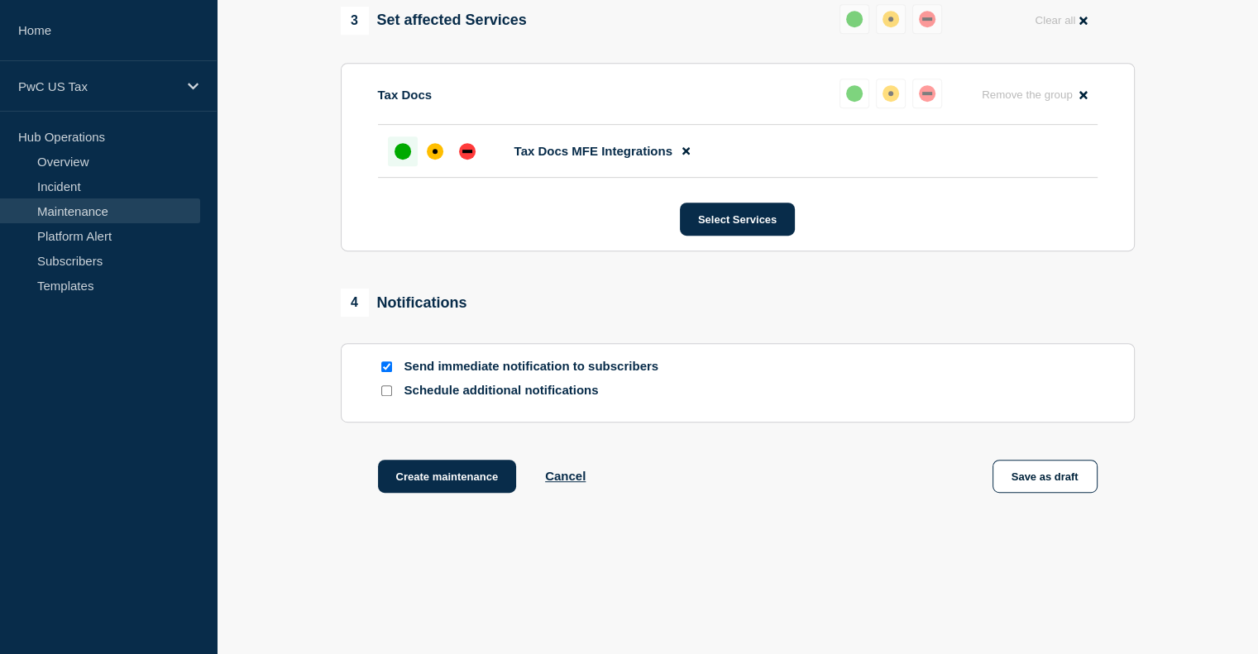
scroll to position [879, 0]
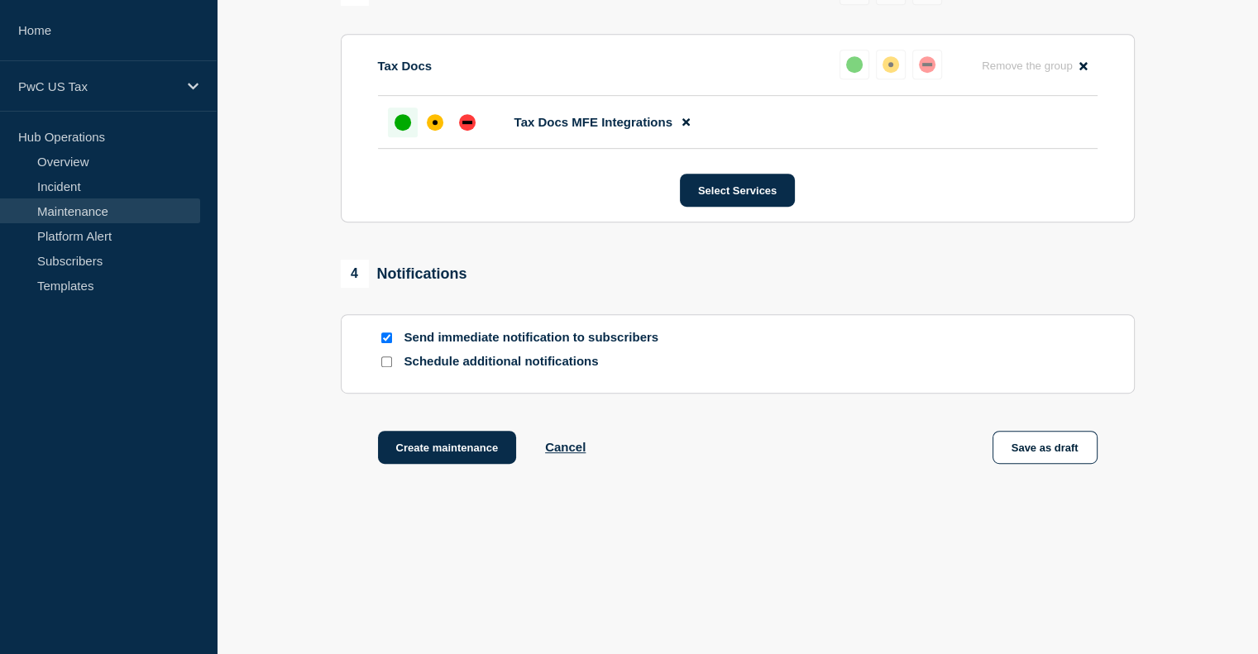
click at [385, 333] on input "Send immediate notification to subscribers" at bounding box center [386, 338] width 11 height 11
checkbox input "false"
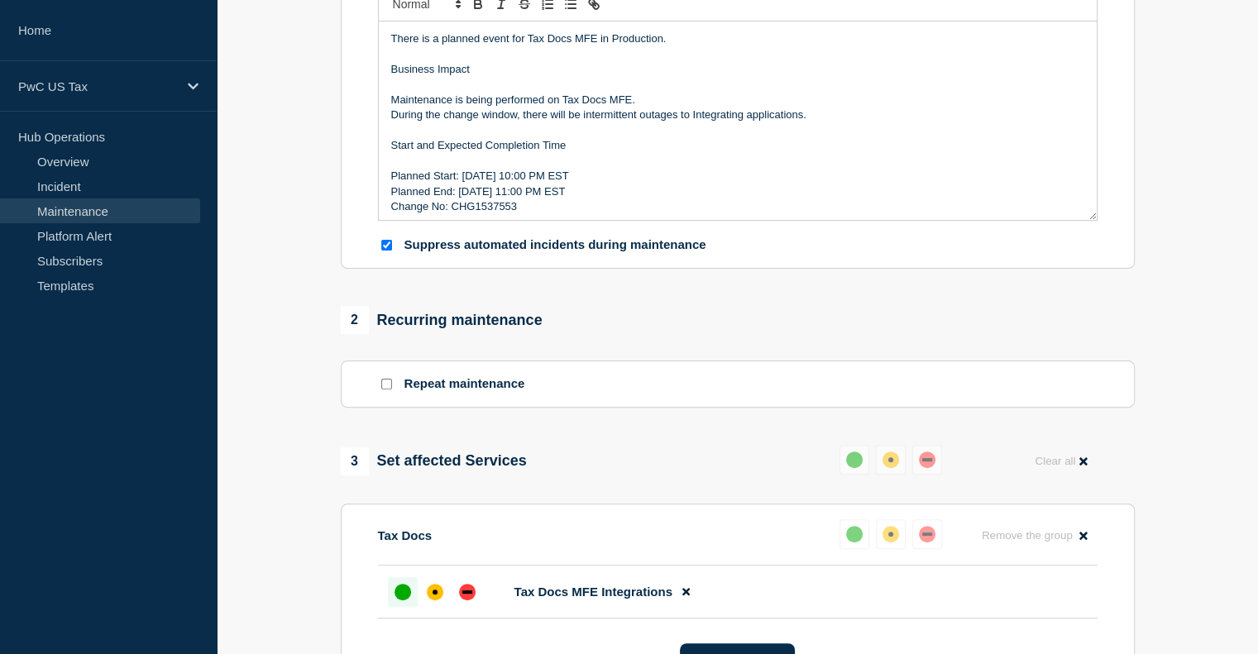
scroll to position [0, 0]
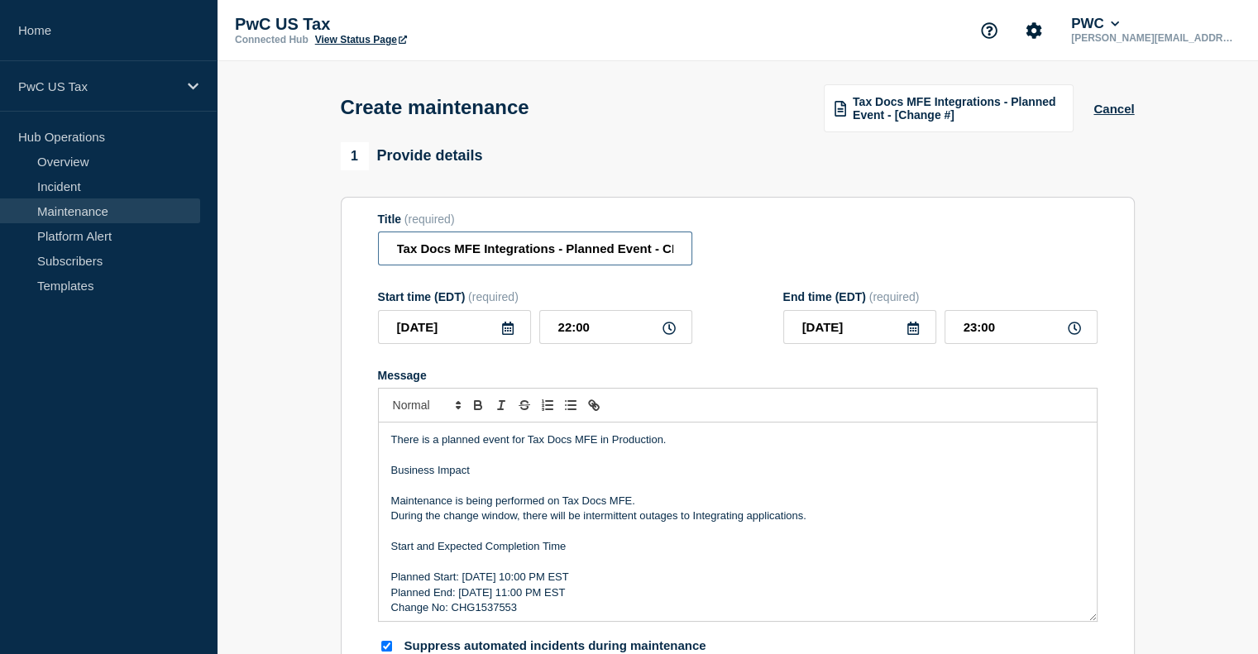
click at [400, 253] on input "Tax Docs MFE Integrations - Planned Event - CHG1537553" at bounding box center [535, 249] width 314 height 34
click at [397, 254] on input "Tax Docs MFE Integrations - Planned Event - CHG1537553" at bounding box center [535, 249] width 314 height 34
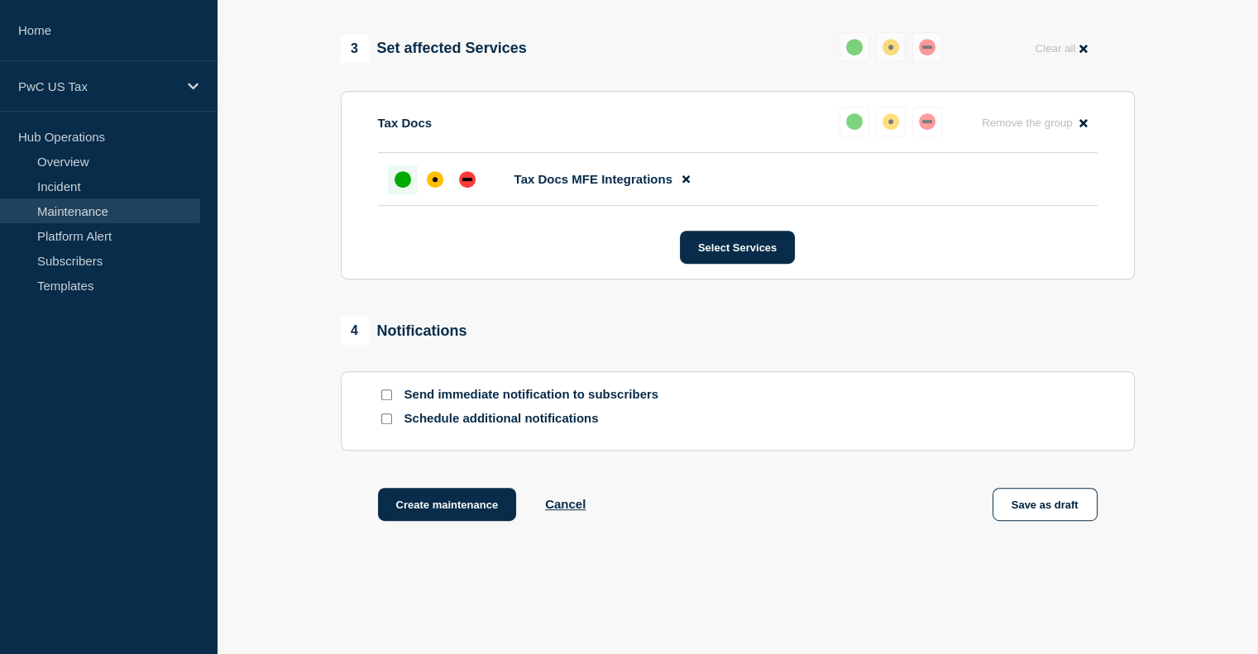
scroll to position [879, 0]
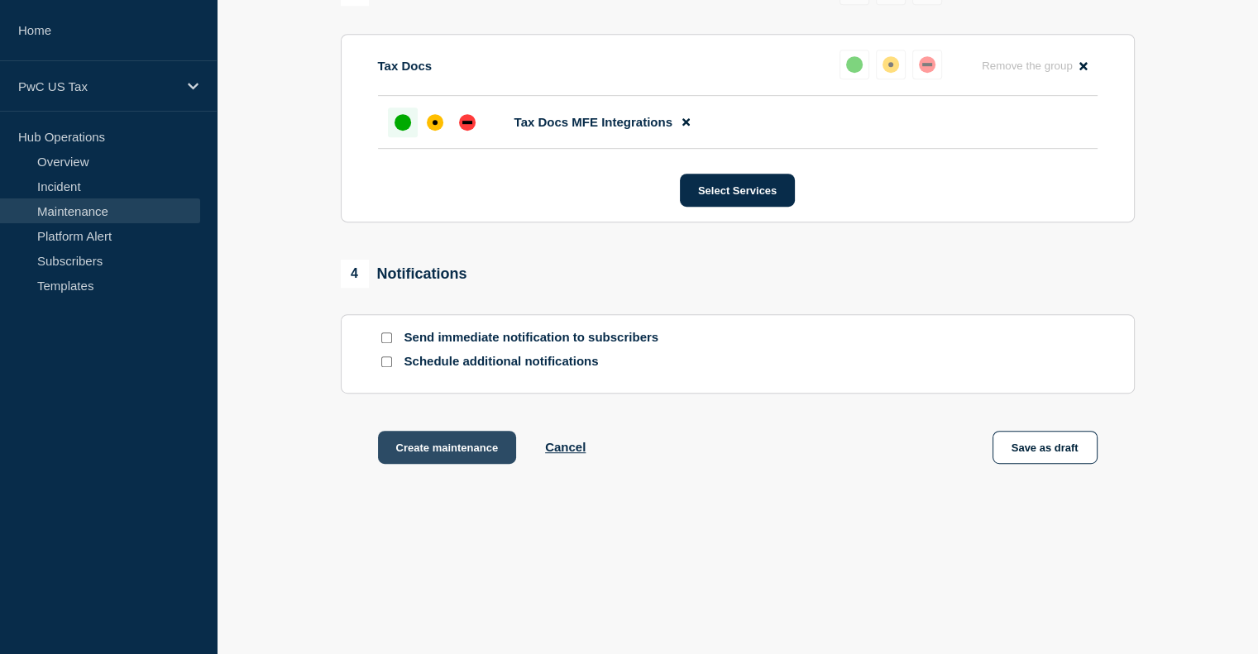
click at [447, 440] on button "Create maintenance" at bounding box center [447, 447] width 139 height 33
